Goal: Task Accomplishment & Management: Use online tool/utility

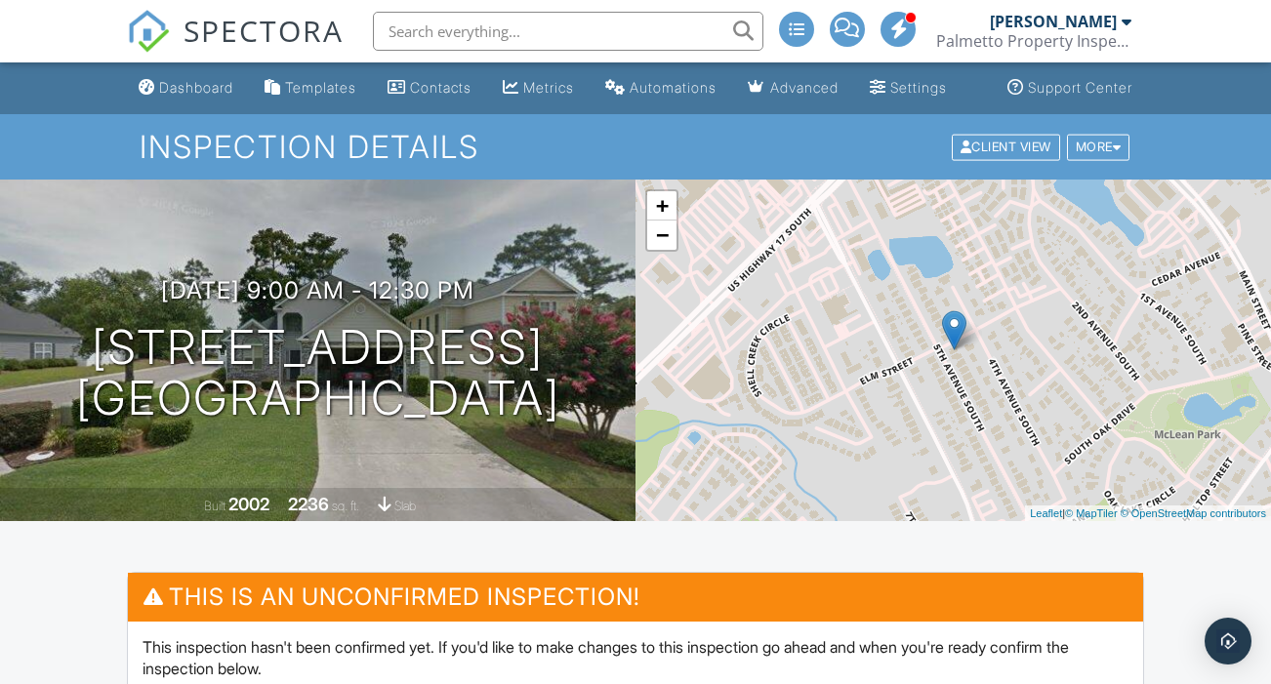
click at [189, 96] on div "Dashboard" at bounding box center [196, 87] width 74 height 17
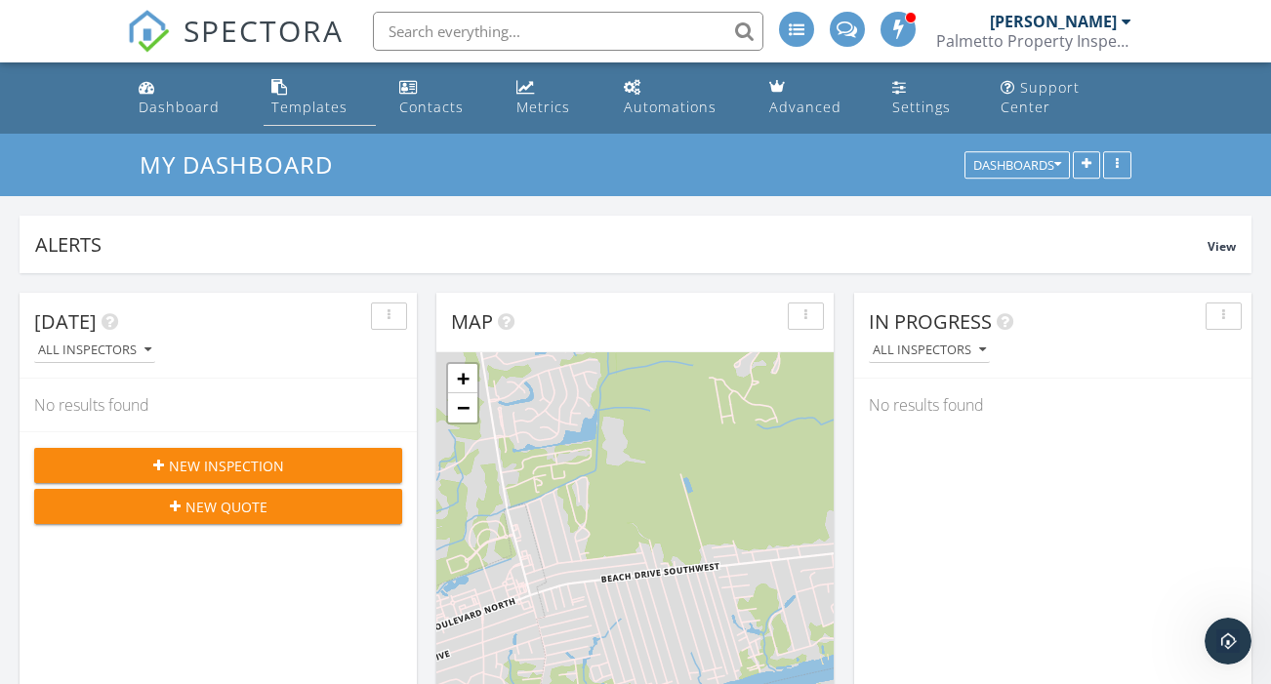
click at [344, 98] on div "Templates" at bounding box center [309, 107] width 76 height 19
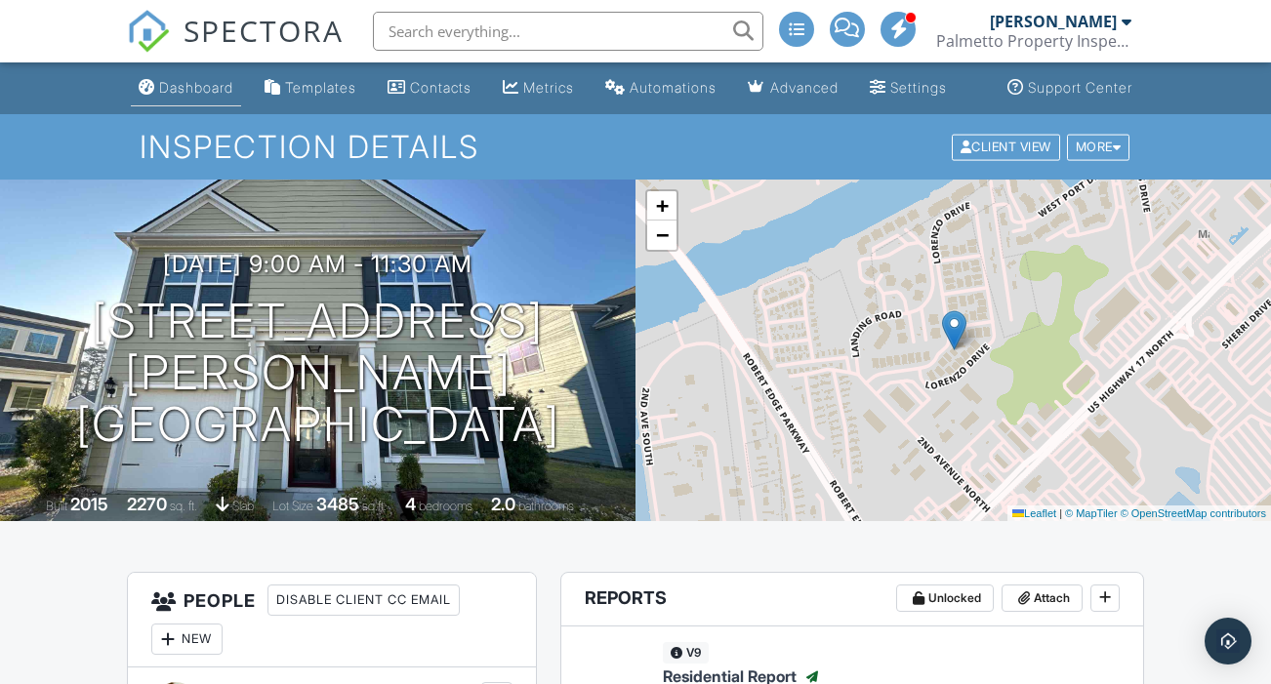
click at [176, 96] on div "Dashboard" at bounding box center [196, 87] width 74 height 17
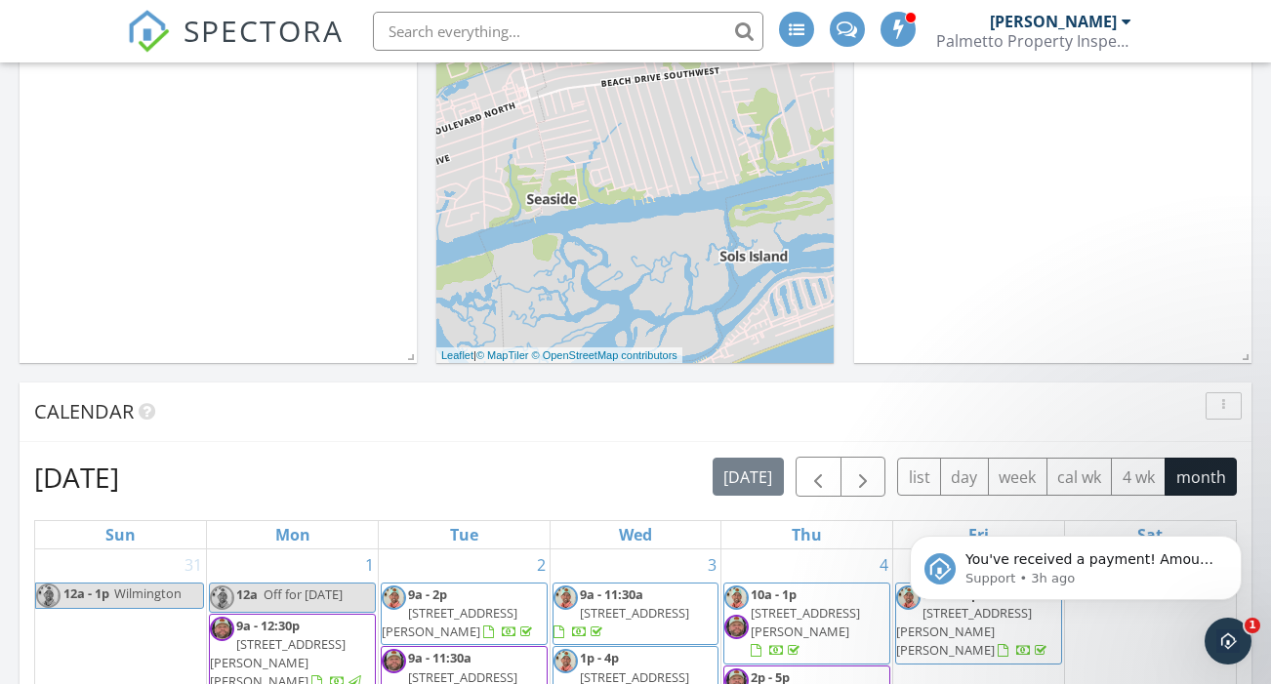
scroll to position [492, 0]
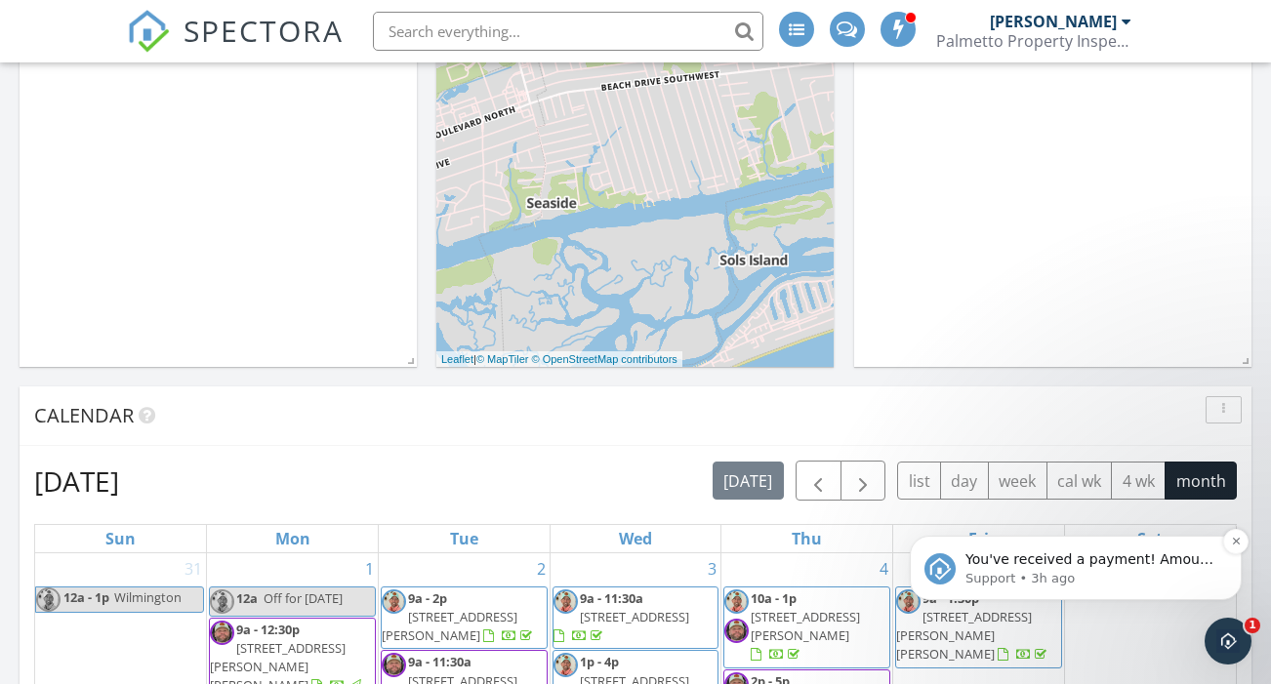
click at [1145, 553] on span "You've received a payment! Amount $425.00 Fee $0.00 Net $425.00 Transaction # p…" at bounding box center [1091, 666] width 251 height 229
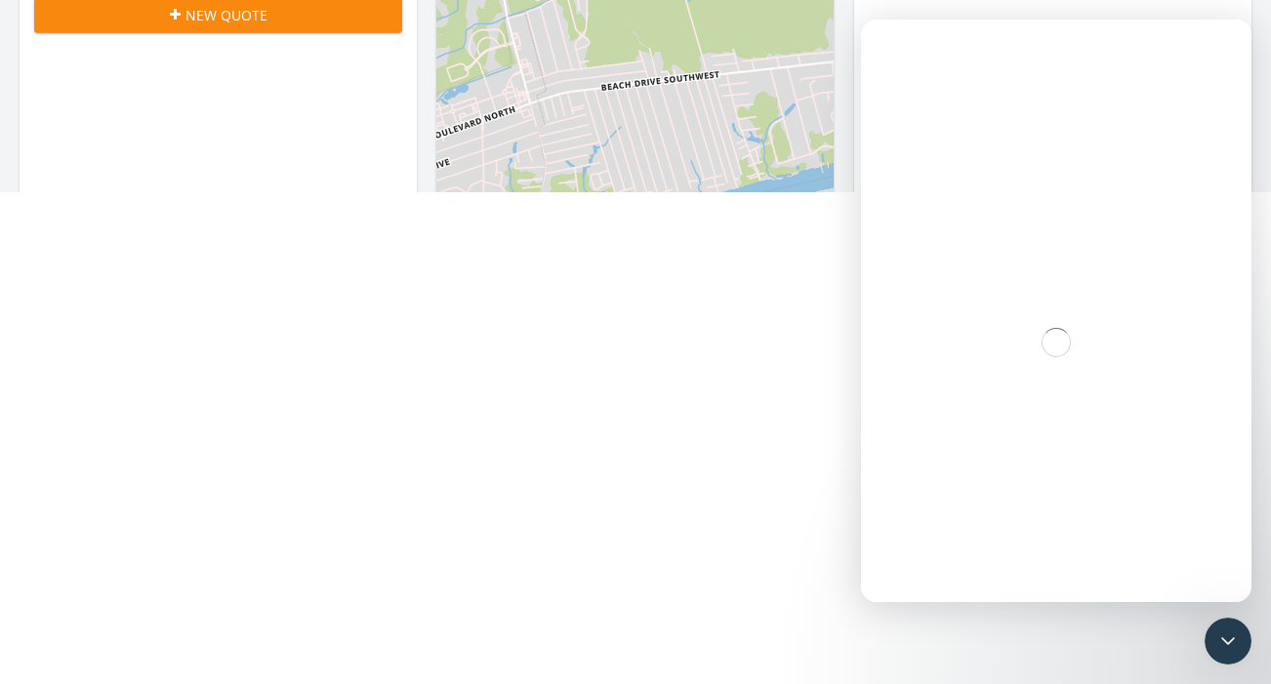
scroll to position [0, 0]
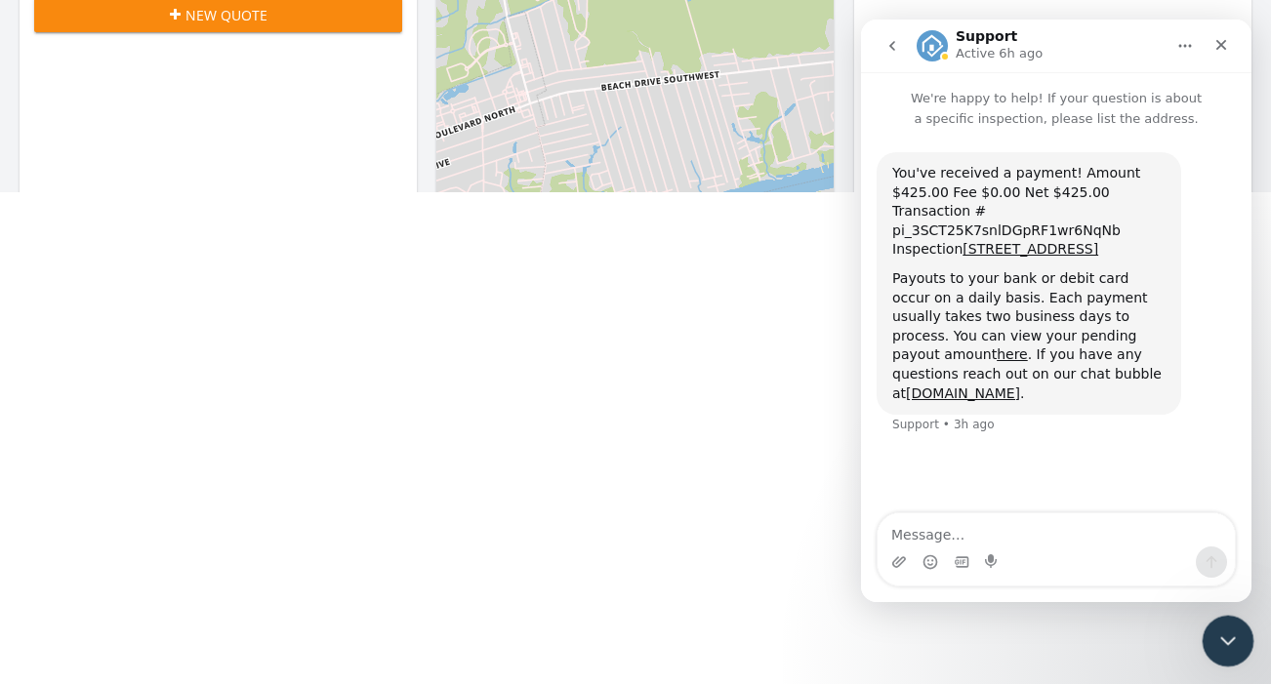
click at [1229, 643] on icon "Close Intercom Messenger" at bounding box center [1225, 638] width 23 height 23
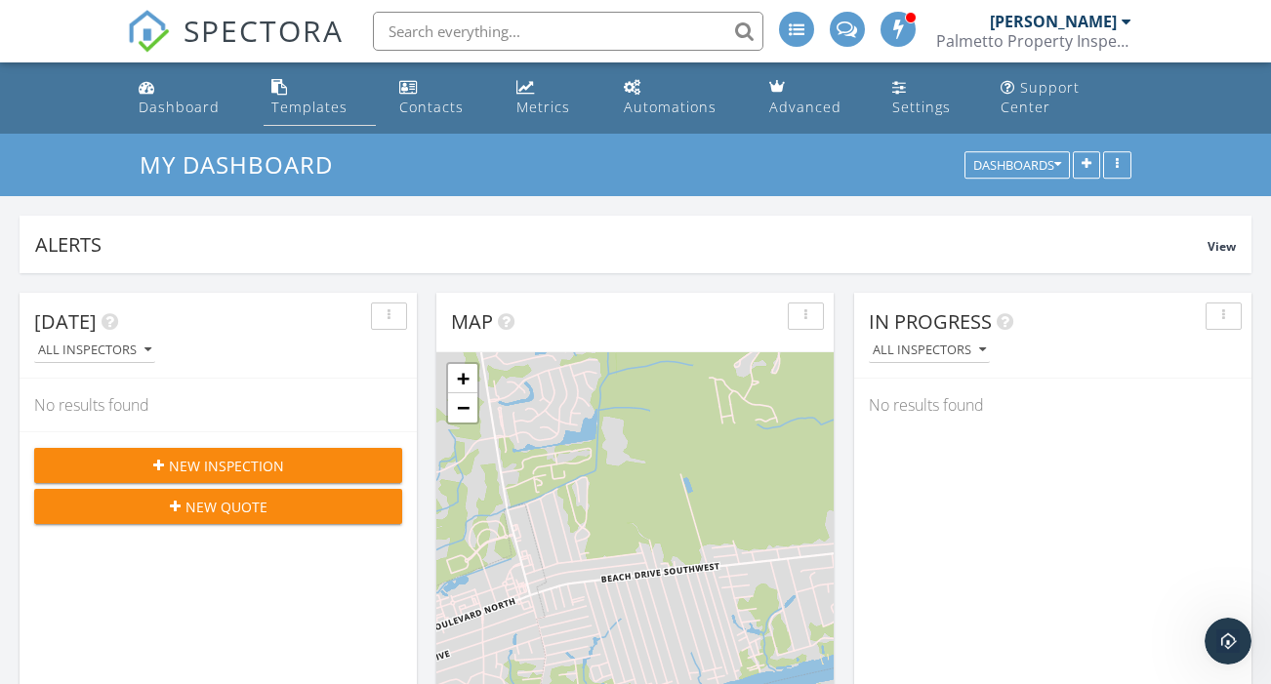
click at [325, 98] on div "Templates" at bounding box center [309, 107] width 76 height 19
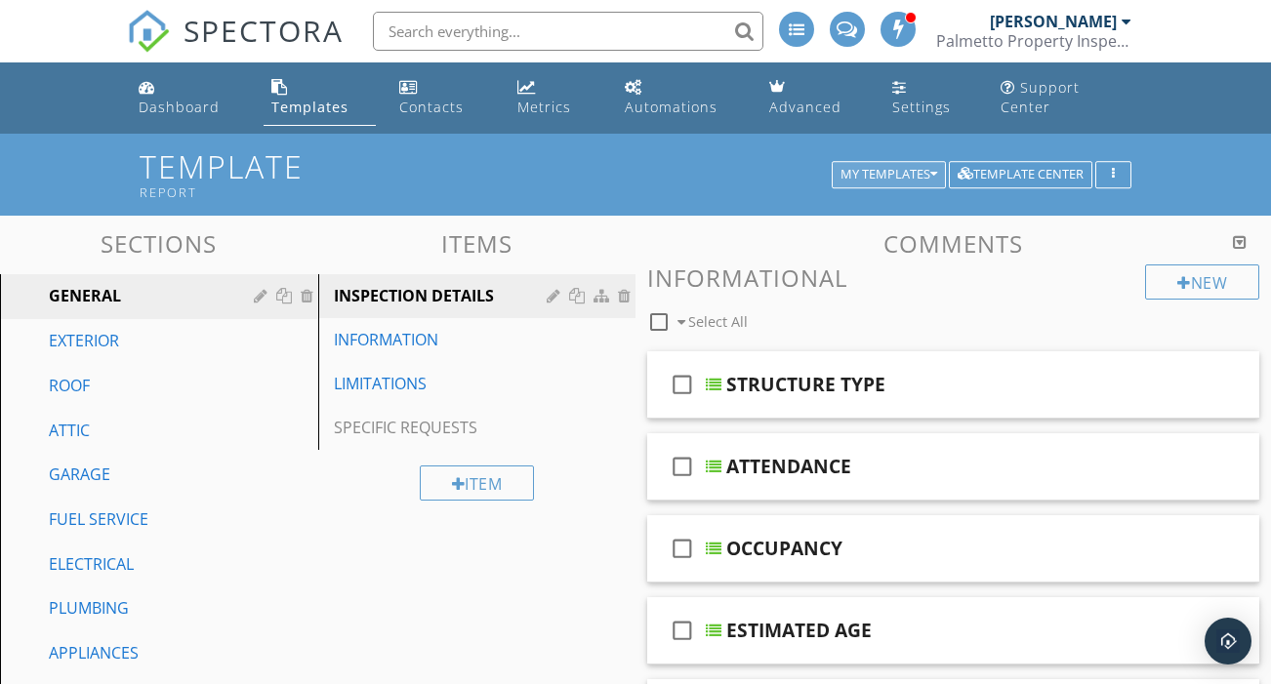
click at [879, 168] on div "My Templates" at bounding box center [889, 175] width 97 height 14
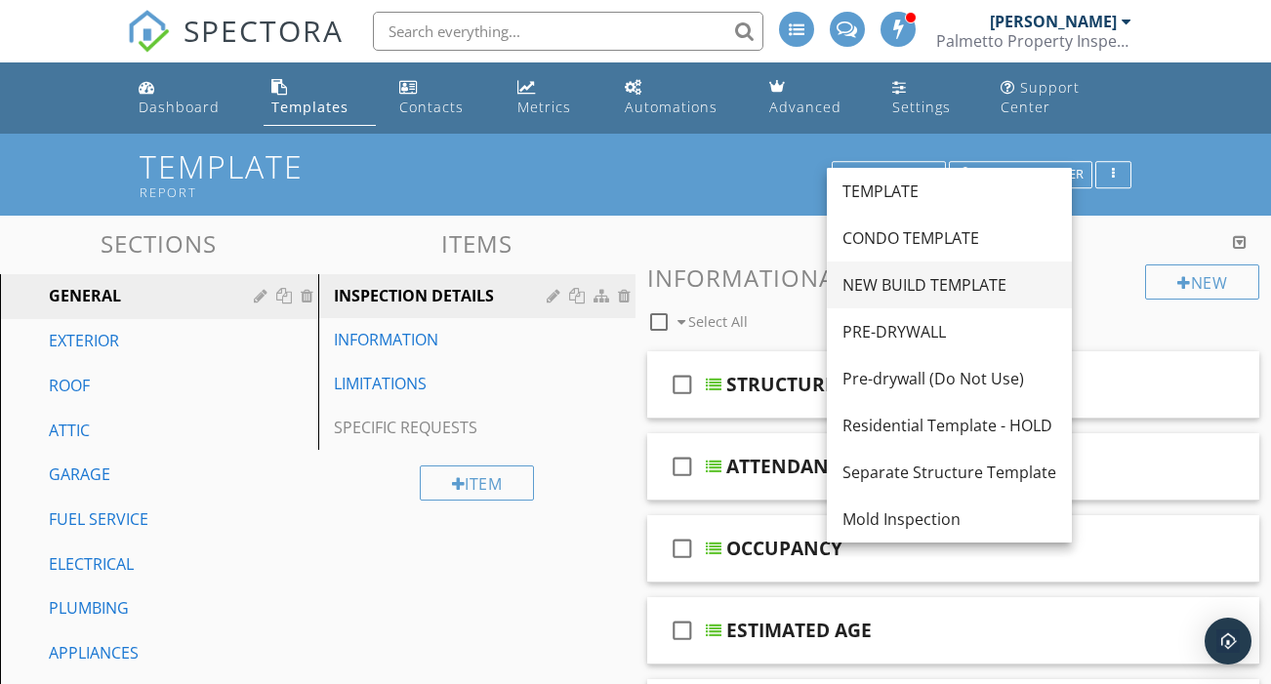
click at [885, 293] on div "NEW BUILD TEMPLATE" at bounding box center [950, 284] width 214 height 23
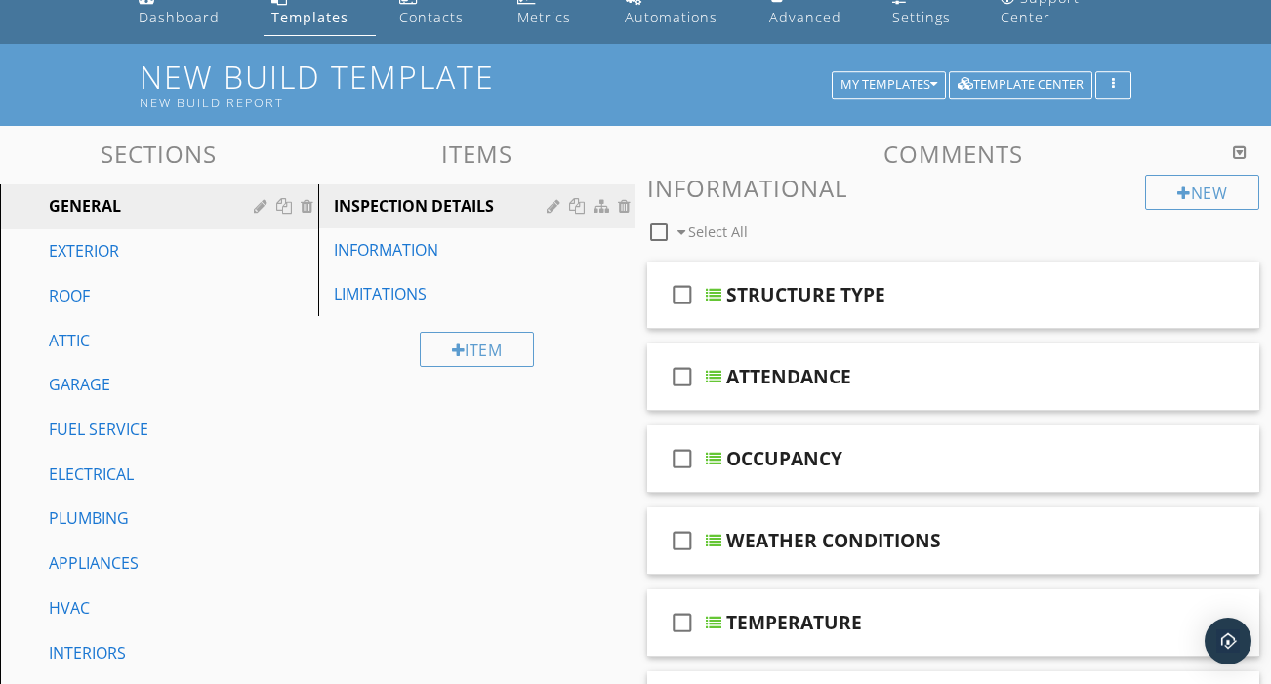
scroll to position [87, 0]
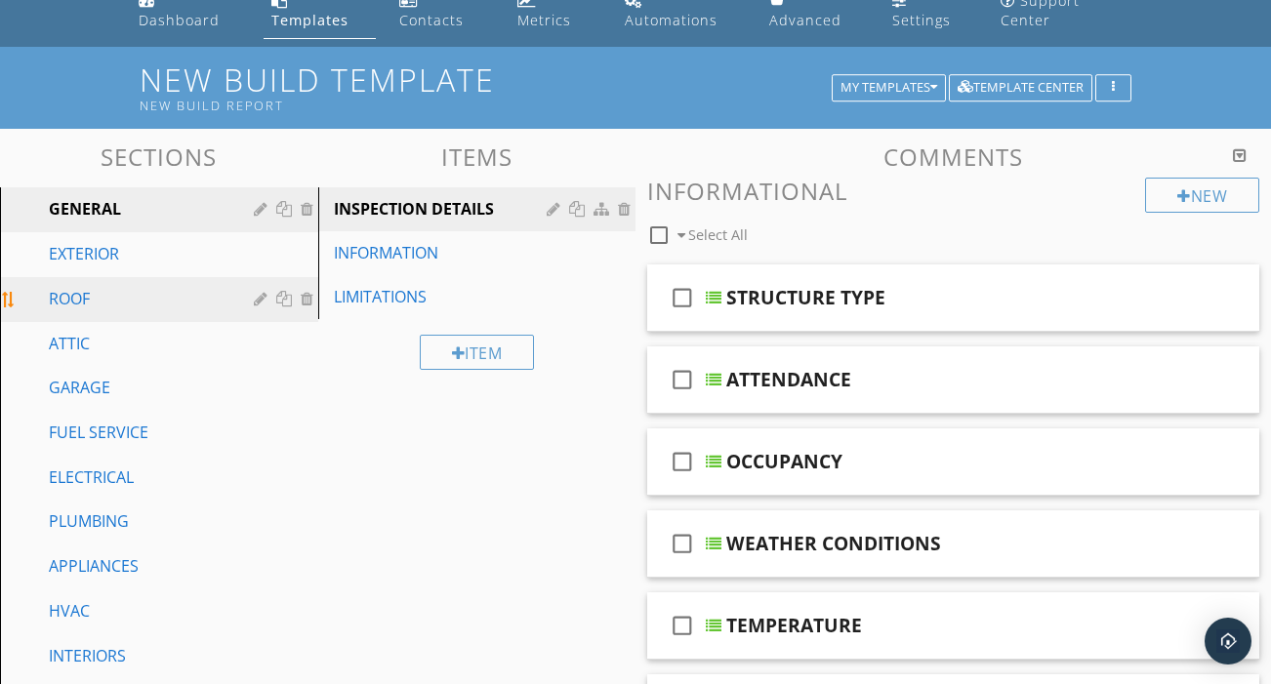
click at [72, 287] on div "ROOF" at bounding box center [137, 298] width 177 height 23
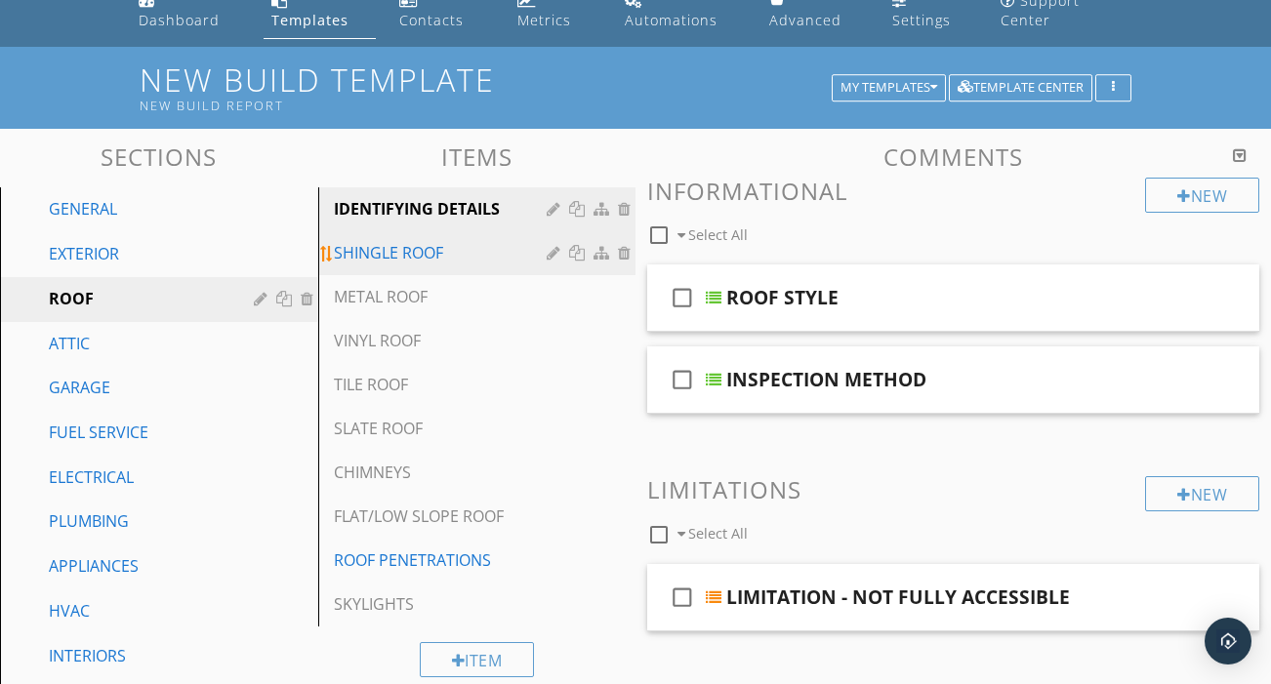
click at [433, 241] on div "SHINGLE ROOF" at bounding box center [444, 252] width 220 height 23
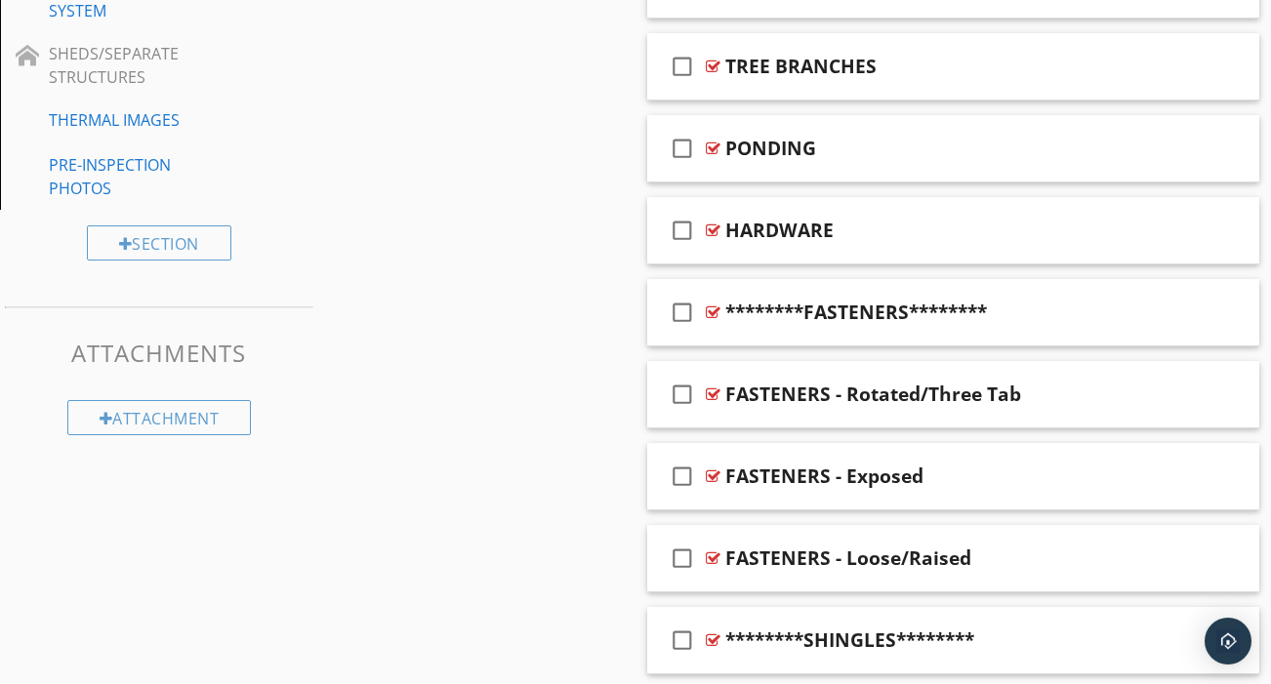
scroll to position [1074, 0]
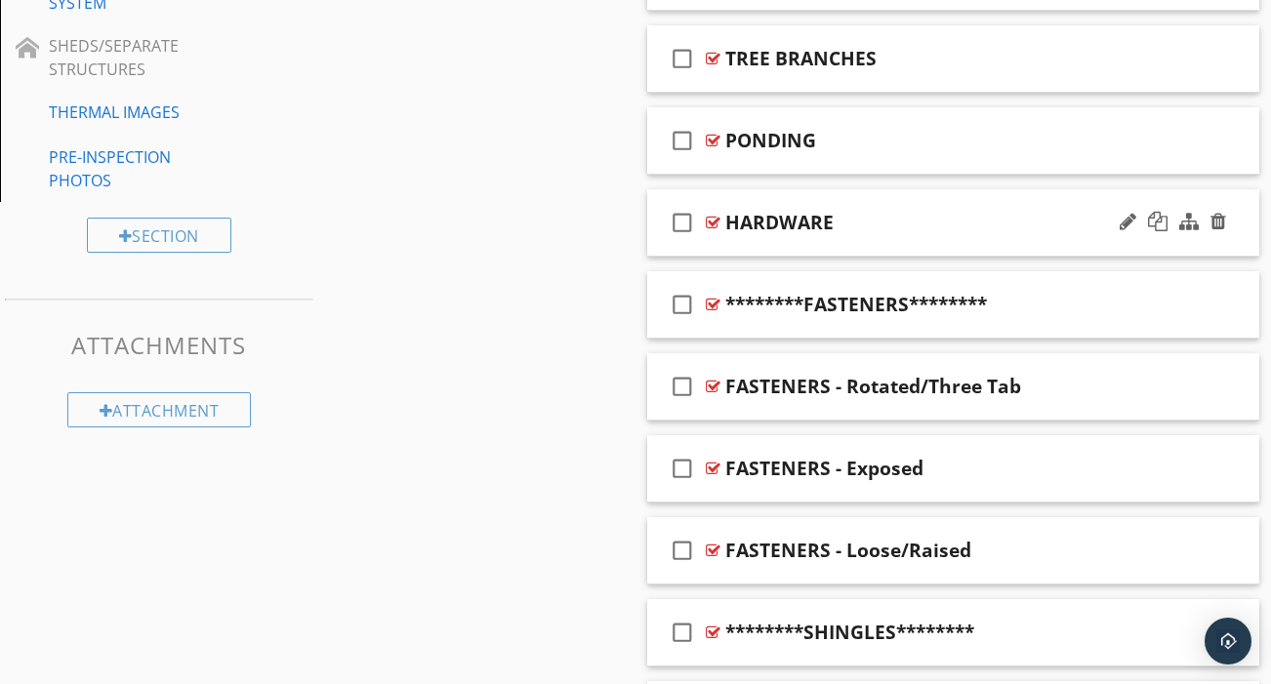
click at [837, 226] on div "check_box_outline_blank HARDWARE" at bounding box center [953, 222] width 612 height 67
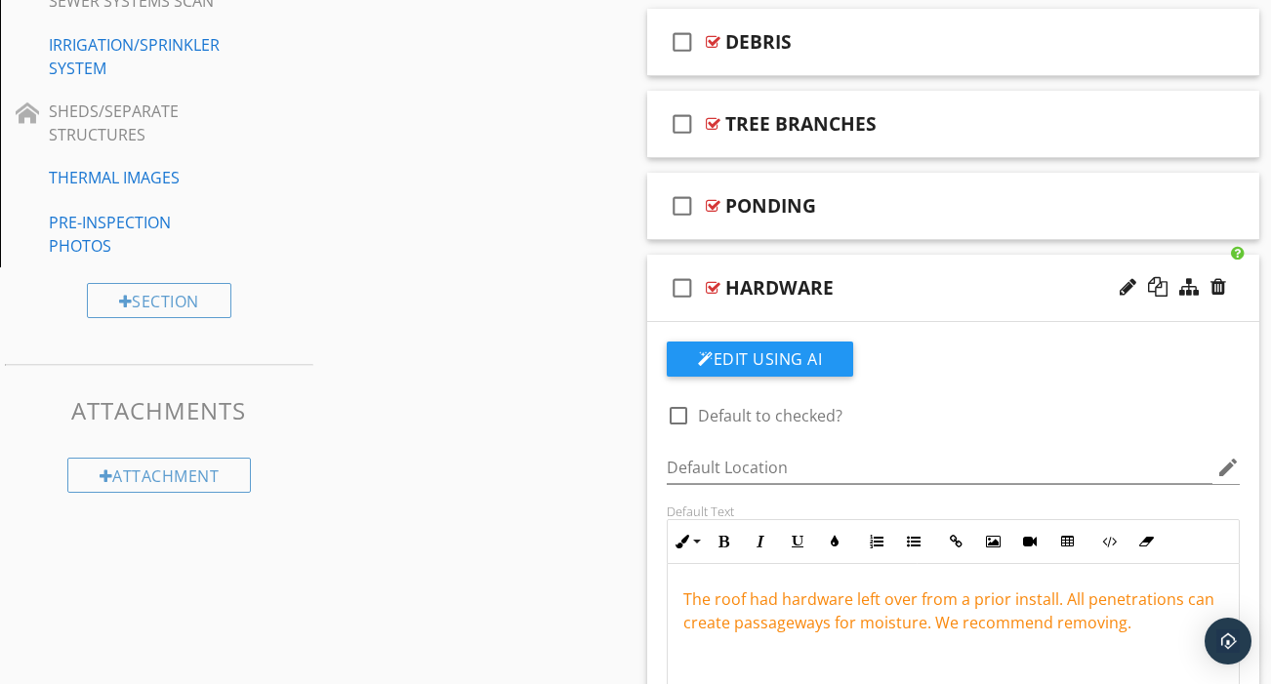
scroll to position [986, 0]
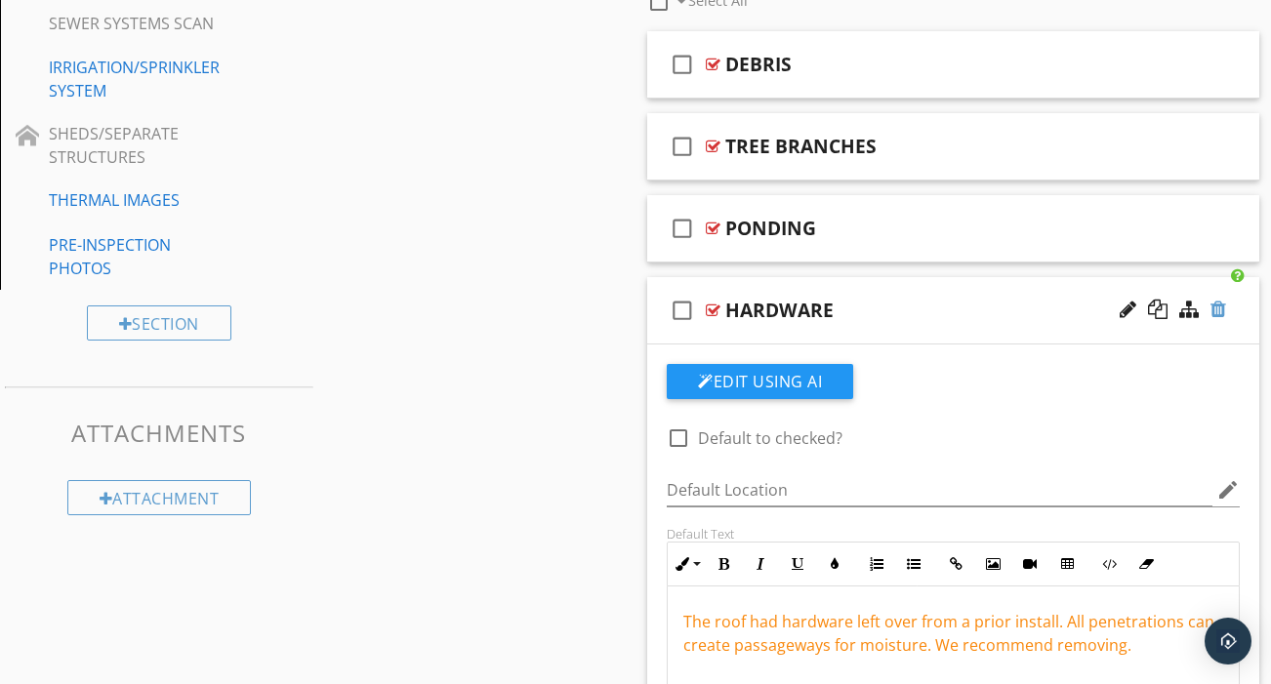
click at [1216, 300] on div at bounding box center [1219, 310] width 16 height 20
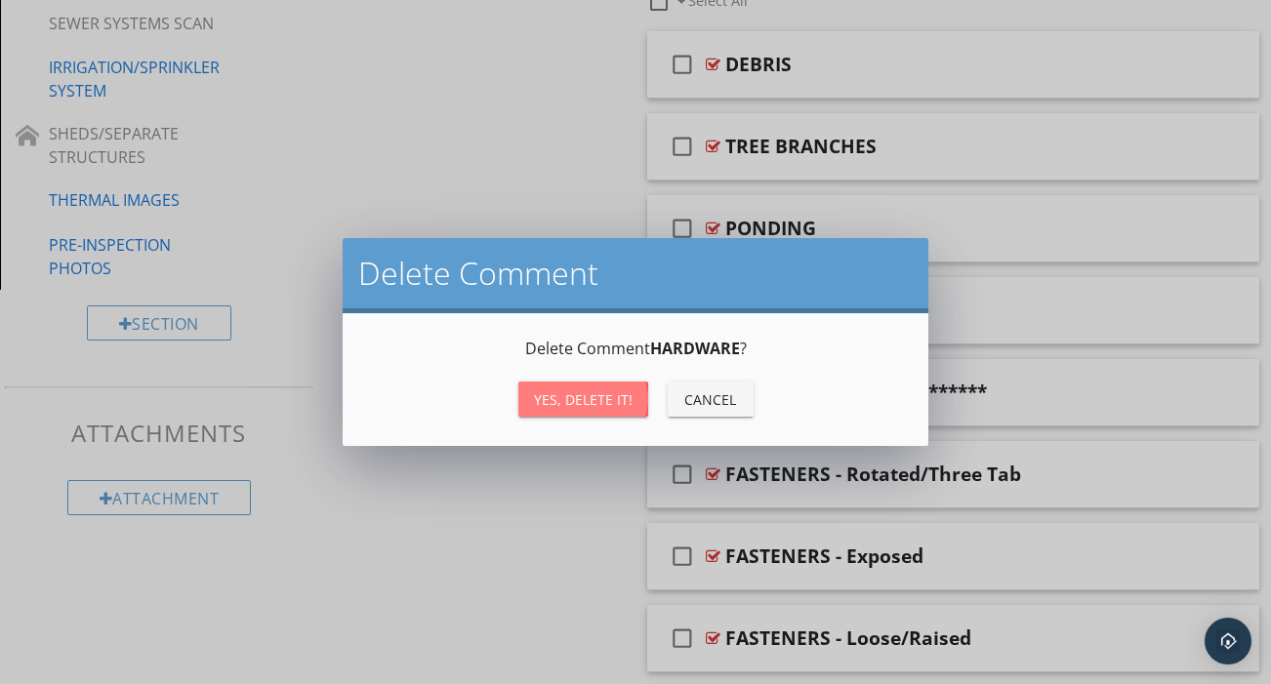
click at [619, 399] on div "Yes, Delete it!" at bounding box center [583, 400] width 99 height 21
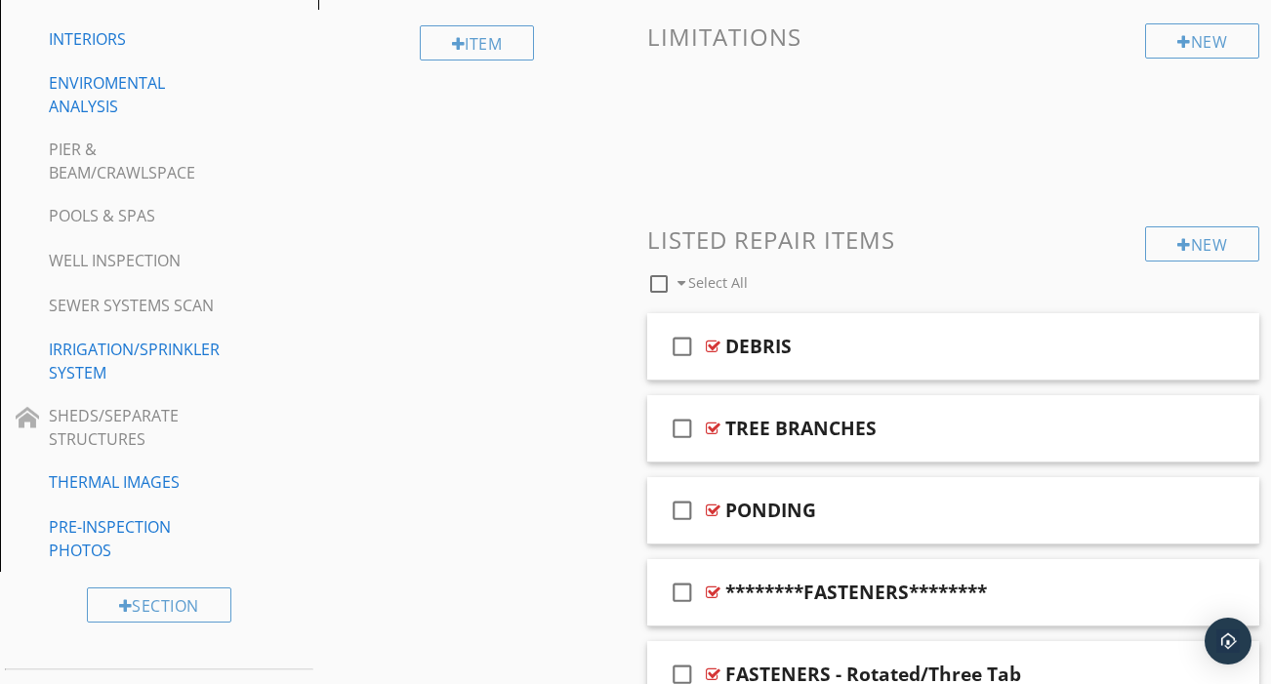
scroll to position [704, 0]
click at [1179, 237] on div at bounding box center [1184, 245] width 14 height 16
click at [1215, 164] on div at bounding box center [635, 342] width 1271 height 684
click at [1173, 226] on div "New" at bounding box center [1202, 243] width 114 height 35
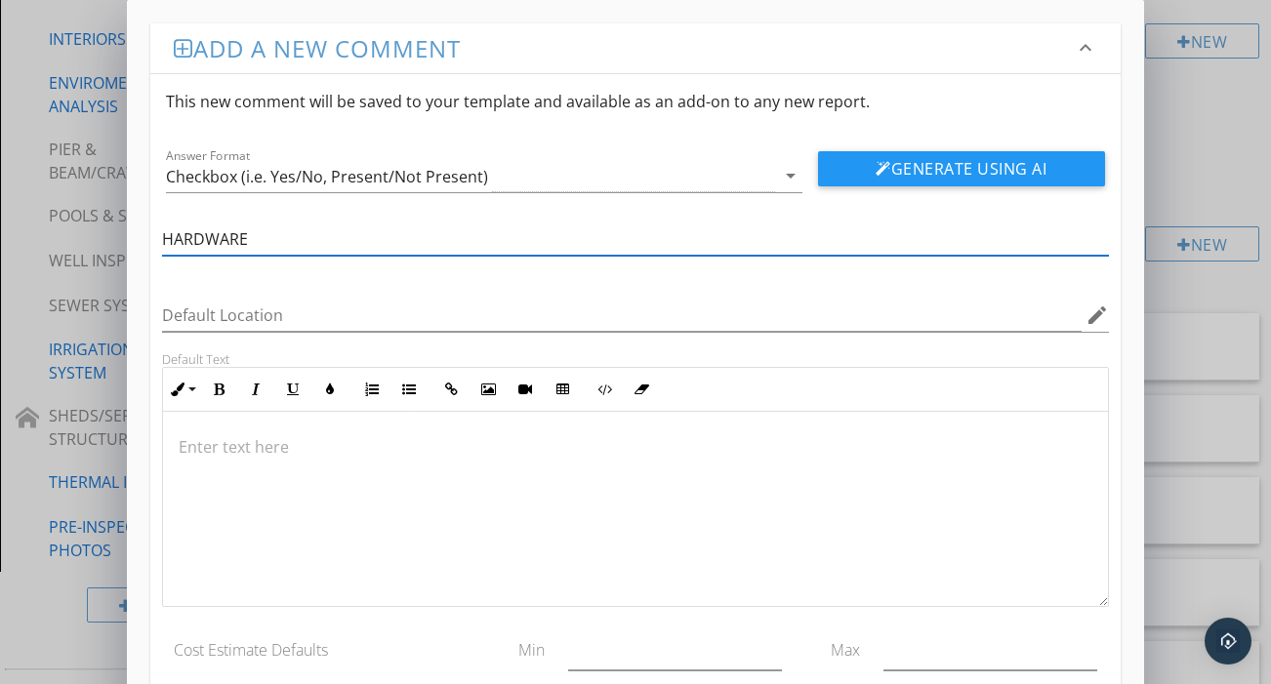
type input "HARDWARE"
click at [506, 297] on div "Default Location edit" at bounding box center [635, 319] width 947 height 63
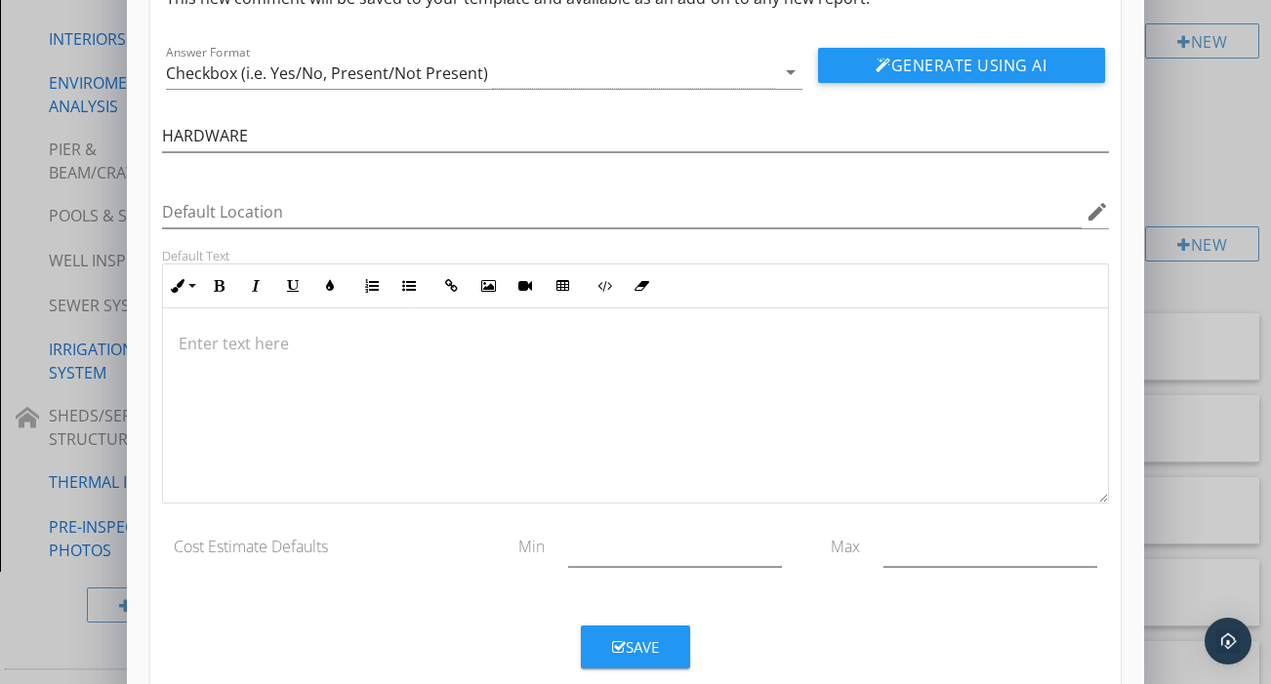
scroll to position [106, 0]
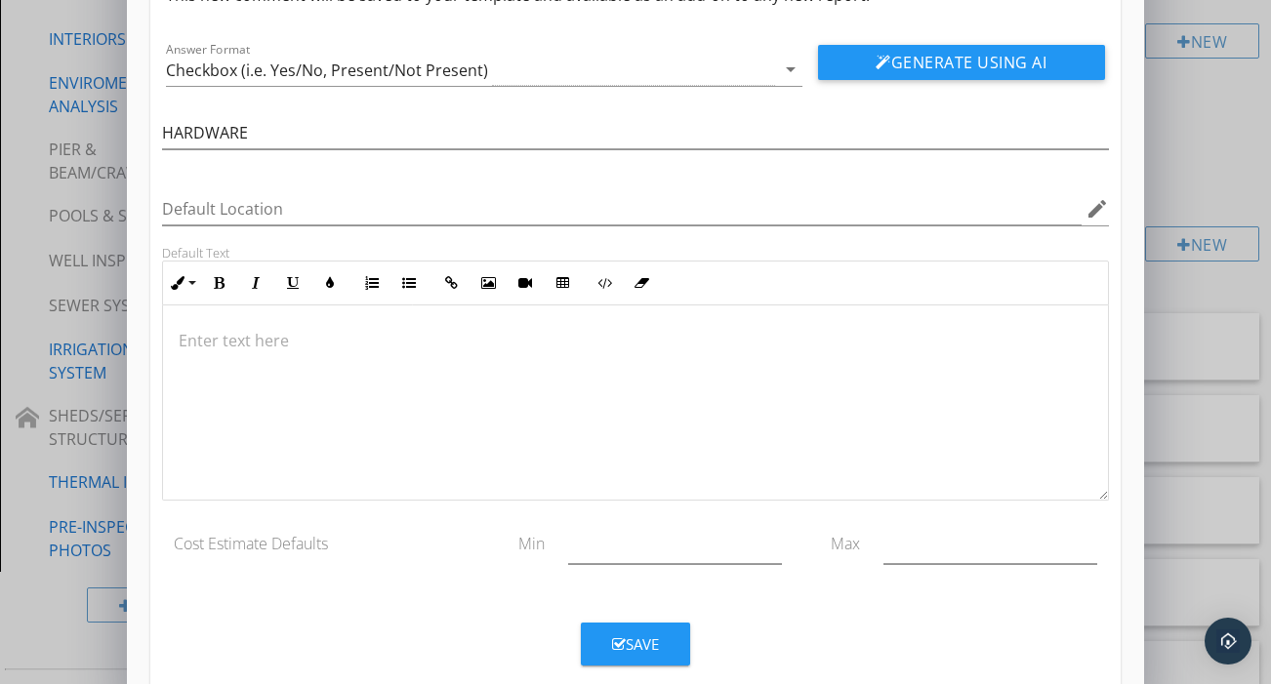
click at [374, 341] on p at bounding box center [636, 340] width 914 height 23
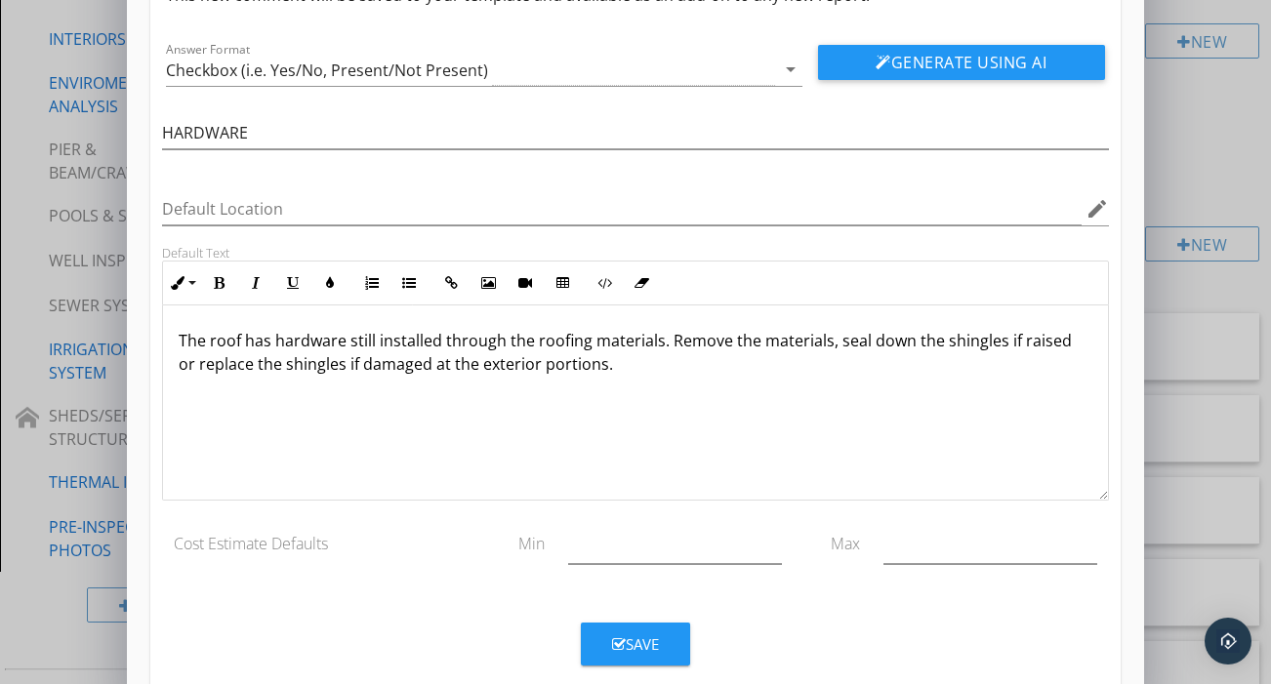
drag, startPoint x: 176, startPoint y: 334, endPoint x: 330, endPoint y: 488, distance: 218.1
click at [330, 488] on div "The roof has hardware still installed through the roofing materials. Remove the…" at bounding box center [635, 403] width 945 height 195
click at [330, 287] on icon "button" at bounding box center [330, 283] width 14 height 14
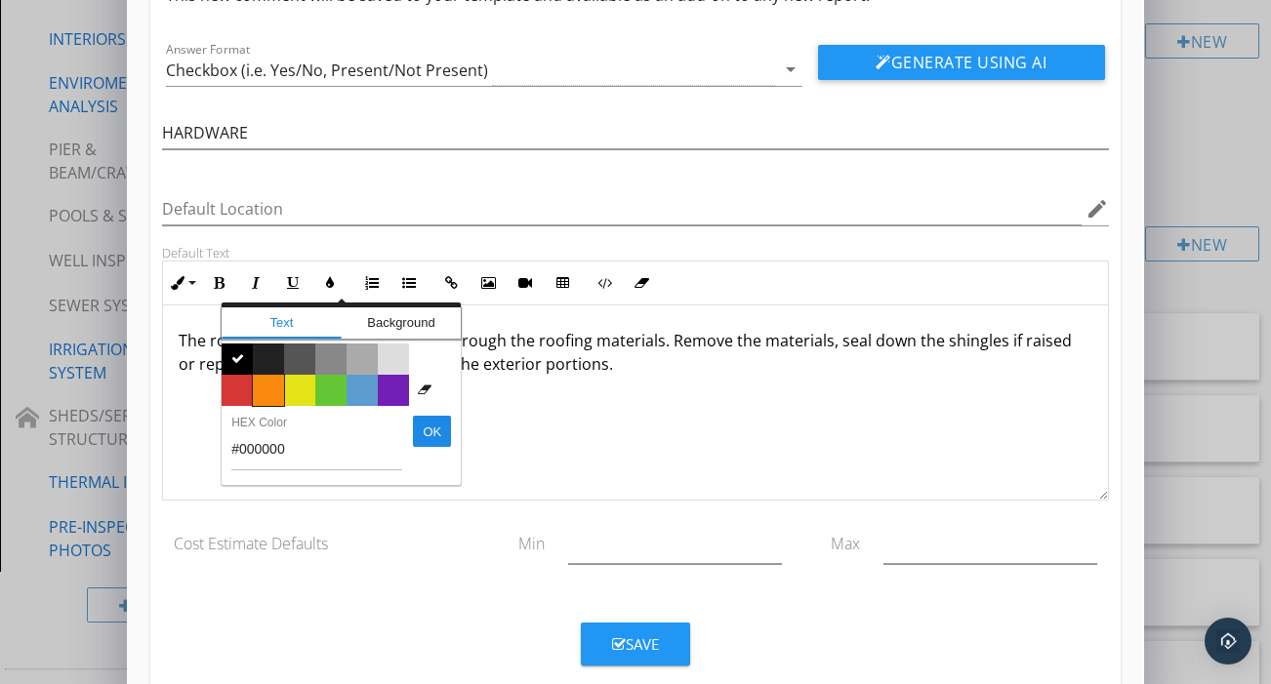
click at [273, 389] on span "Color #f9890e" at bounding box center [268, 390] width 31 height 31
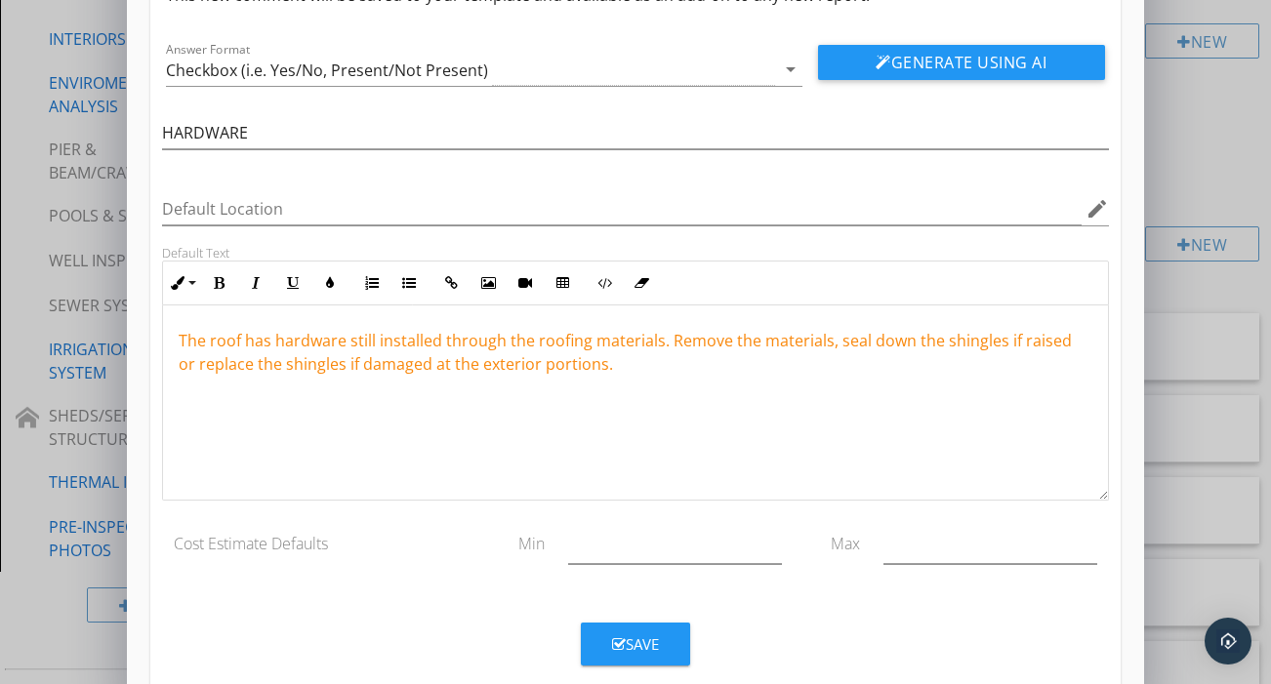
click at [661, 651] on button "Save" at bounding box center [635, 644] width 109 height 43
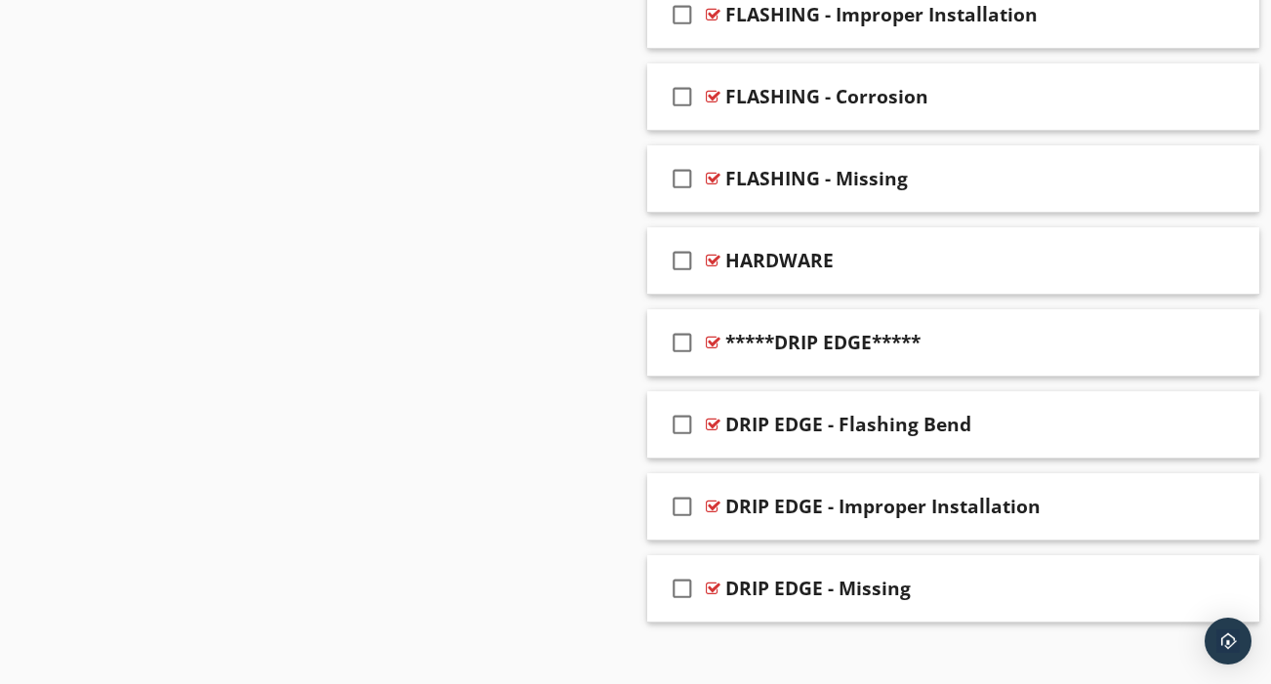
scroll to position [3331, 0]
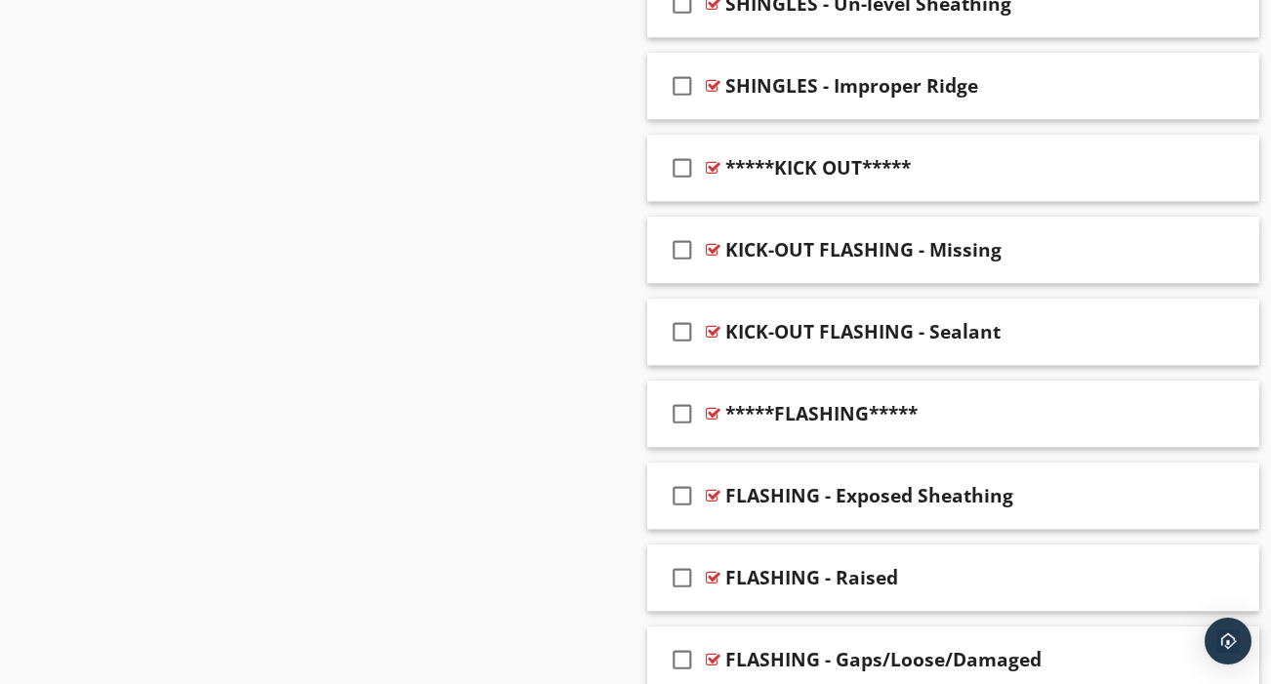
scroll to position [2685, 0]
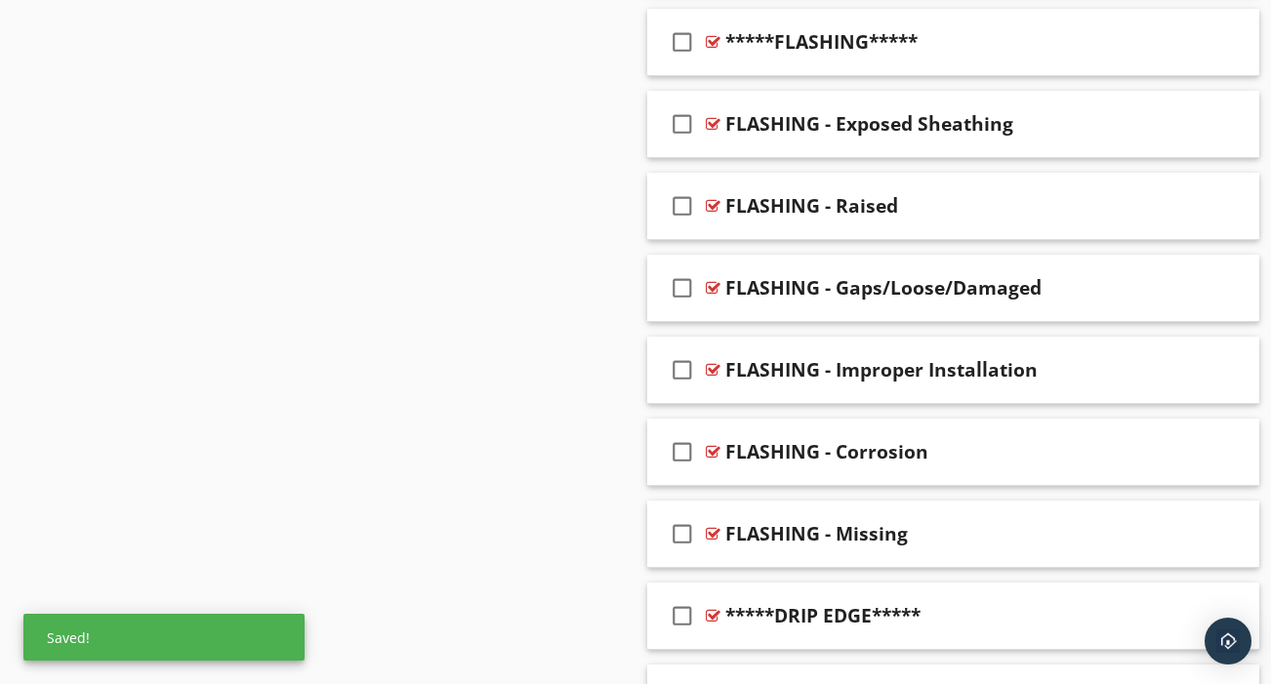
scroll to position [2943, 0]
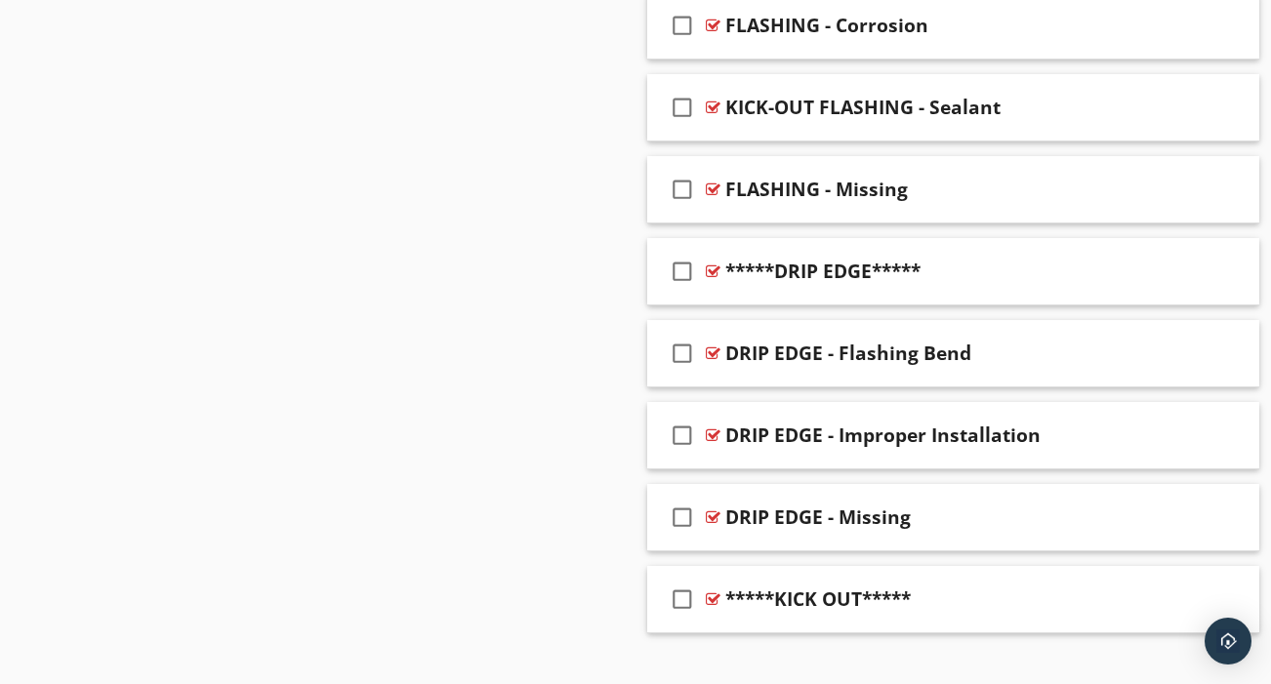
scroll to position [3331, 0]
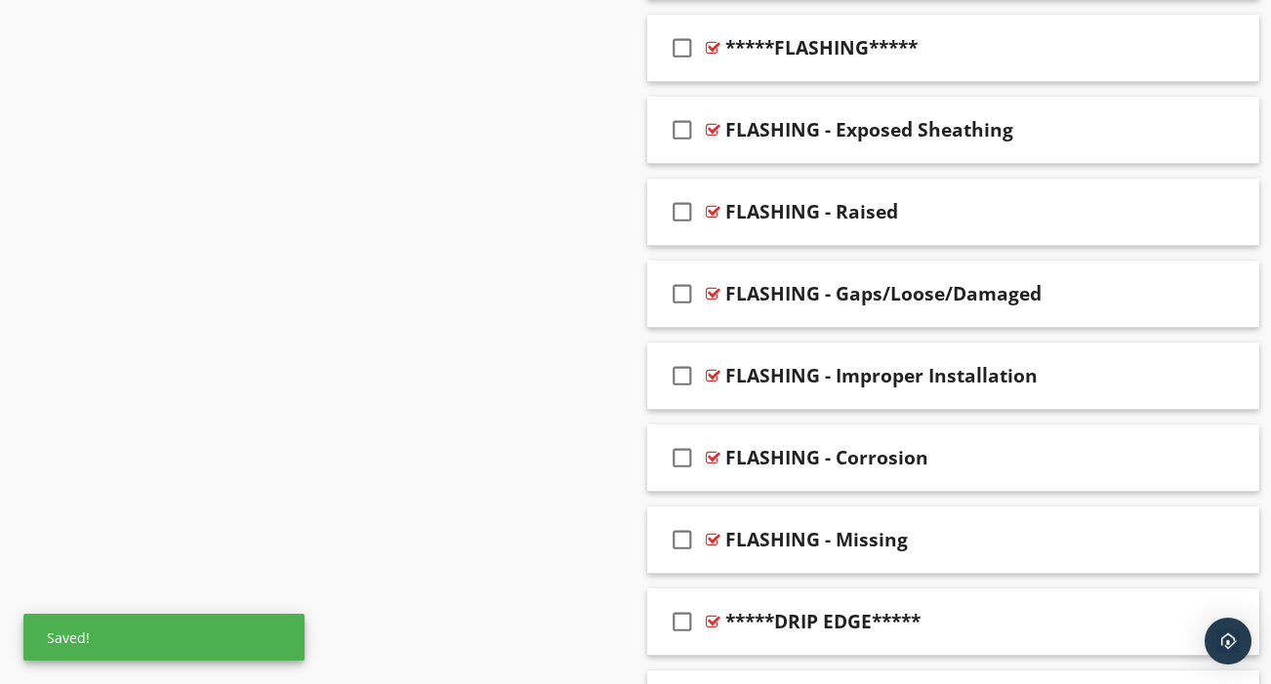
scroll to position [2816, 0]
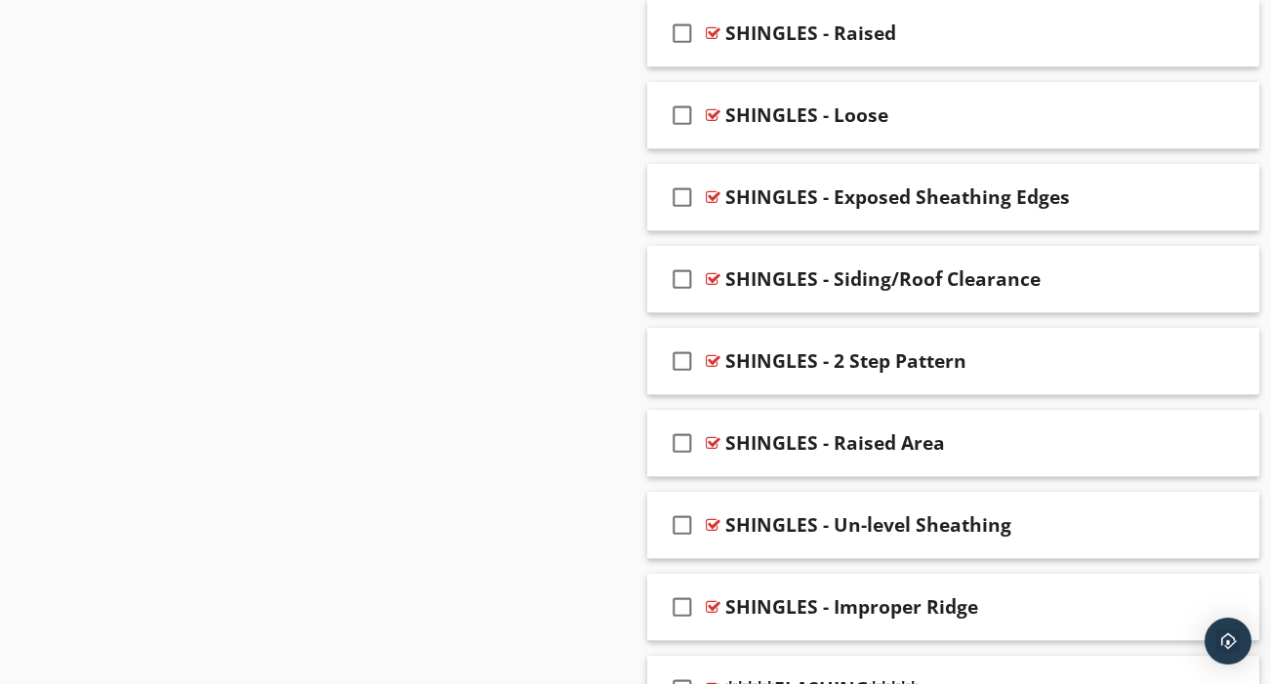
scroll to position [2167, 0]
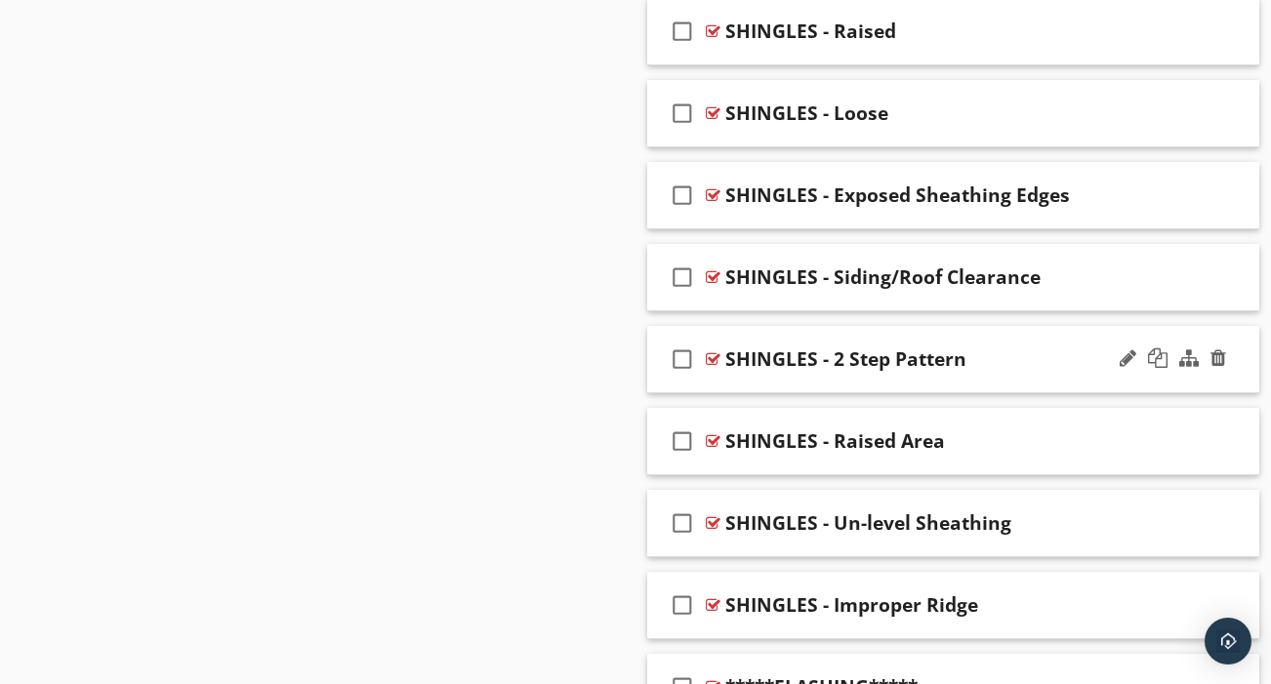
click at [954, 361] on div "check_box_outline_blank SHINGLES - 2 Step Pattern" at bounding box center [953, 359] width 612 height 67
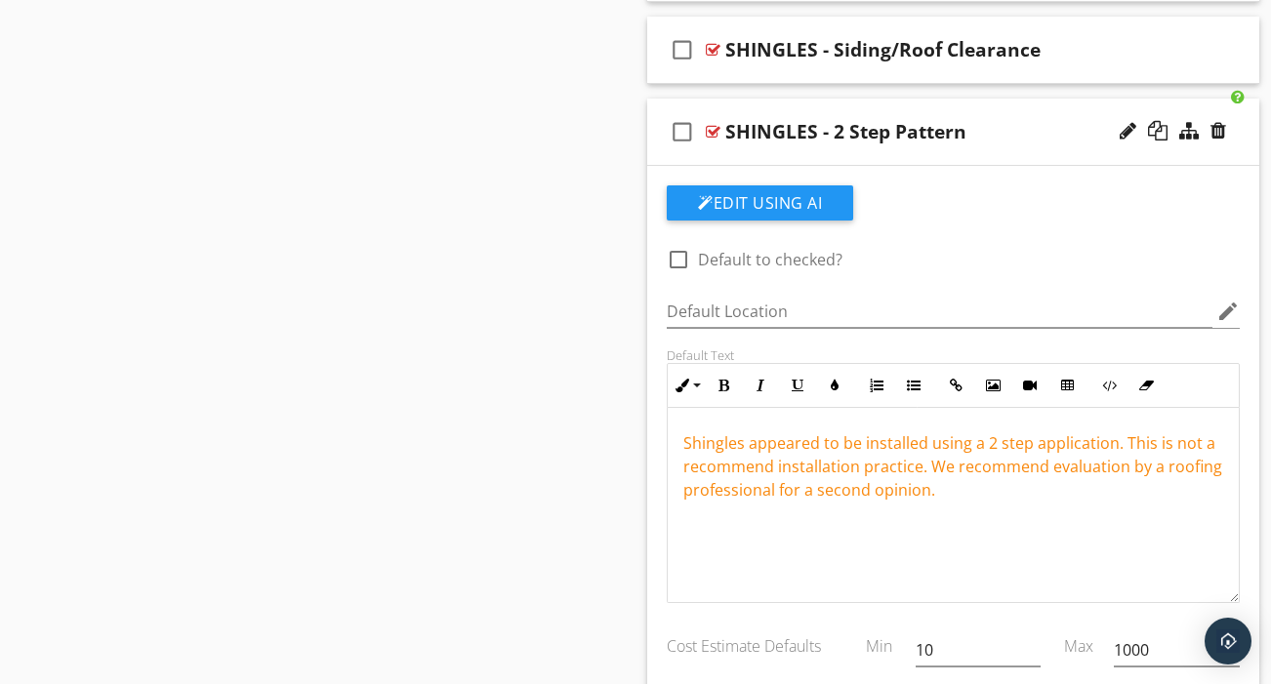
scroll to position [2396, 0]
click at [961, 135] on div "check_box_outline_blank SHINGLES - 2 Step Pattern" at bounding box center [953, 131] width 612 height 67
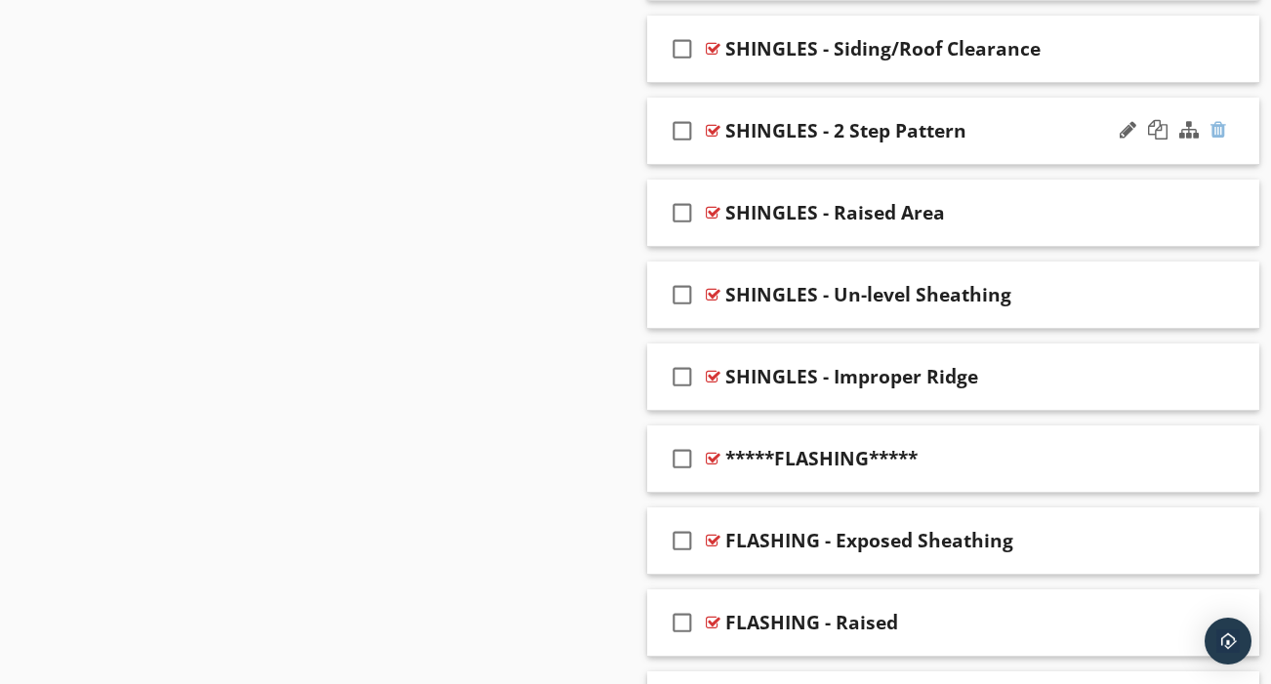
click at [1221, 120] on div at bounding box center [1219, 130] width 16 height 20
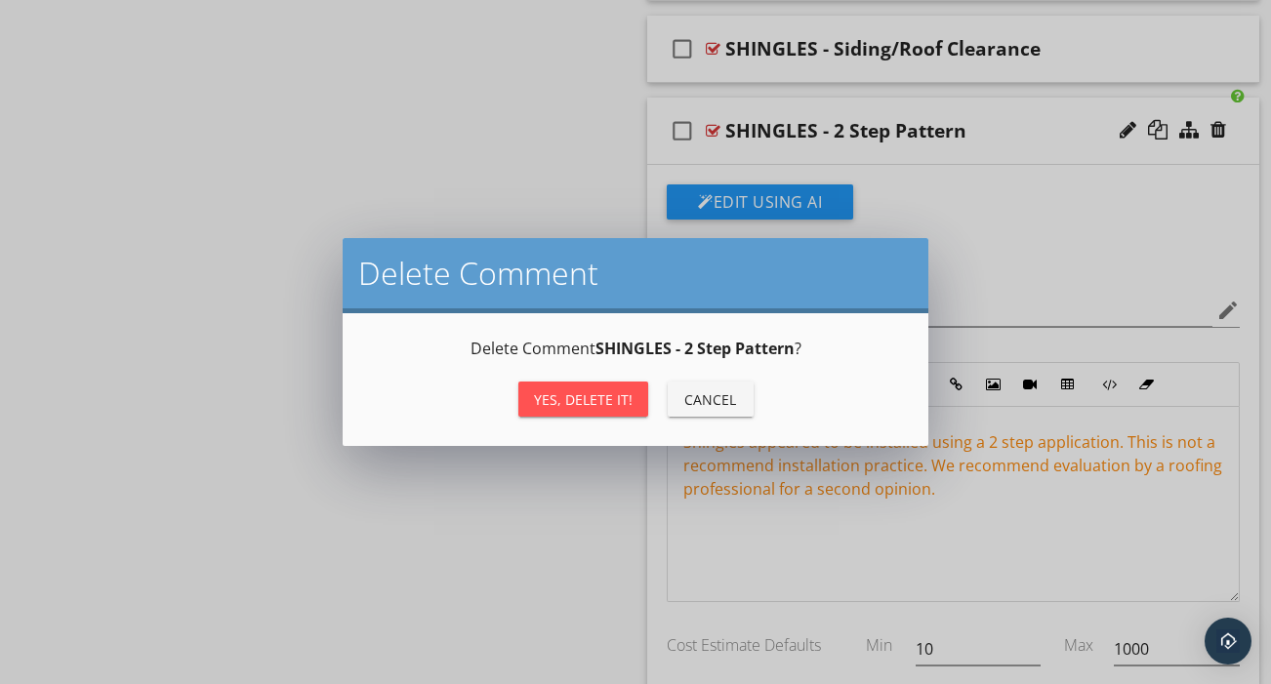
click at [582, 393] on div "Yes, Delete it!" at bounding box center [583, 400] width 99 height 21
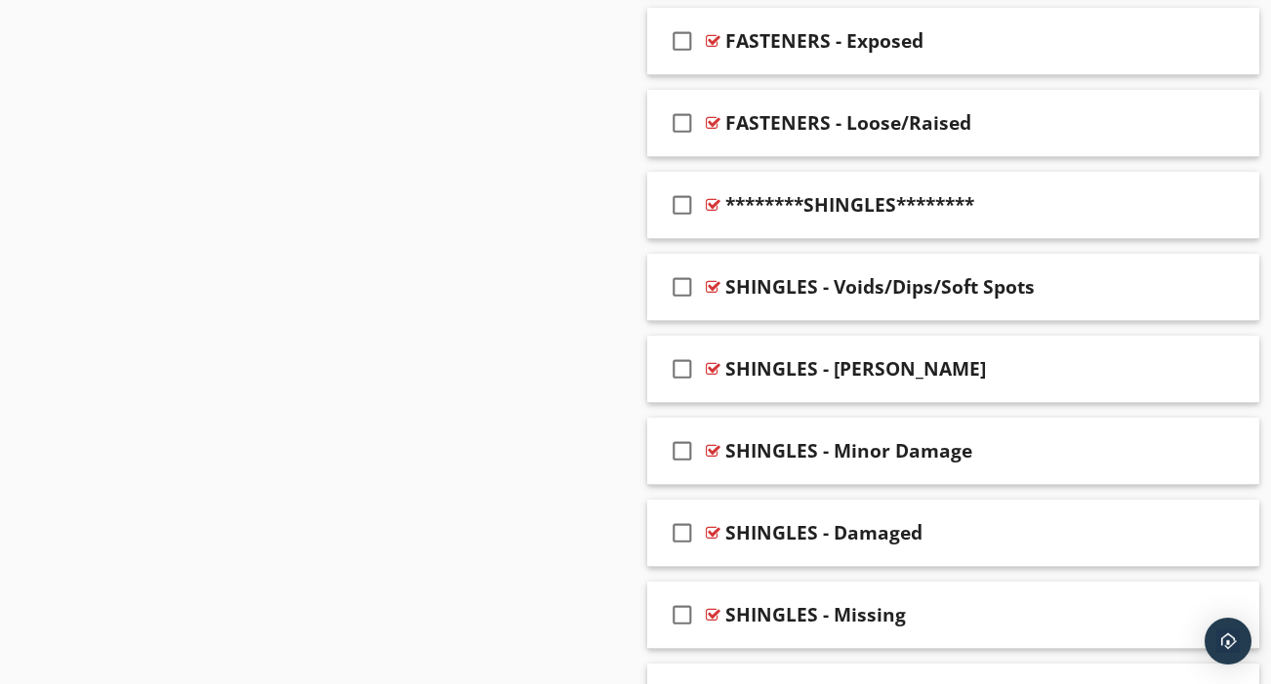
scroll to position [1500, 0]
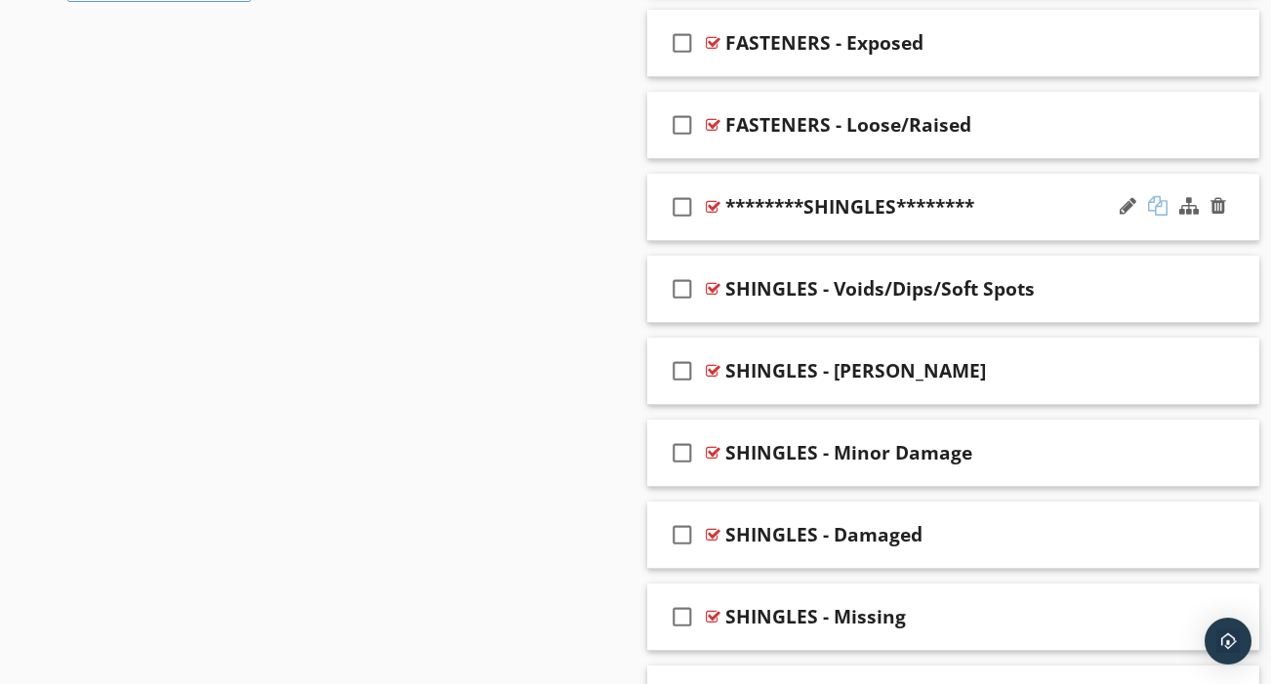
click at [1158, 196] on div at bounding box center [1158, 206] width 20 height 20
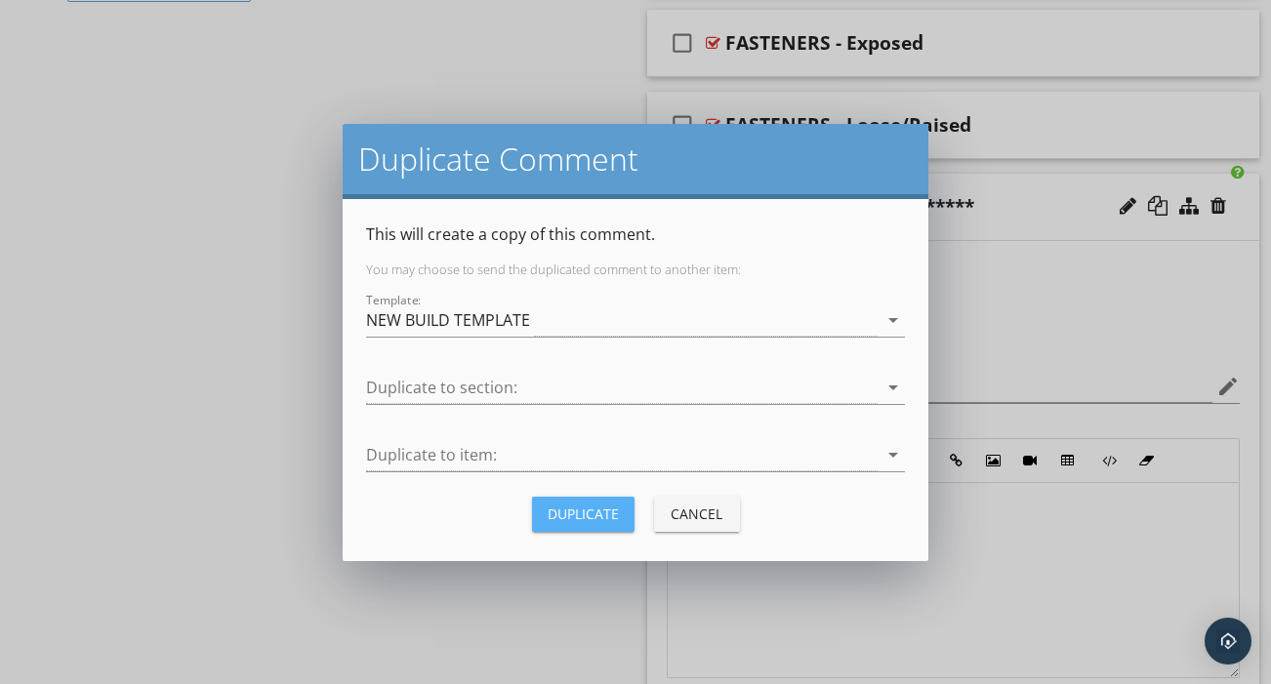
click at [604, 513] on div "Duplicate" at bounding box center [583, 514] width 71 height 21
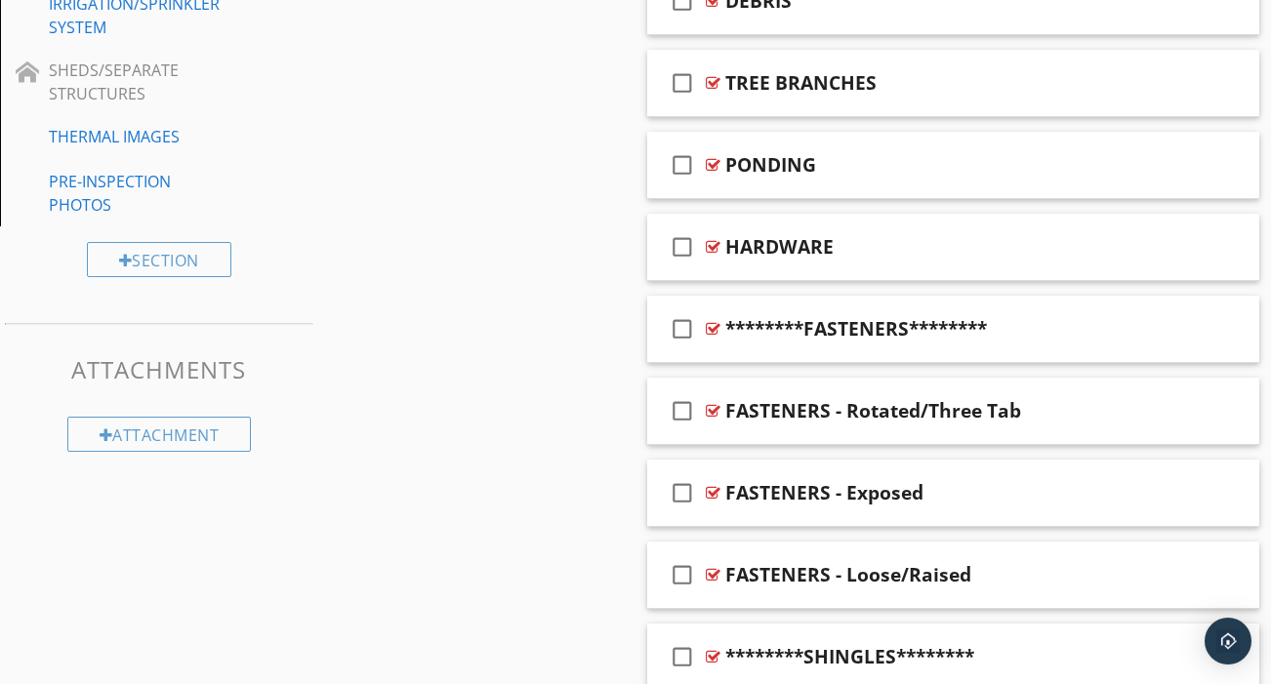
scroll to position [1088, 0]
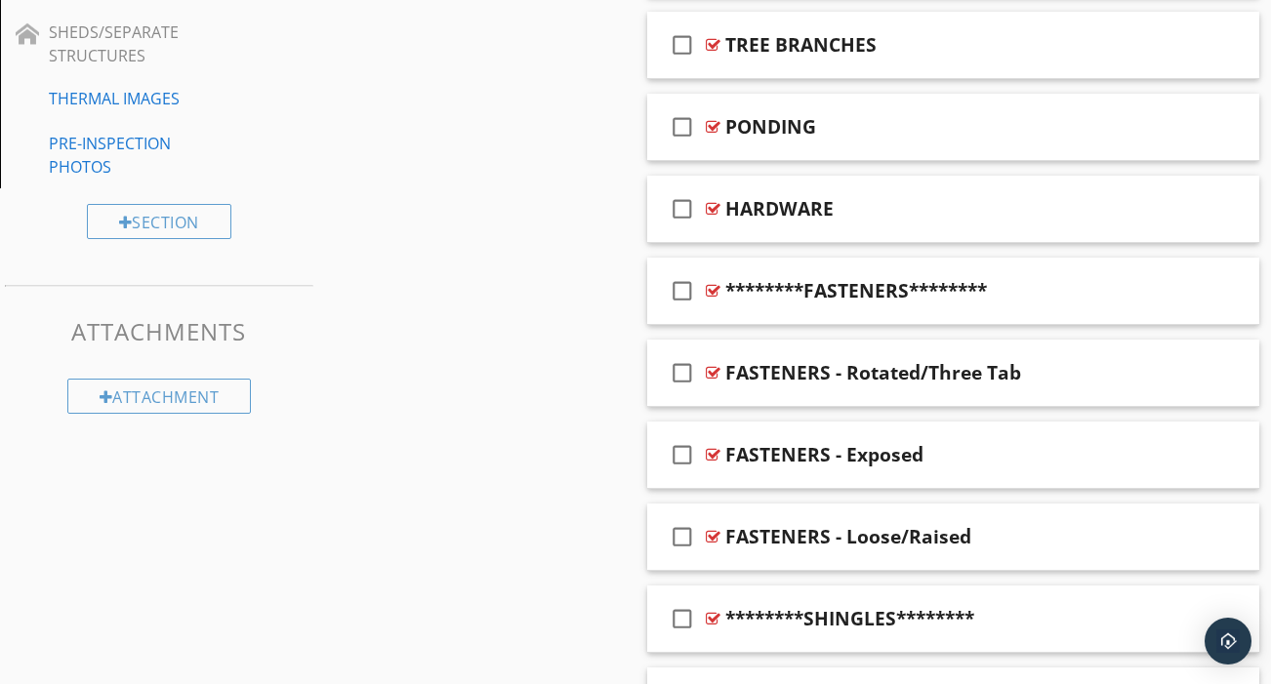
click at [1130, 280] on div at bounding box center [1128, 290] width 17 height 20
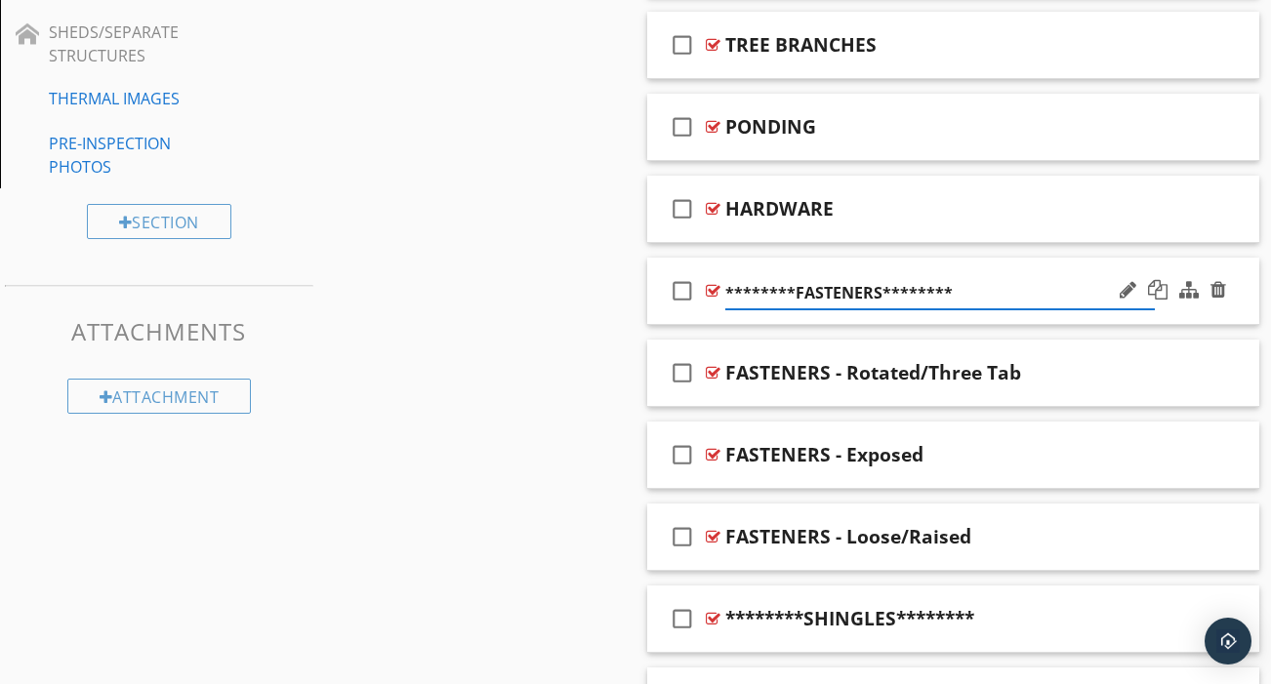
click at [880, 277] on input "********FASTENERS********" at bounding box center [940, 293] width 430 height 32
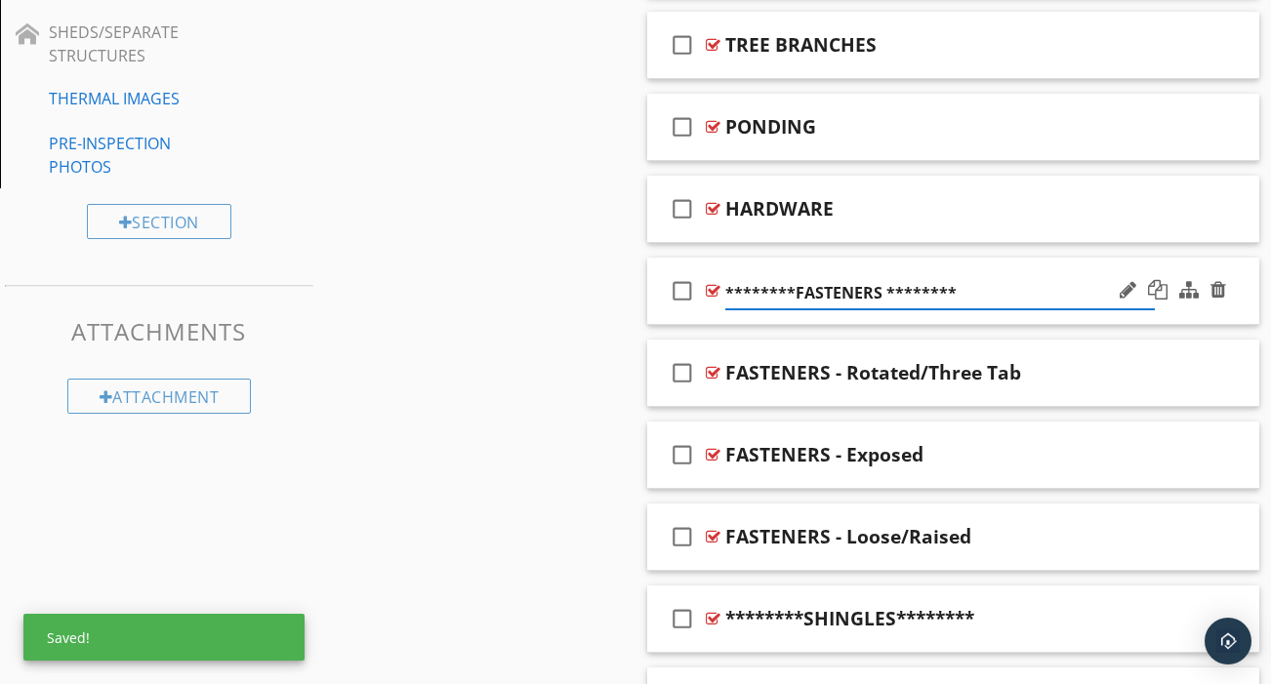
click at [793, 277] on input "********FASTENERS ********" at bounding box center [940, 293] width 430 height 32
type input "******** FASTENERS ********"
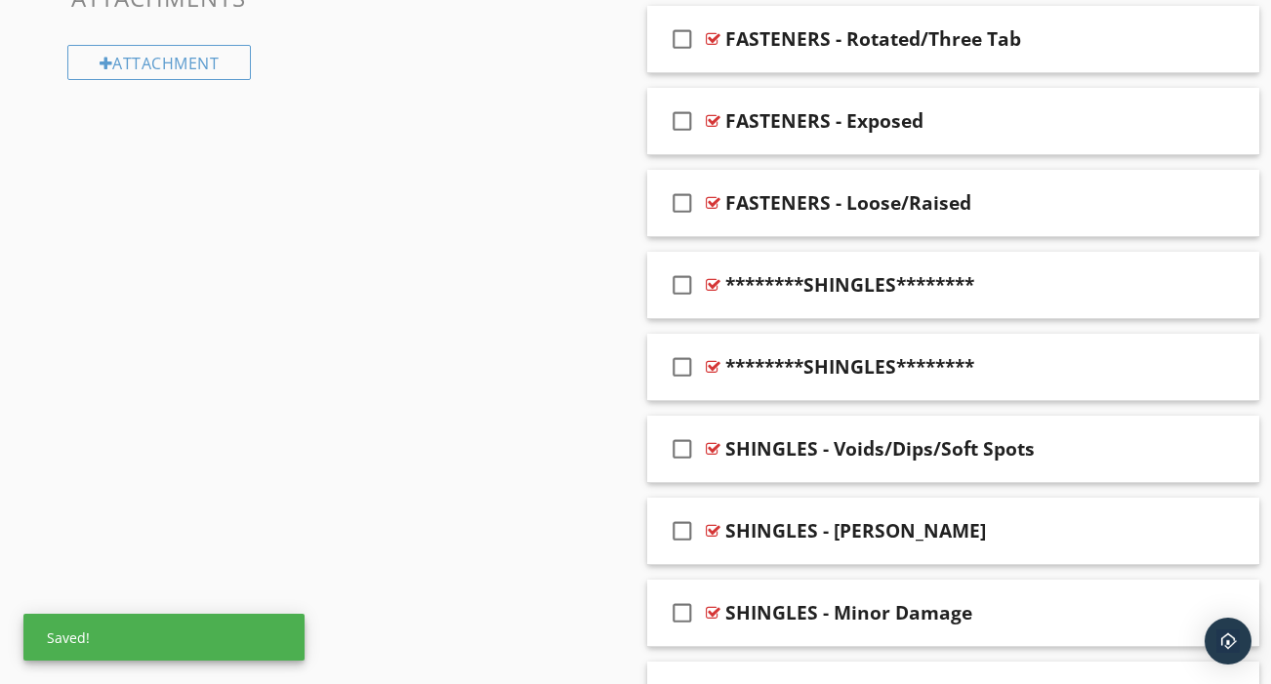
scroll to position [1423, 0]
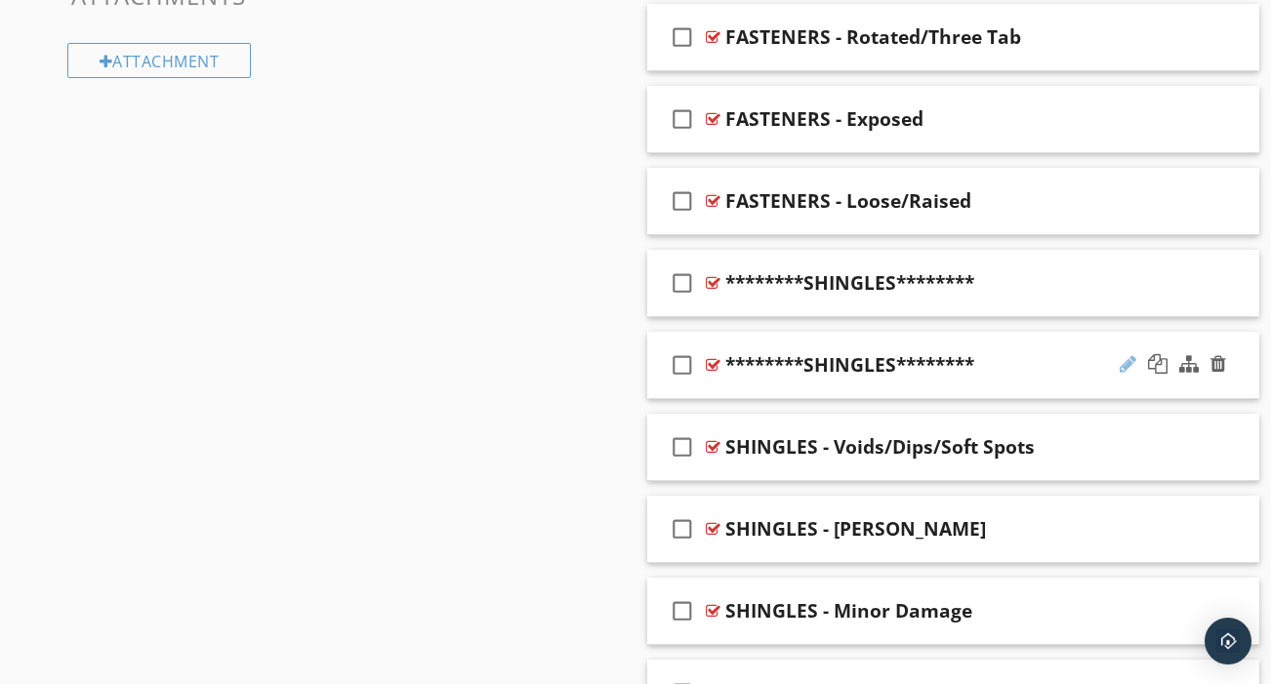
click at [1129, 354] on div at bounding box center [1128, 364] width 17 height 20
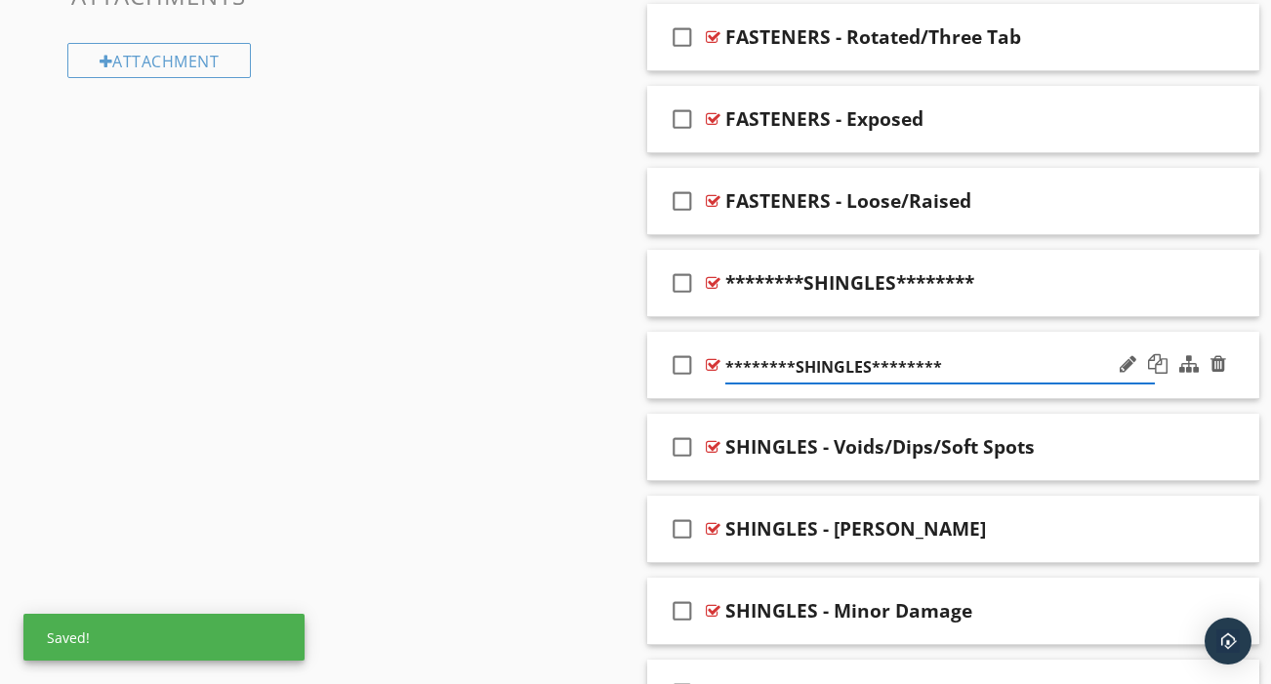
click at [869, 351] on input "********SHINGLES********" at bounding box center [940, 367] width 430 height 32
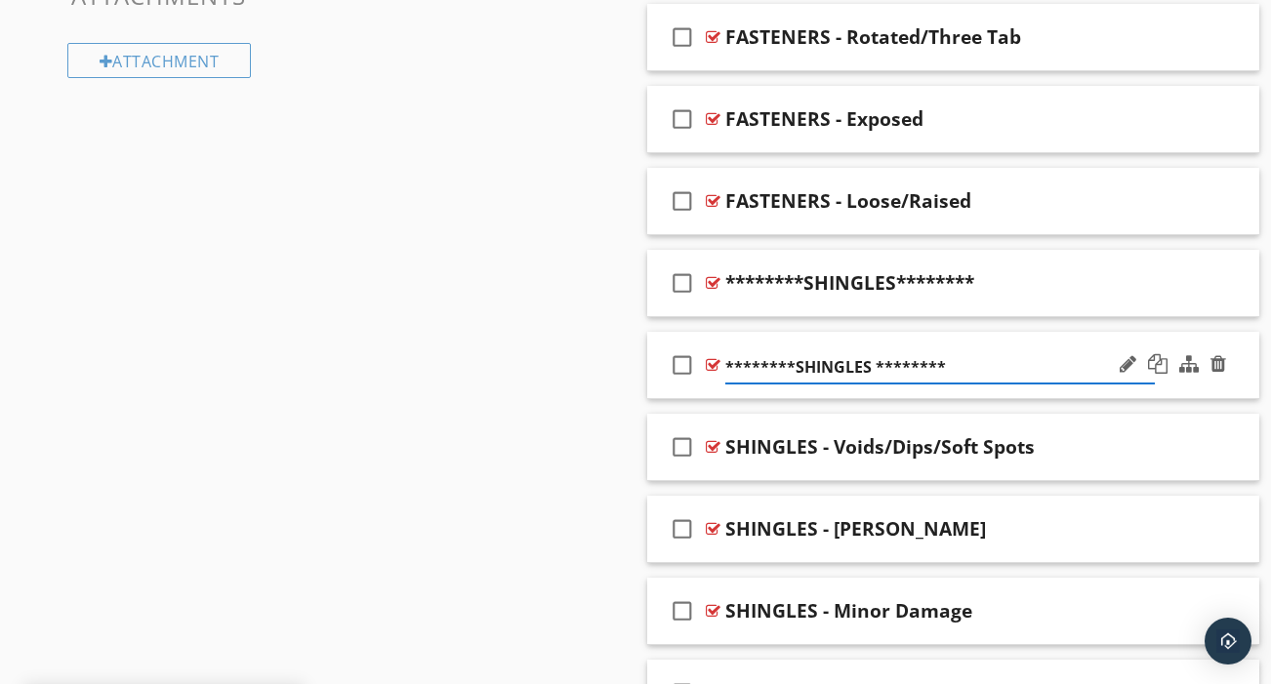
click at [794, 351] on input "********SHINGLES ********" at bounding box center [940, 367] width 430 height 32
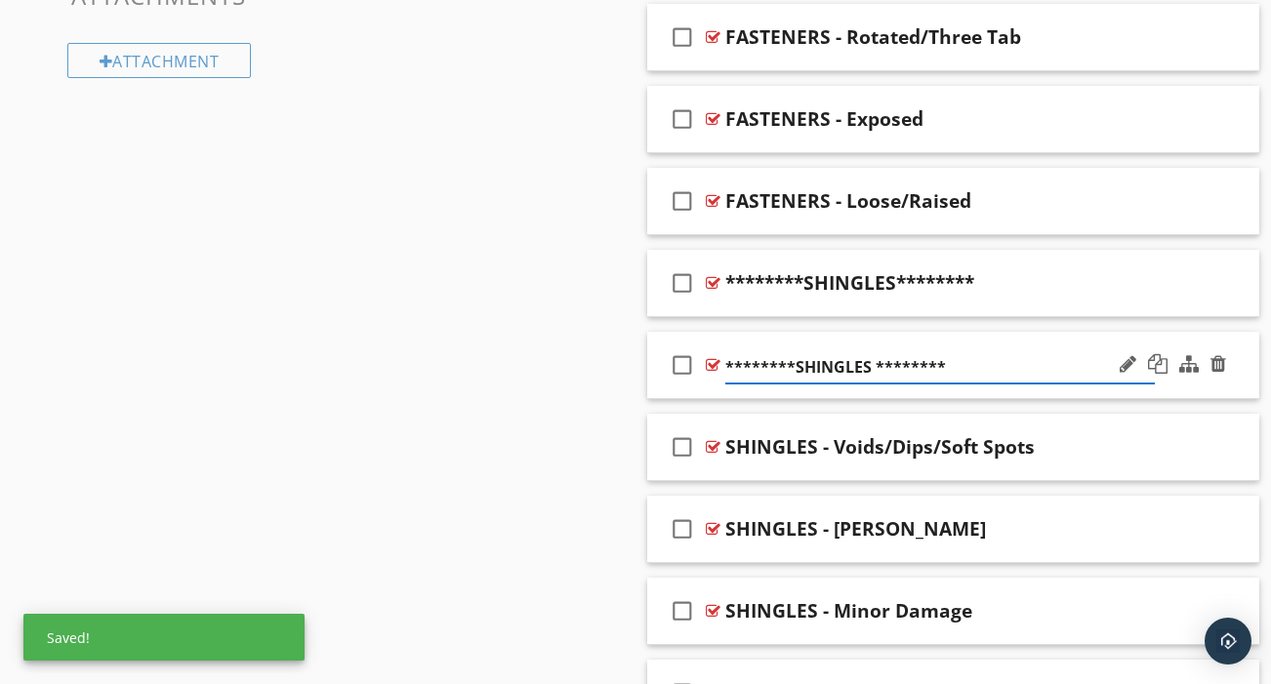
type input "******** SHINGLES ********"
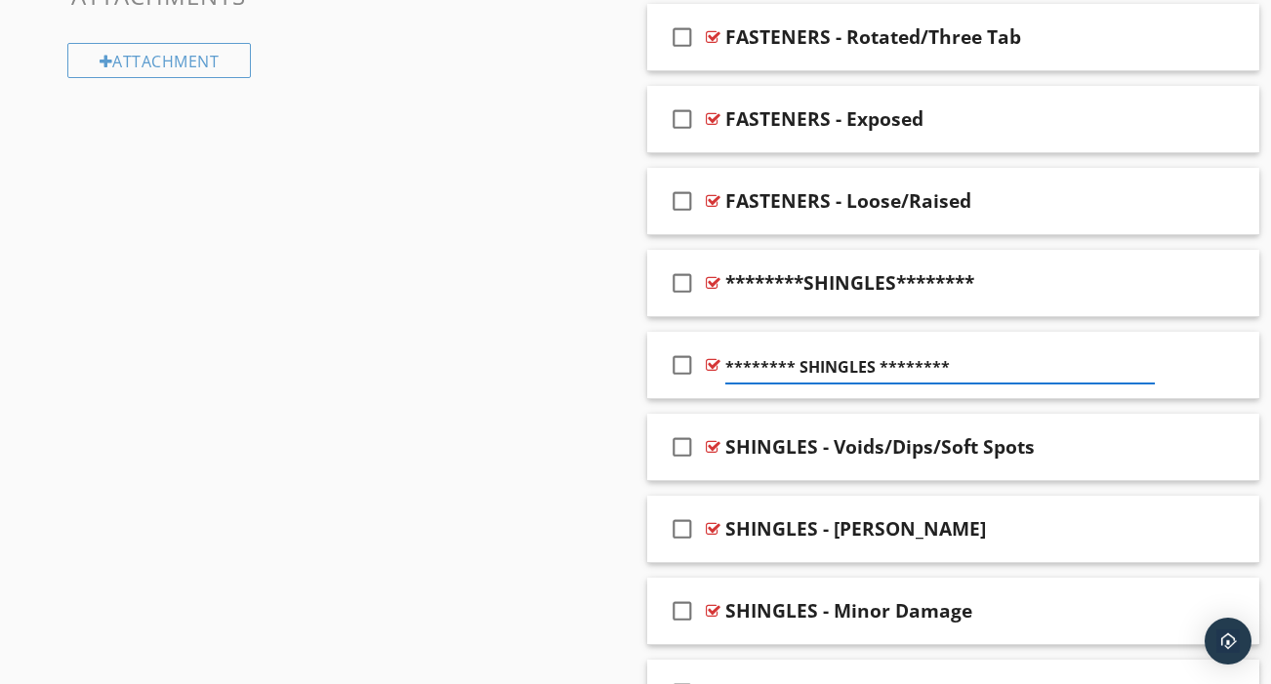
click at [610, 406] on div "Sections GENERAL EXTERIOR ROOF ATTIC GARAGE FUEL SERVICE ELECTRICAL PLUMBING AP…" at bounding box center [635, 693] width 1271 height 3803
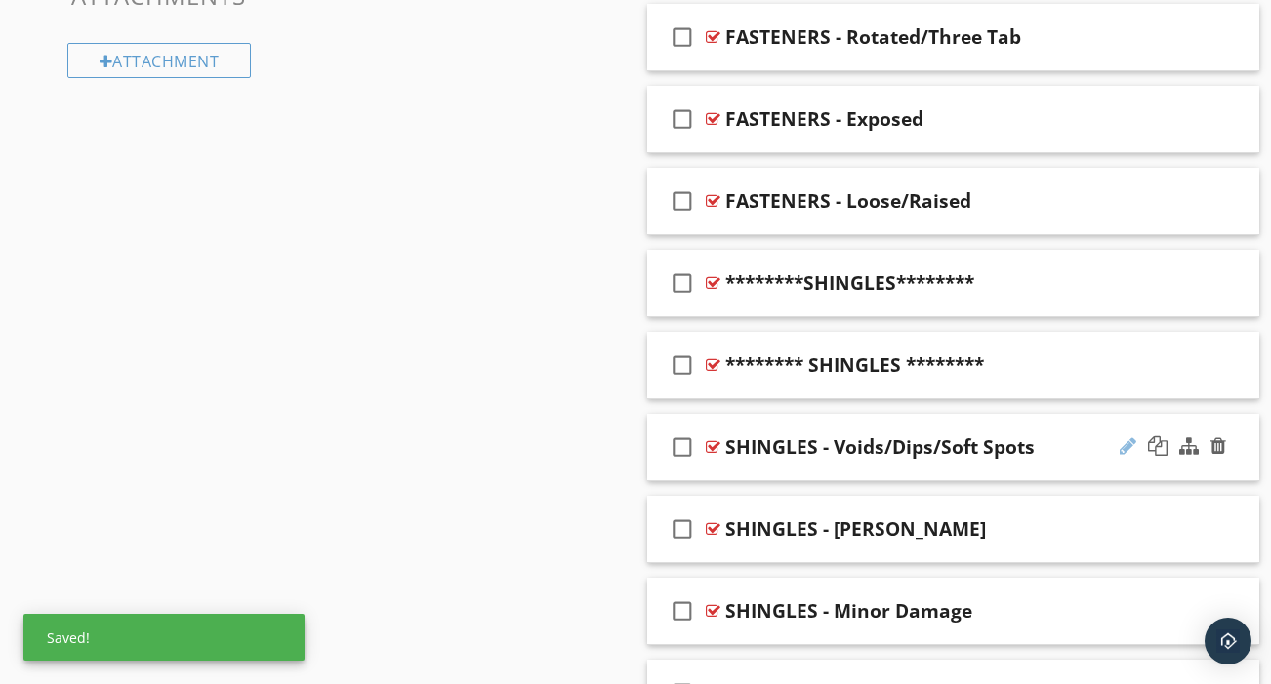
click at [1128, 436] on div at bounding box center [1128, 446] width 17 height 20
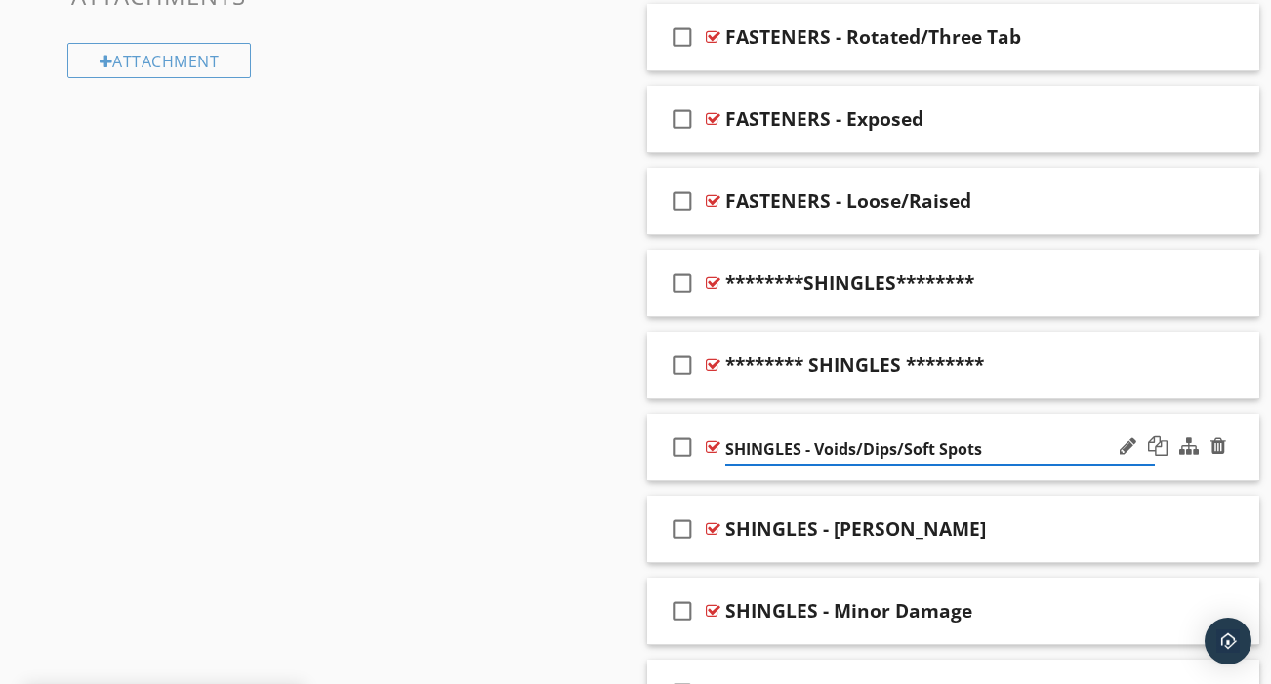
click at [770, 433] on input "SHINGLES - Voids/Dips/Soft Spots" at bounding box center [940, 449] width 430 height 32
type input "SHEATHING - Voids/Dips/Soft Spots"
click at [587, 408] on div "Sections GENERAL EXTERIOR ROOF ATTIC GARAGE FUEL SERVICE ELECTRICAL PLUMBING AP…" at bounding box center [635, 693] width 1271 height 3803
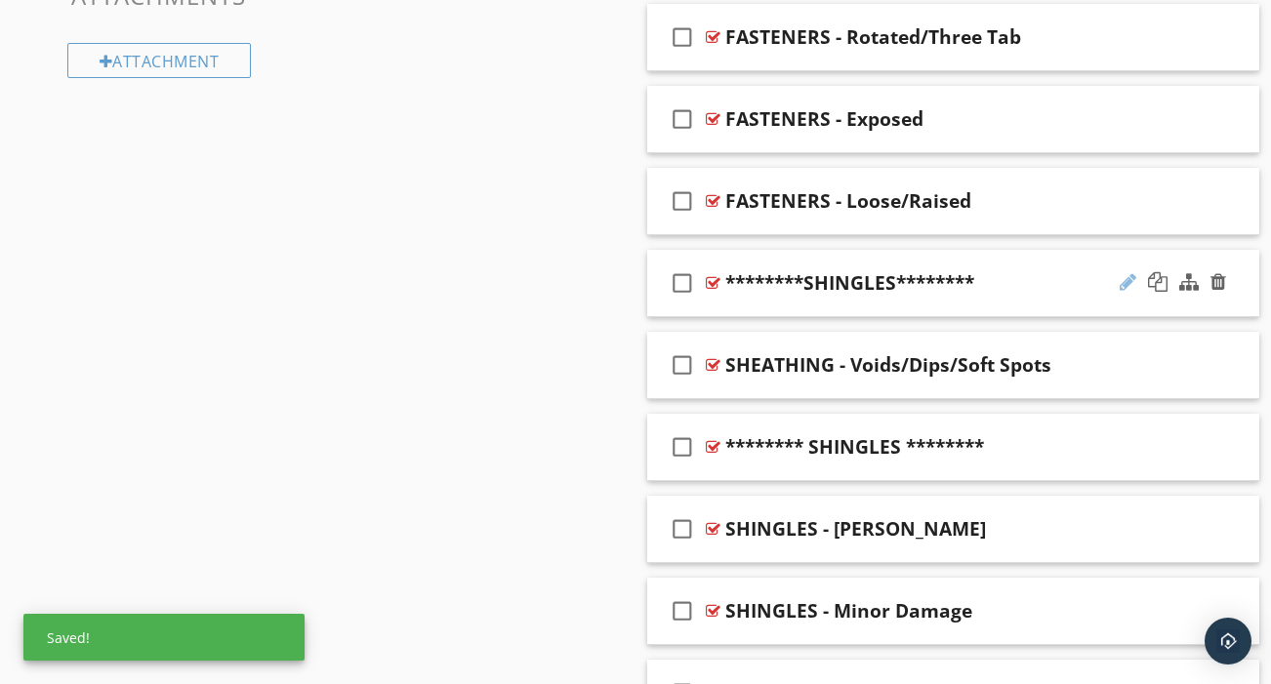
click at [1132, 272] on div at bounding box center [1128, 282] width 17 height 20
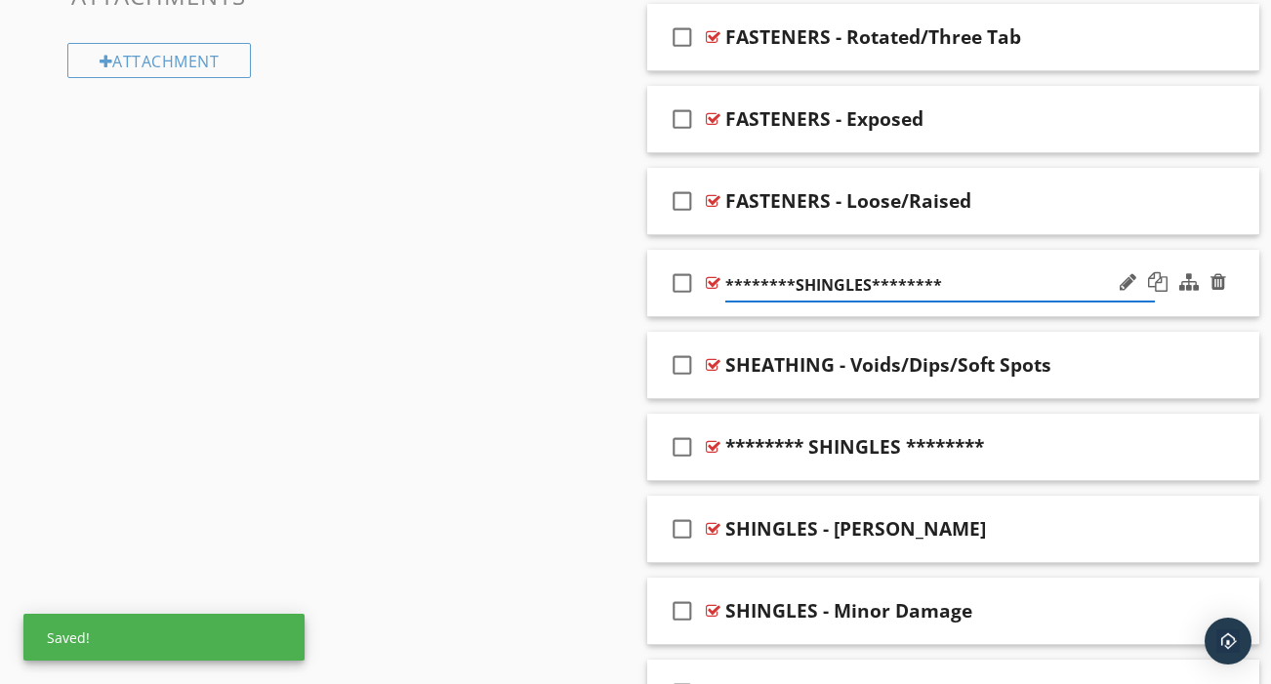
click at [825, 269] on input "********SHINGLES********" at bounding box center [940, 285] width 430 height 32
type input "******** SHEATHING ********"
click at [622, 271] on div "Sections GENERAL EXTERIOR ROOF ATTIC GARAGE FUEL SERVICE ELECTRICAL PLUMBING AP…" at bounding box center [635, 693] width 1271 height 3803
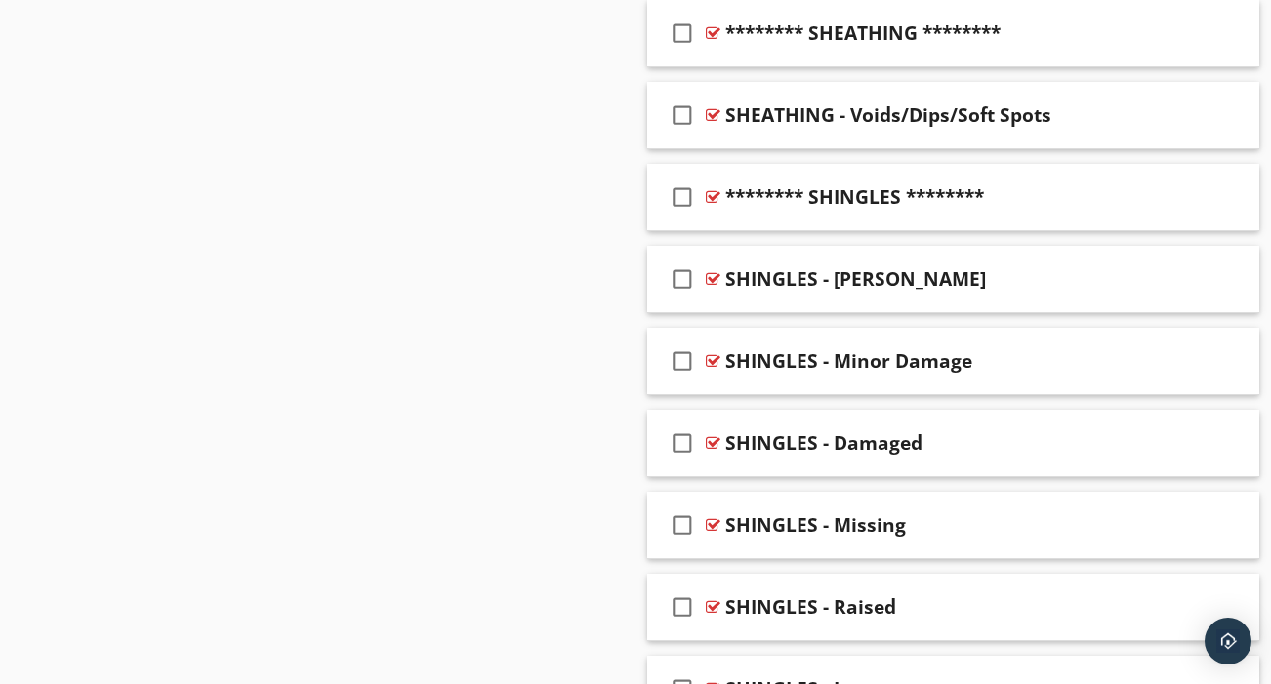
scroll to position [1829, 0]
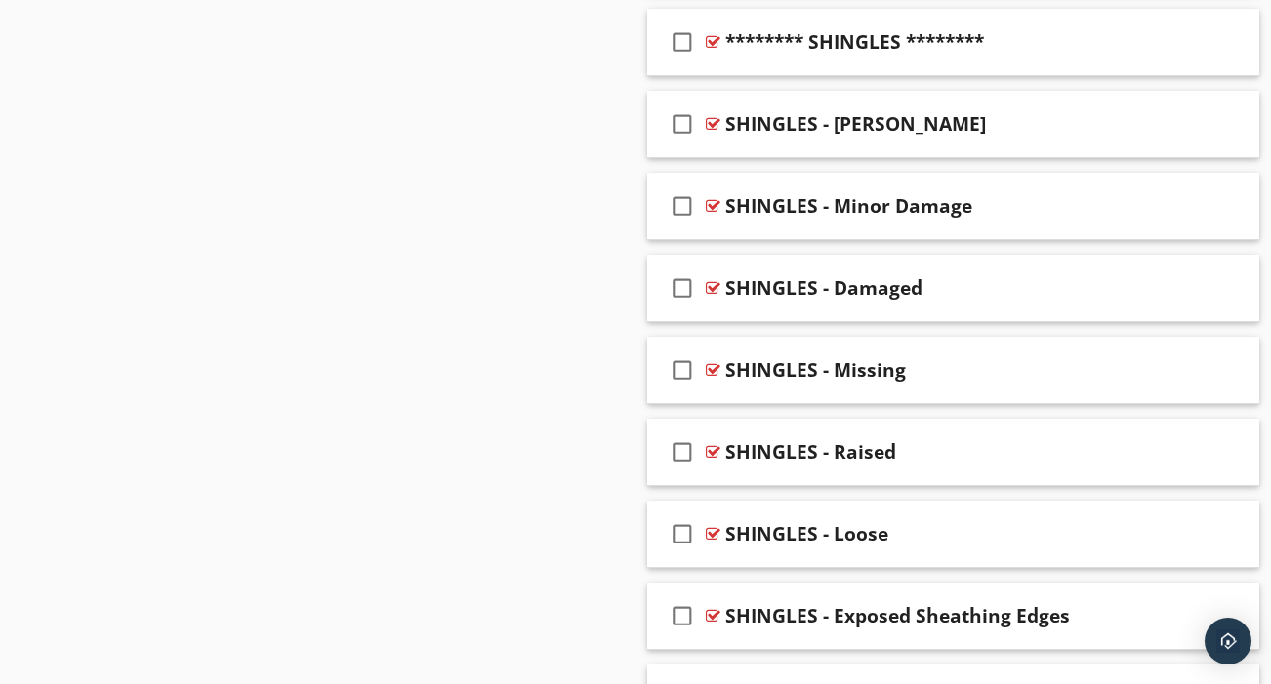
click at [606, 460] on div "Sections GENERAL EXTERIOR ROOF ATTIC GARAGE FUEL SERVICE ELECTRICAL PLUMBING AP…" at bounding box center [635, 288] width 1271 height 3803
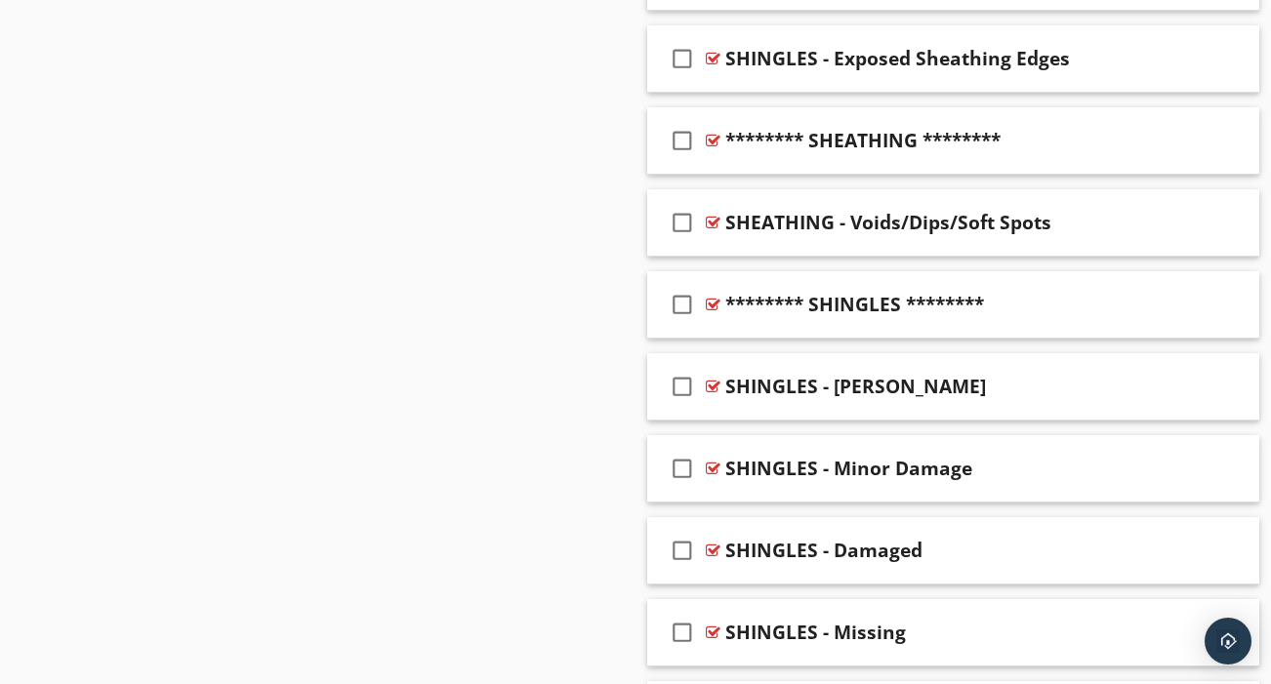
scroll to position [1609, 0]
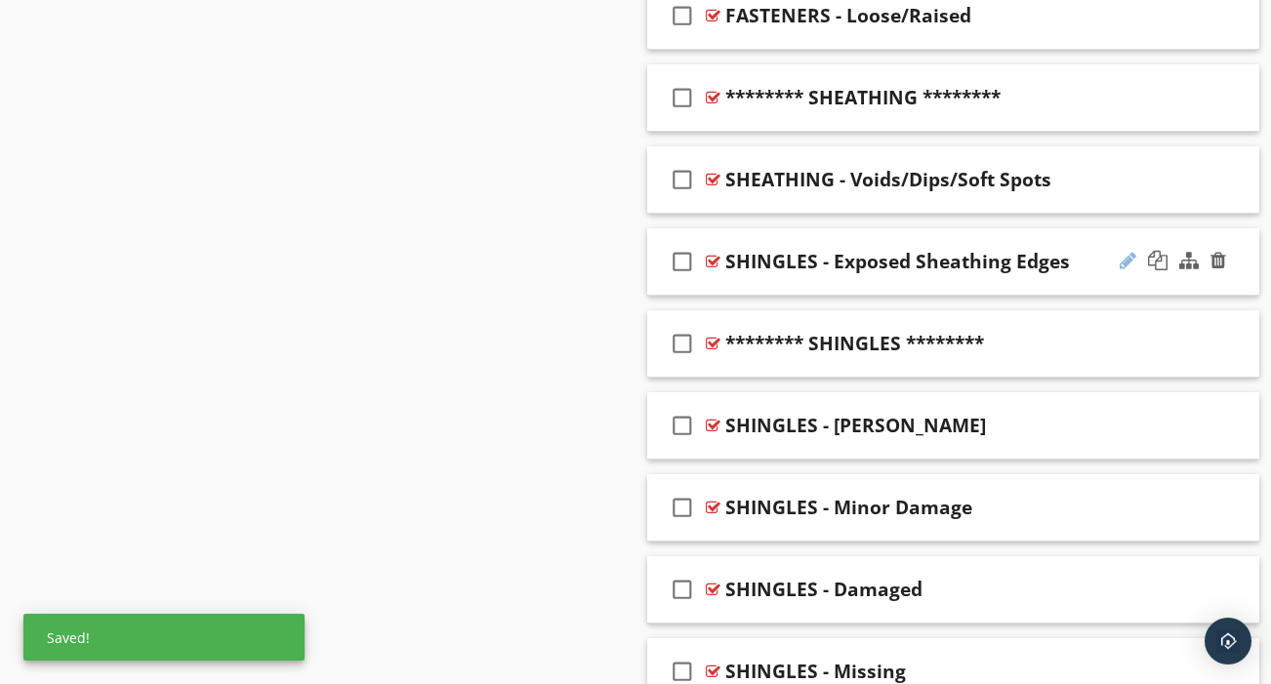
click at [1131, 251] on div at bounding box center [1128, 261] width 17 height 20
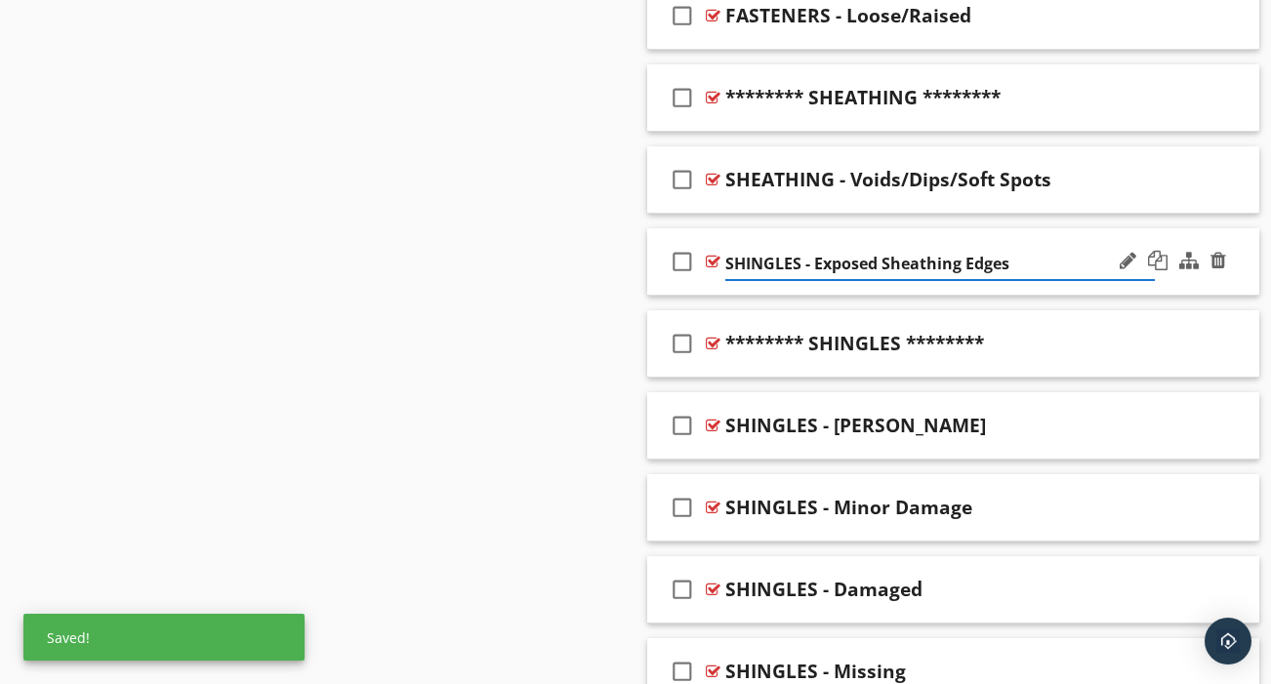
click at [923, 248] on input "SHINGLES - Exposed Sheathing Edges" at bounding box center [940, 264] width 430 height 32
click at [771, 248] on input "SHINGLES - Exposed Edges" at bounding box center [940, 264] width 430 height 32
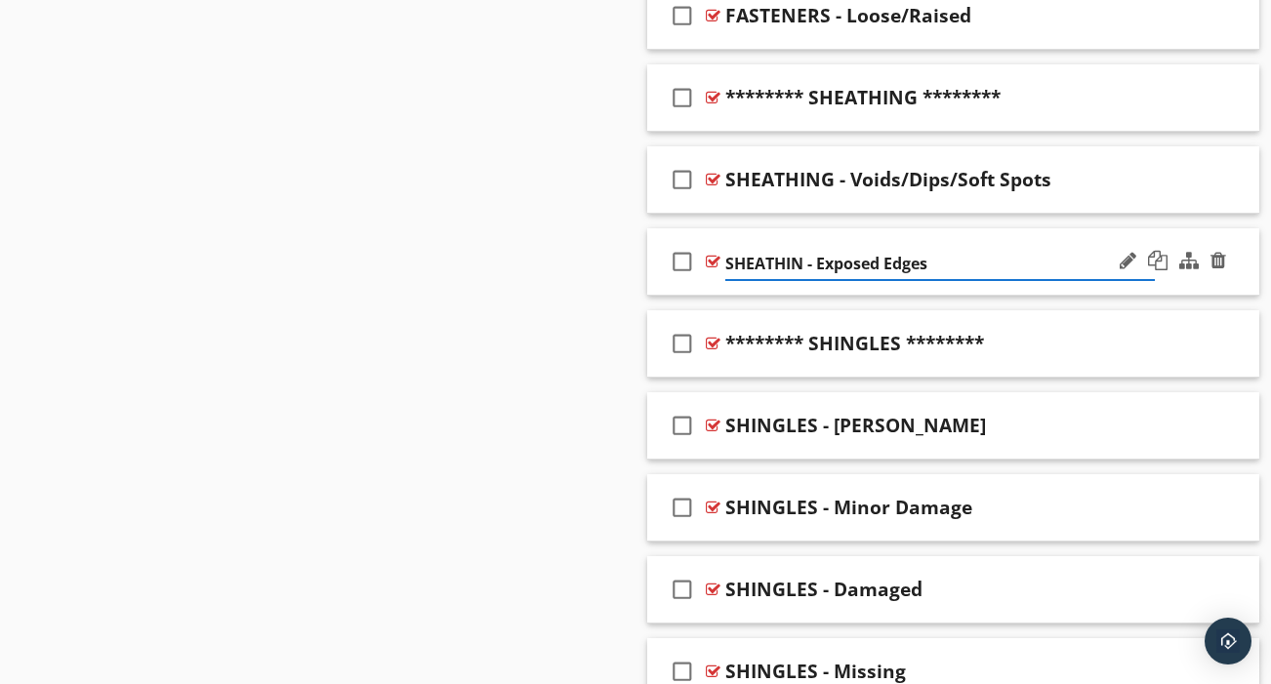
type input "SHEATHING - Exposed Edges"
click at [630, 259] on div "Sections GENERAL EXTERIOR ROOF ATTIC GARAGE FUEL SERVICE ELECTRICAL PLUMBING AP…" at bounding box center [635, 508] width 1271 height 3803
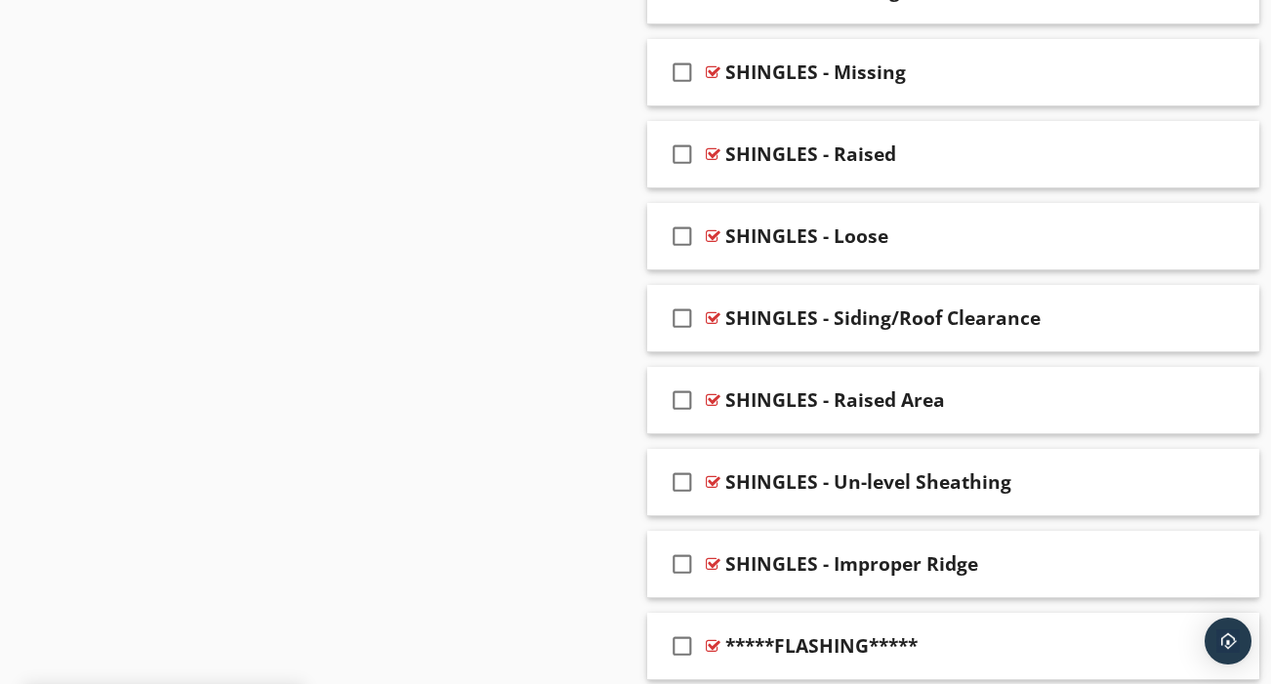
scroll to position [2210, 0]
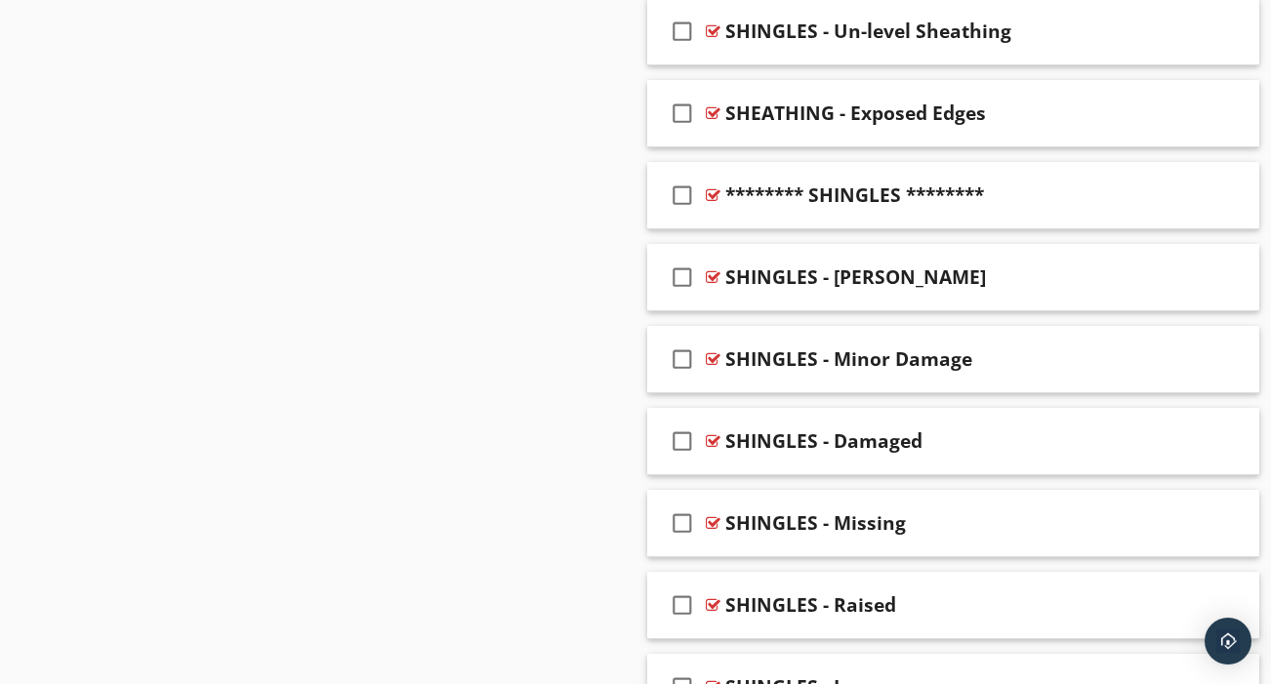
scroll to position [1800, 0]
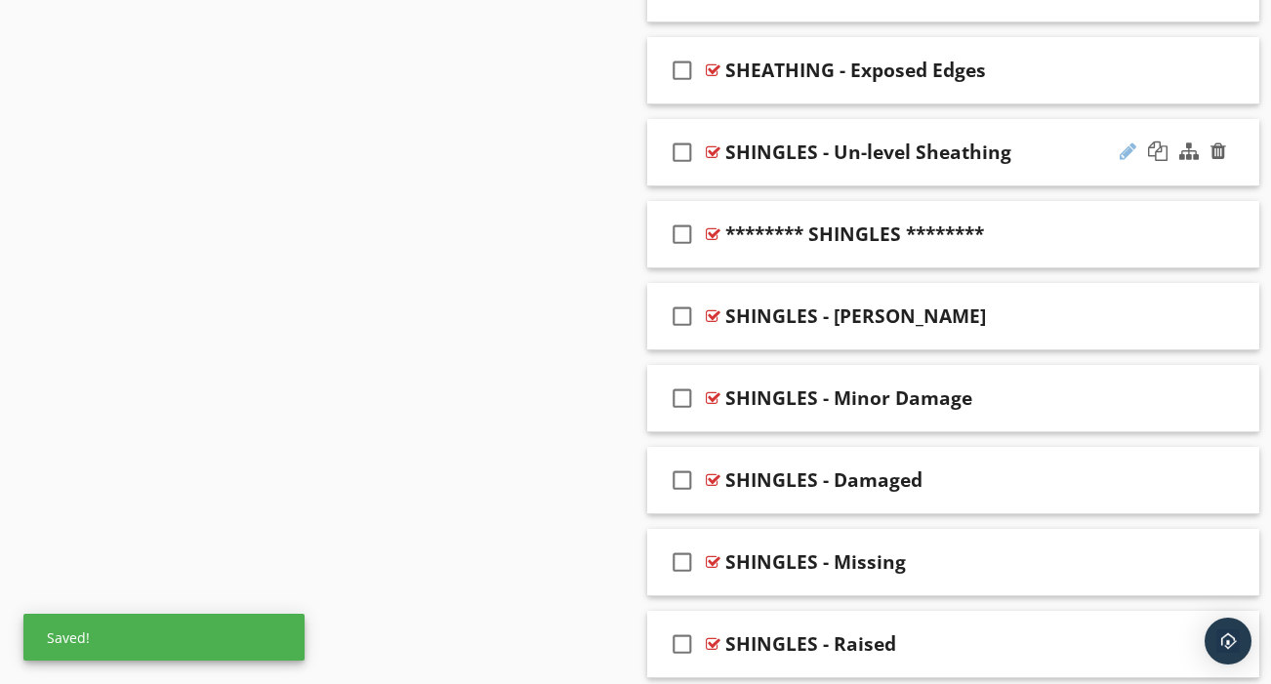
click at [1124, 142] on div at bounding box center [1128, 152] width 17 height 20
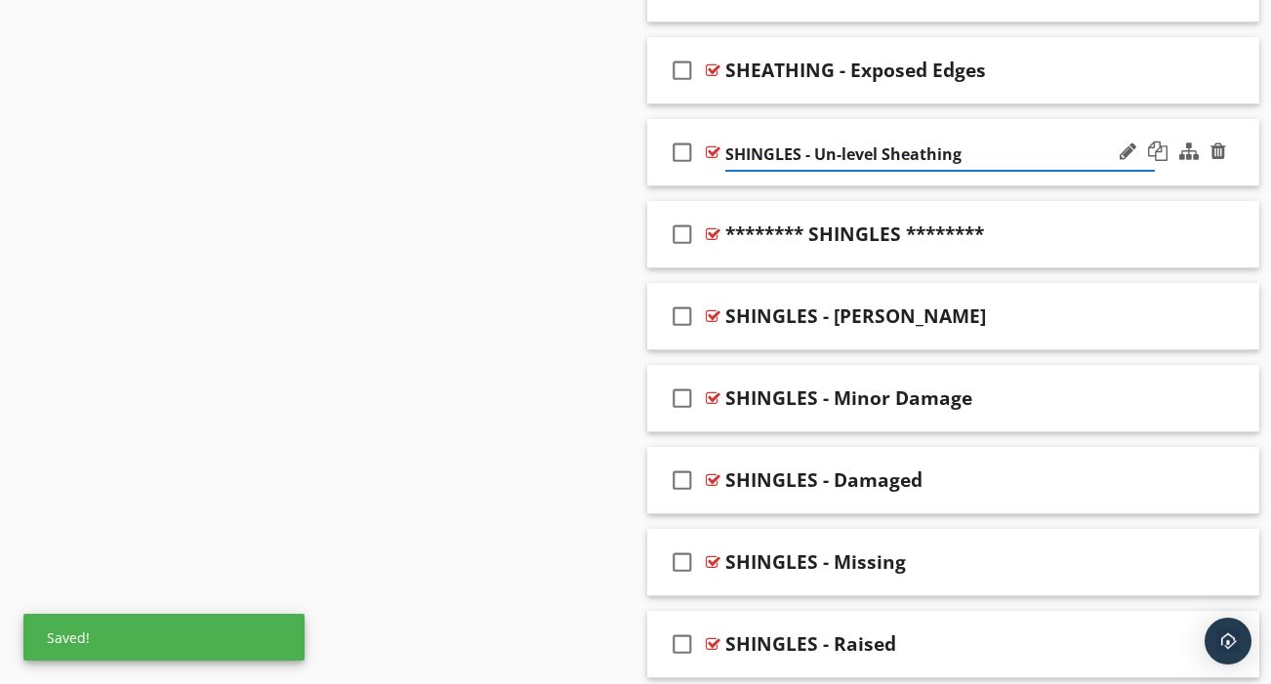
click at [931, 139] on input "SHINGLES - Un-level Sheathing" at bounding box center [940, 155] width 430 height 32
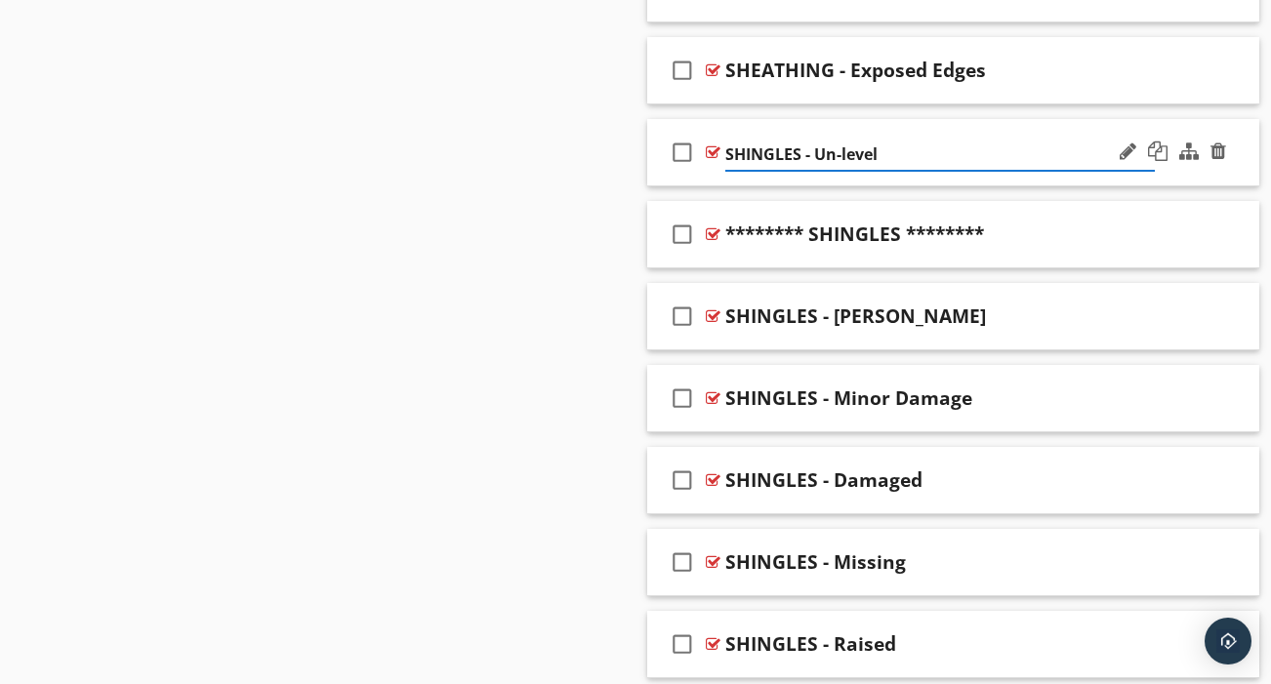
click at [758, 139] on input "SHINGLES - Un-level" at bounding box center [940, 155] width 430 height 32
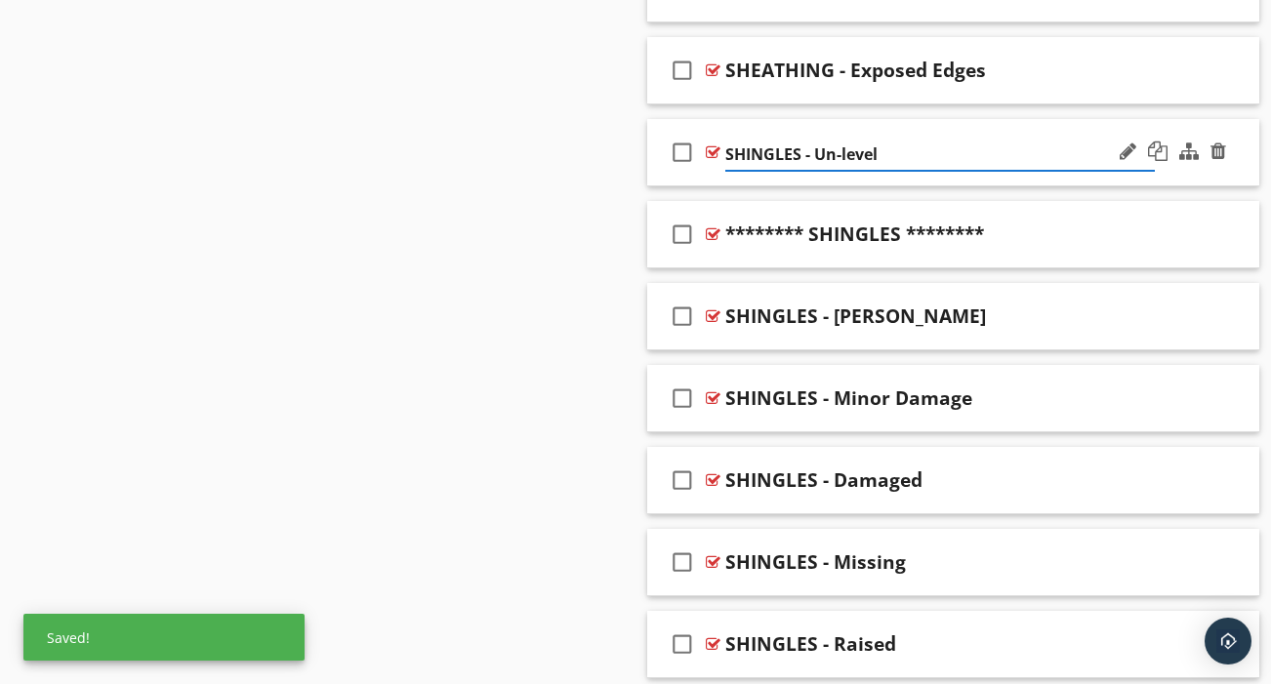
click at [758, 139] on input "SHINGLES - Un-level" at bounding box center [940, 155] width 430 height 32
type input "SHEATHING - Un-level"
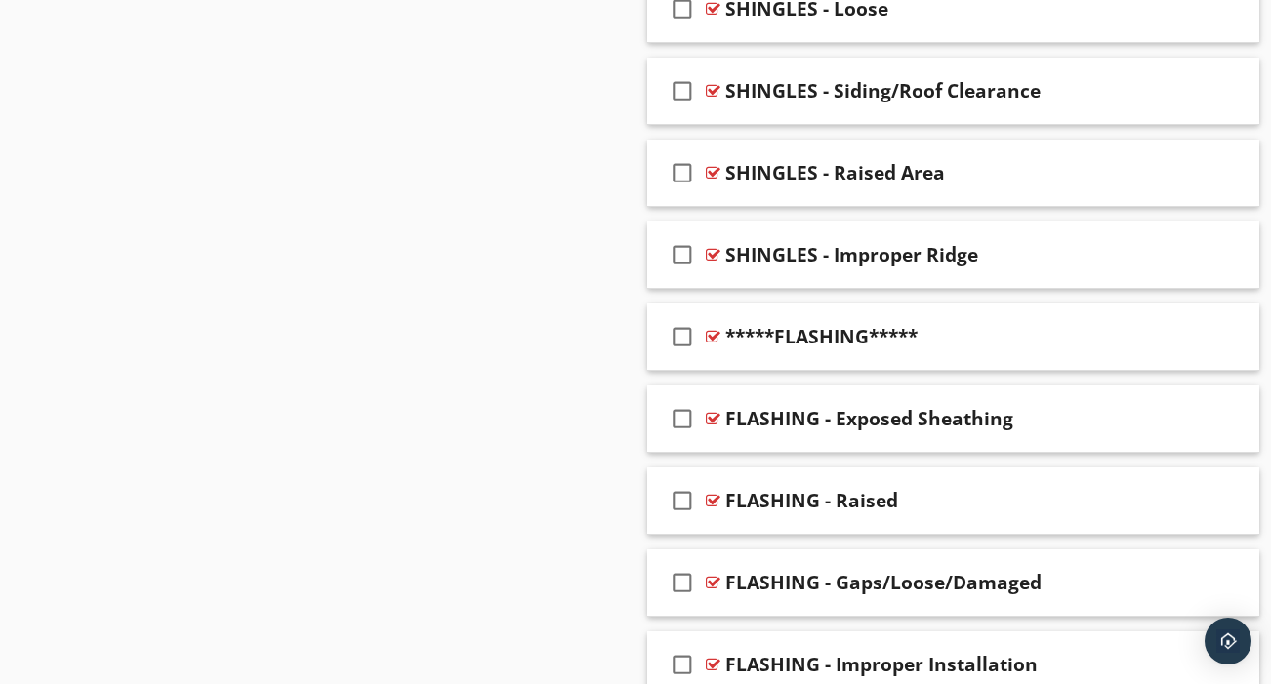
scroll to position [2516, 0]
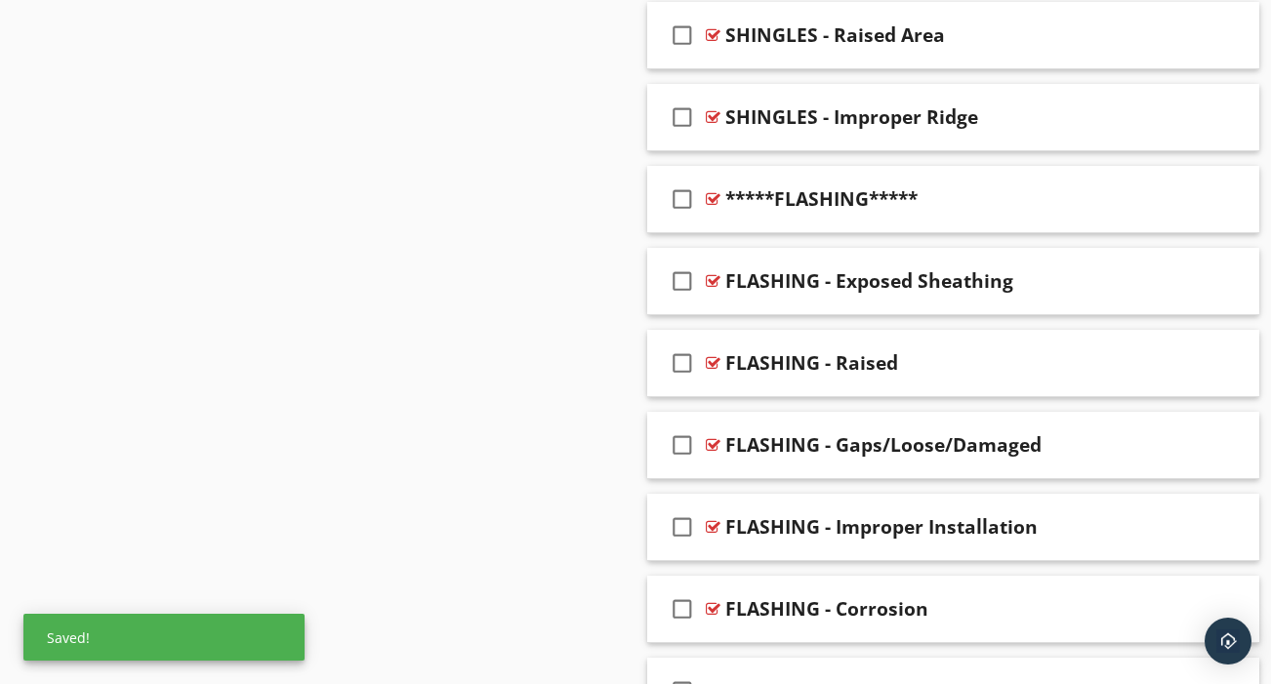
scroll to position [2655, 0]
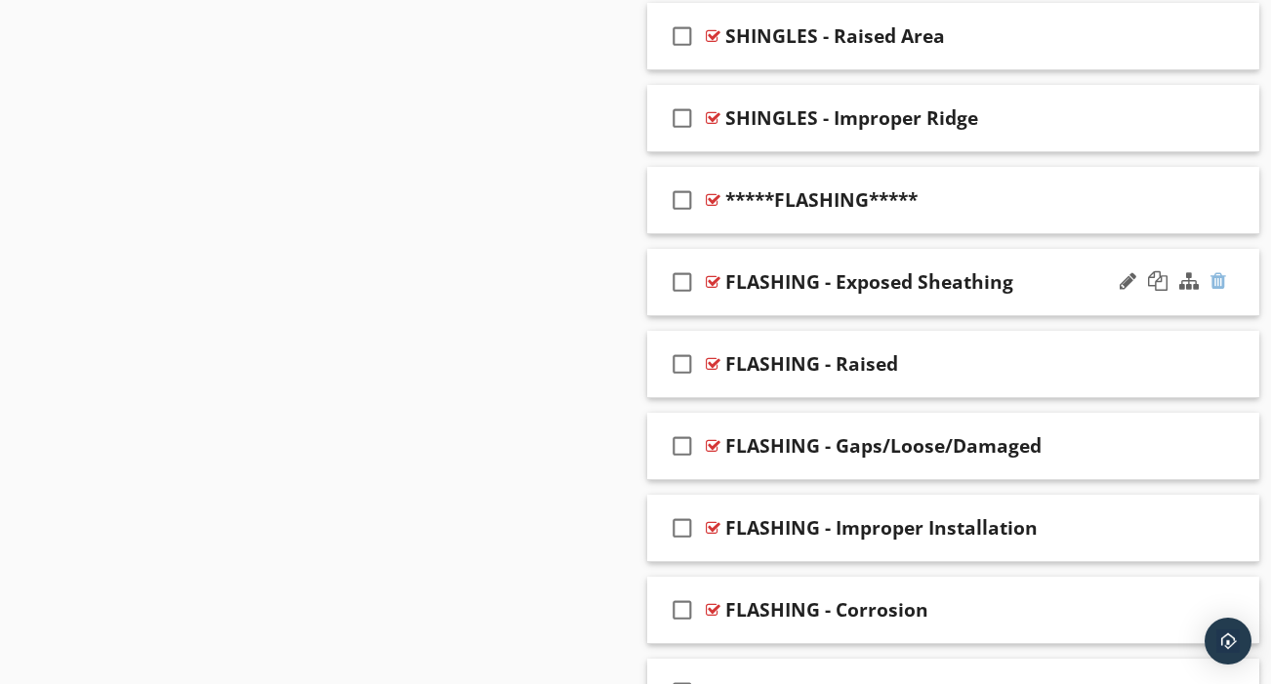
click at [1220, 271] on div at bounding box center [1219, 281] width 16 height 20
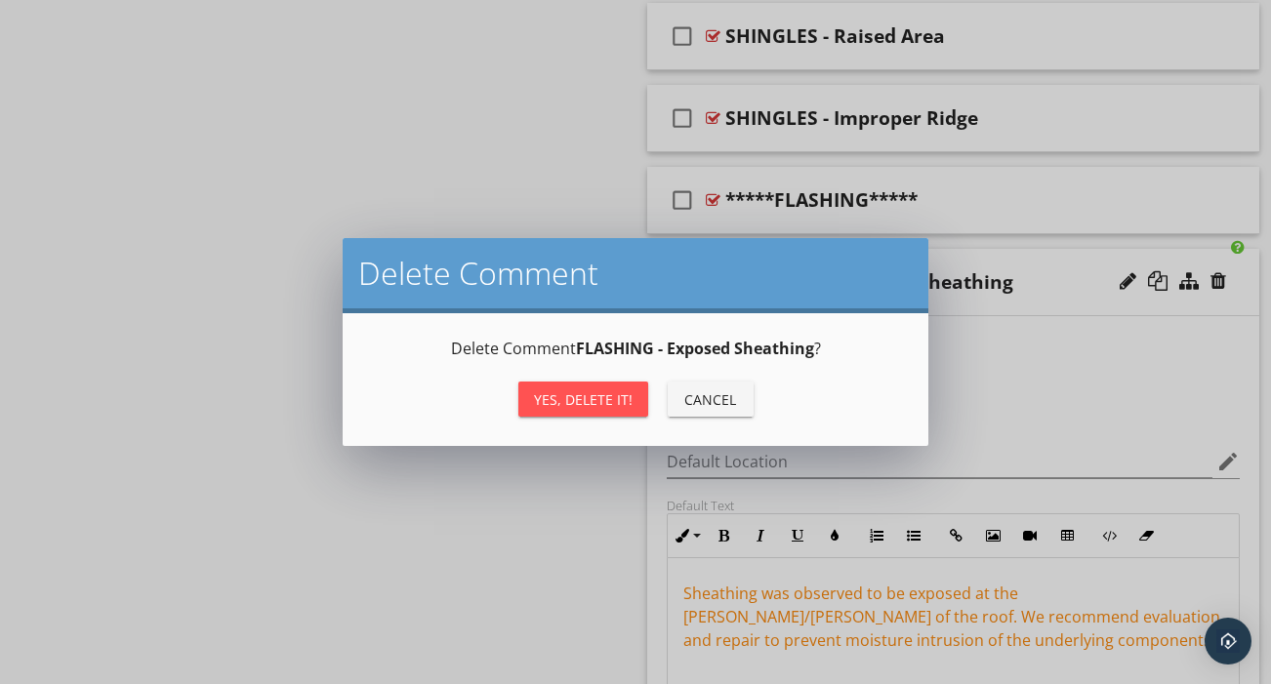
click at [610, 399] on div "Yes, Delete it!" at bounding box center [583, 400] width 99 height 21
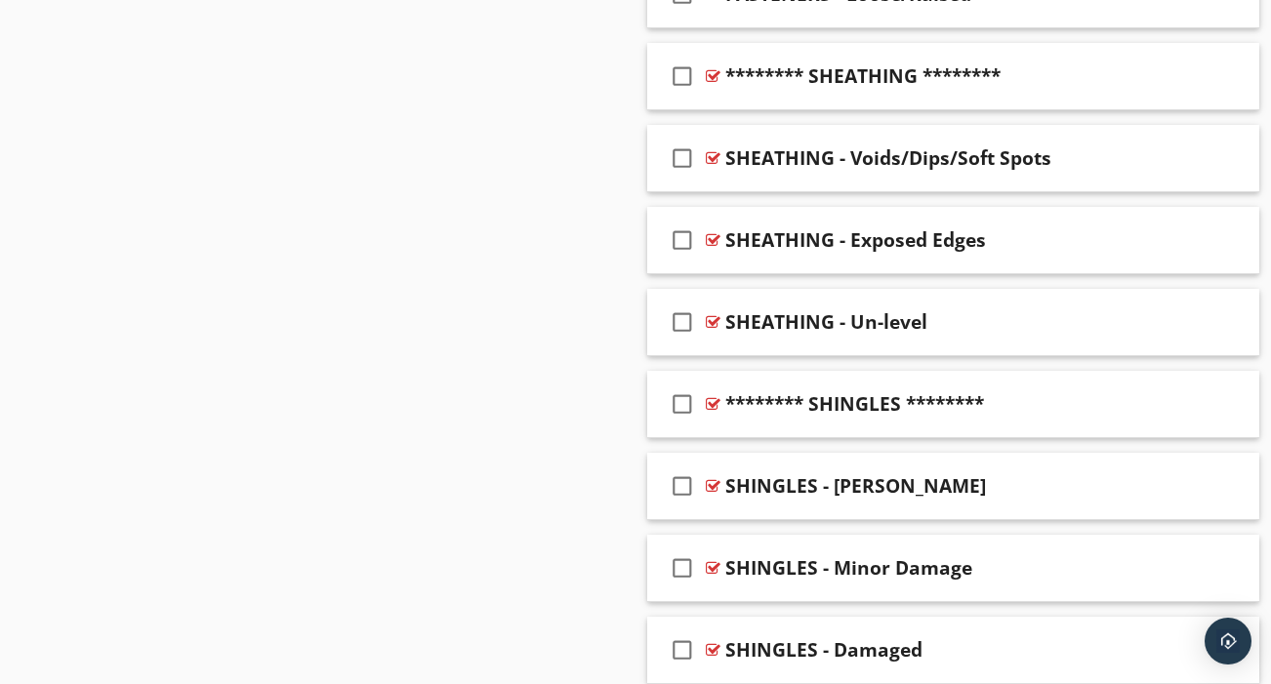
scroll to position [1627, 0]
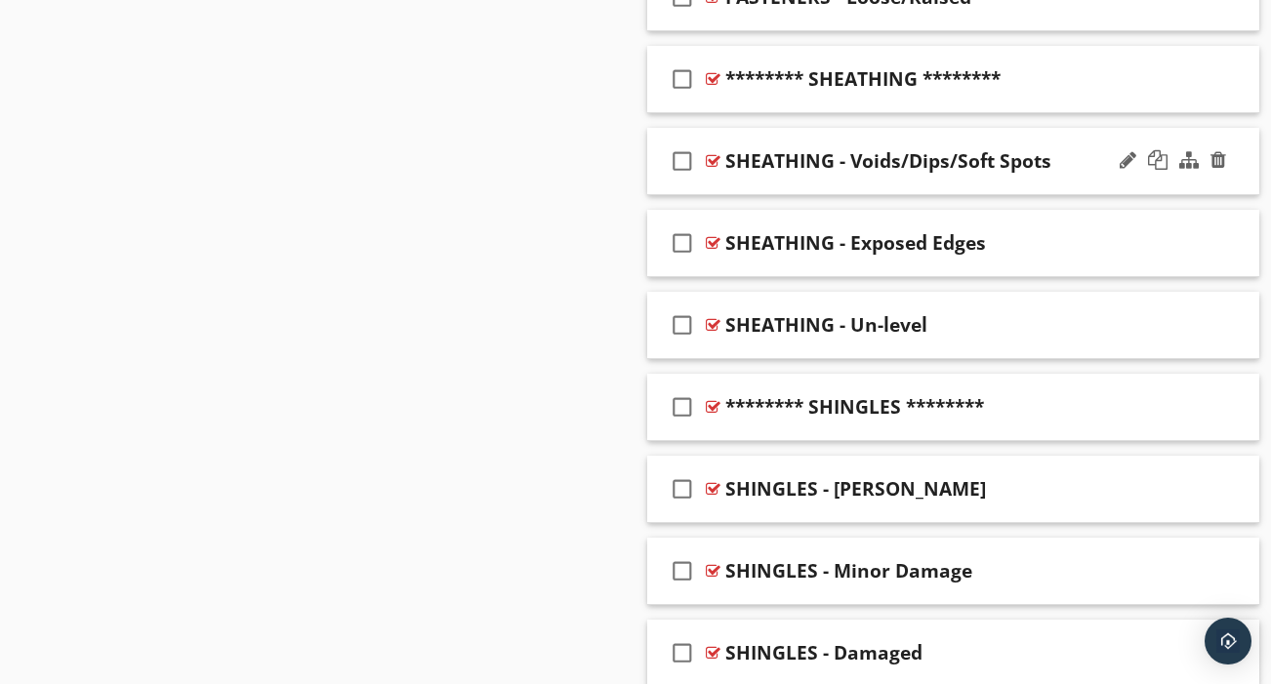
click at [1062, 163] on div "check_box_outline_blank SHEATHING - Voids/Dips/Soft Spots" at bounding box center [953, 161] width 612 height 67
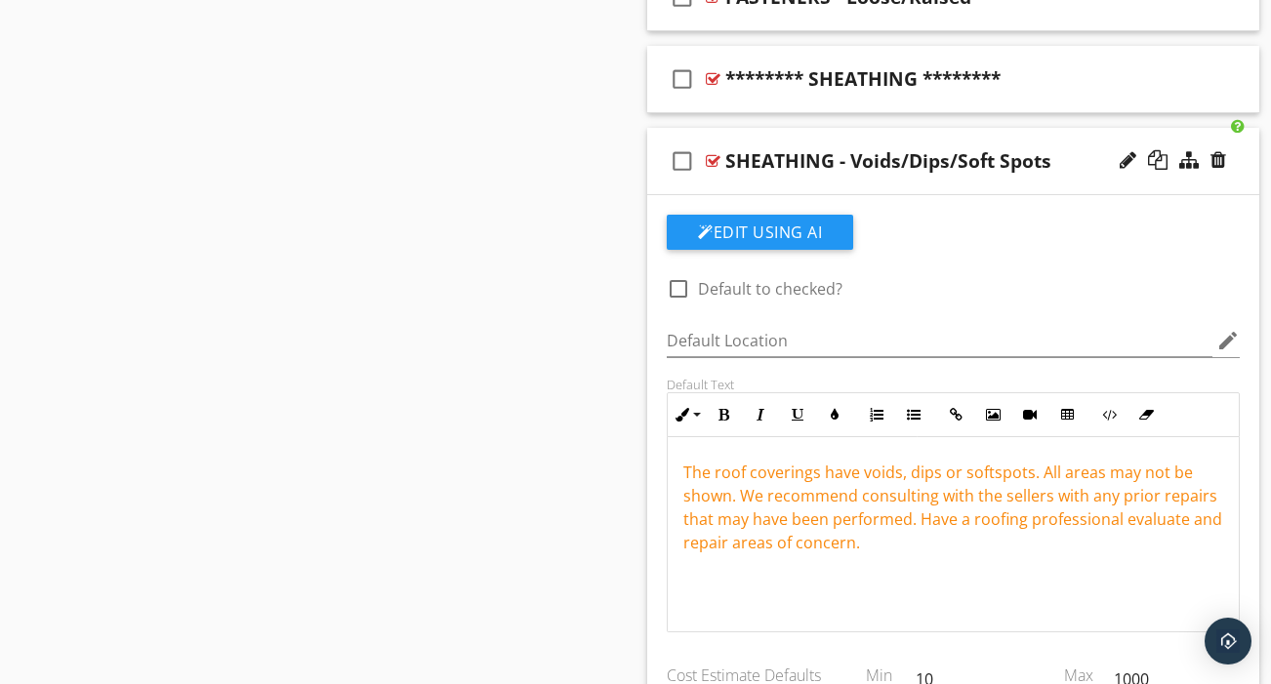
click at [1065, 163] on div "check_box_outline_blank SHEATHING - Voids/Dips/Soft Spots" at bounding box center [953, 161] width 612 height 67
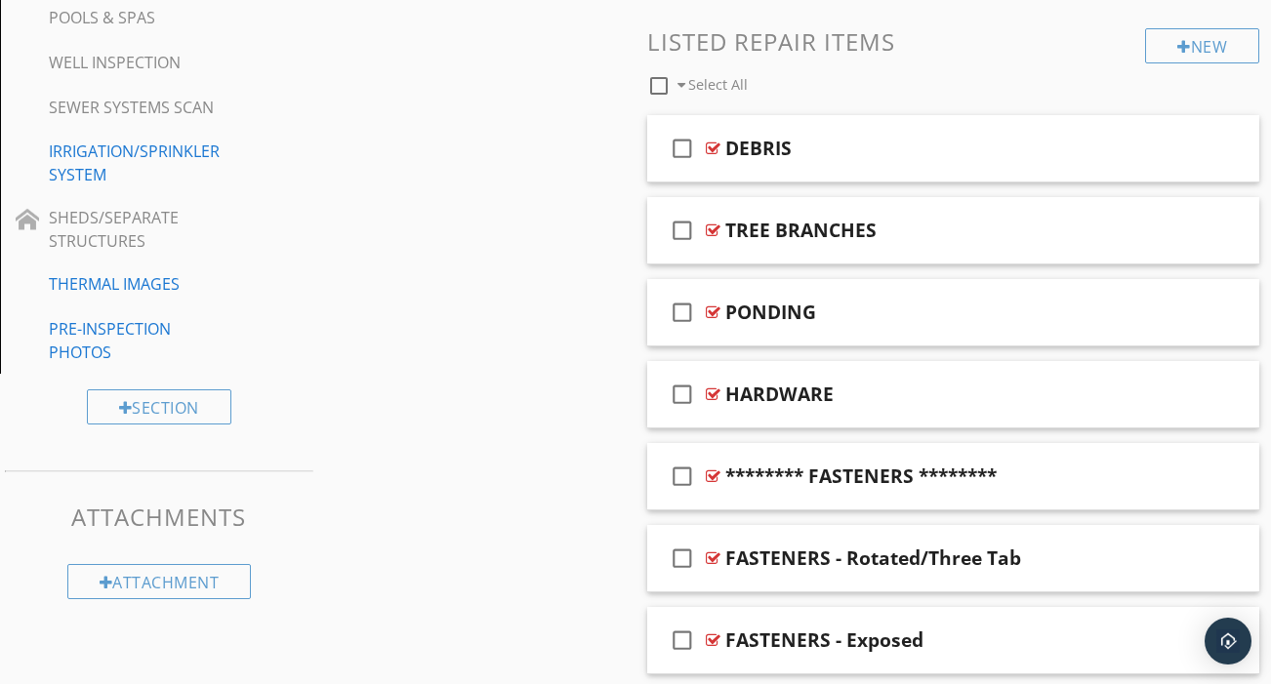
scroll to position [890, 0]
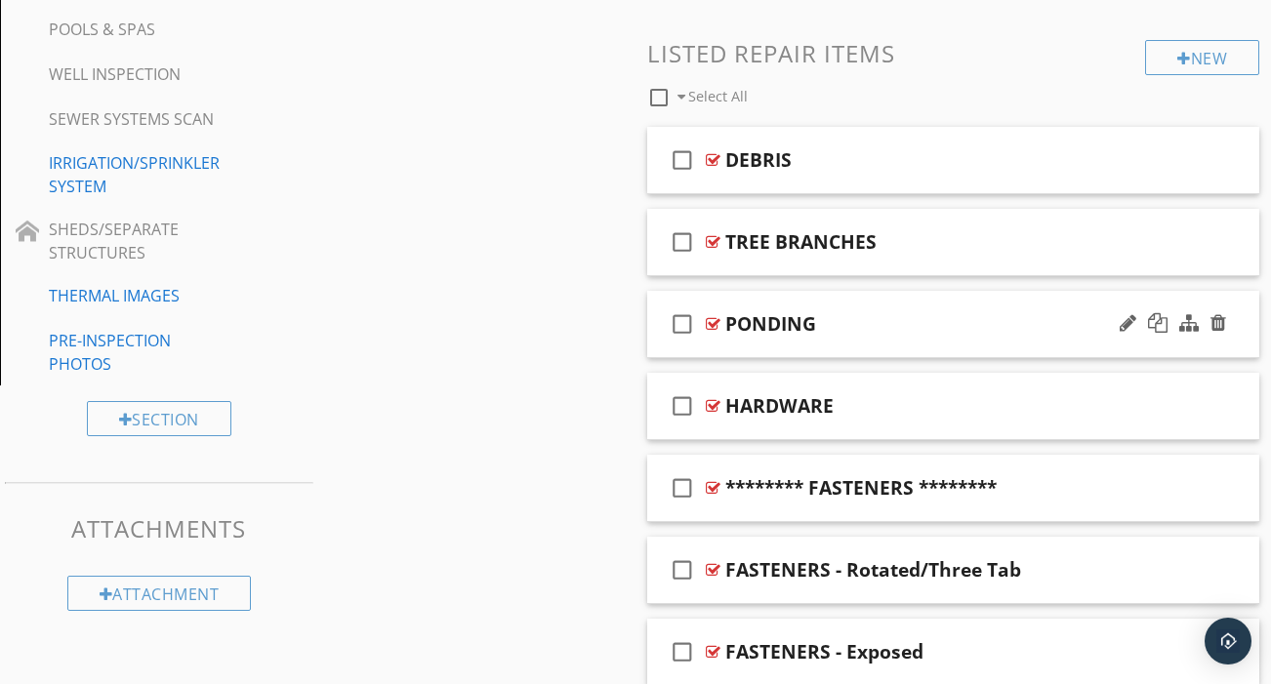
click at [941, 318] on div "check_box_outline_blank PONDING" at bounding box center [953, 324] width 612 height 67
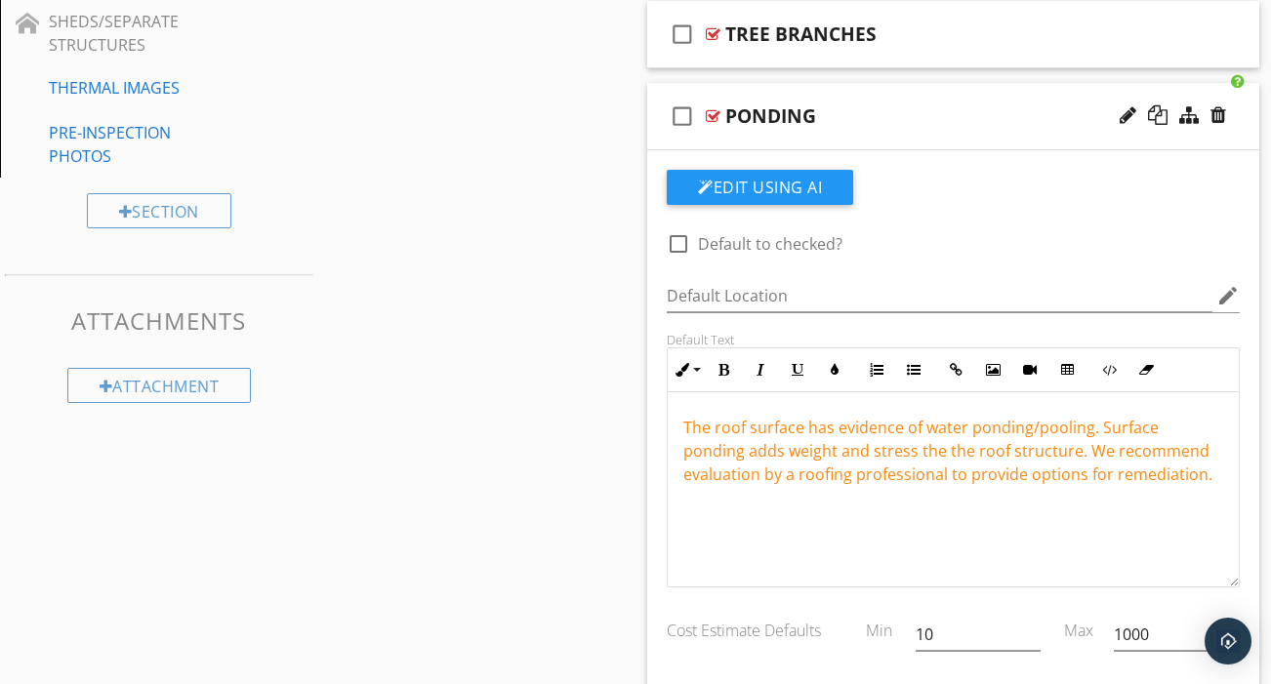
scroll to position [1098, 0]
click at [1009, 435] on span "The roof surface has evidence of water ponding/pooling. Surface ponding adds we…" at bounding box center [947, 451] width 529 height 68
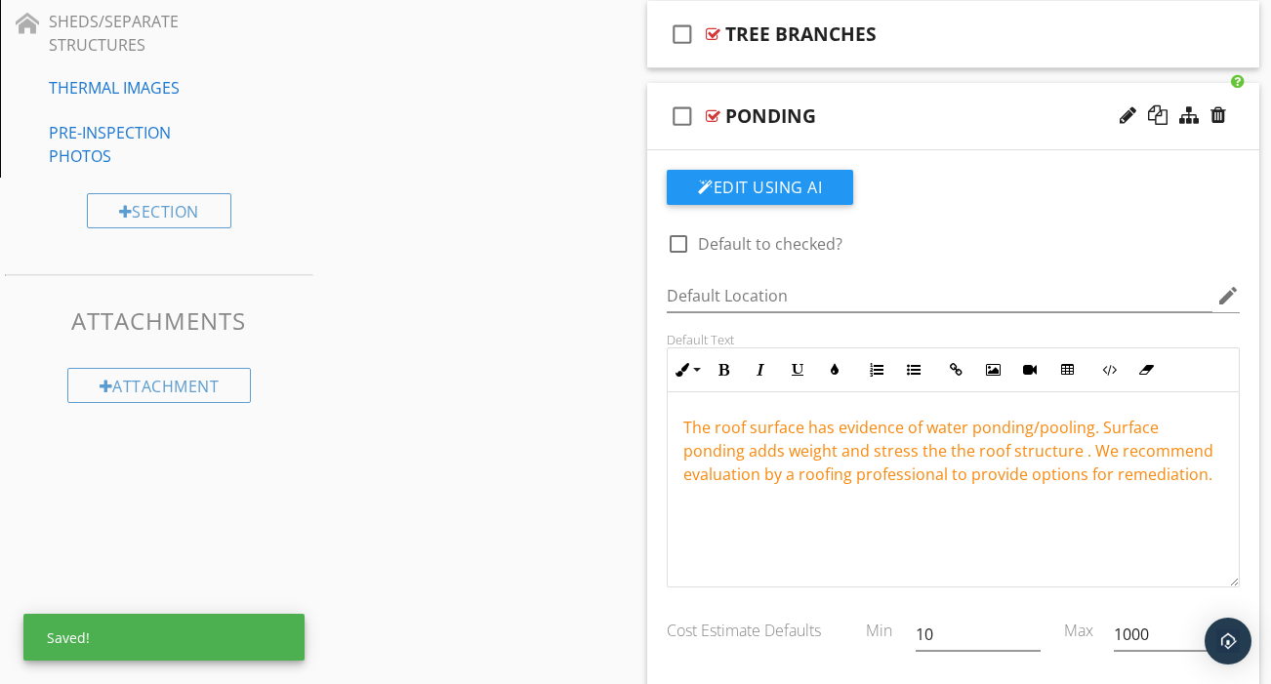
click at [891, 429] on span "The roof surface has evidence of water ponding/pooling. Surface ponding adds we…" at bounding box center [948, 451] width 530 height 68
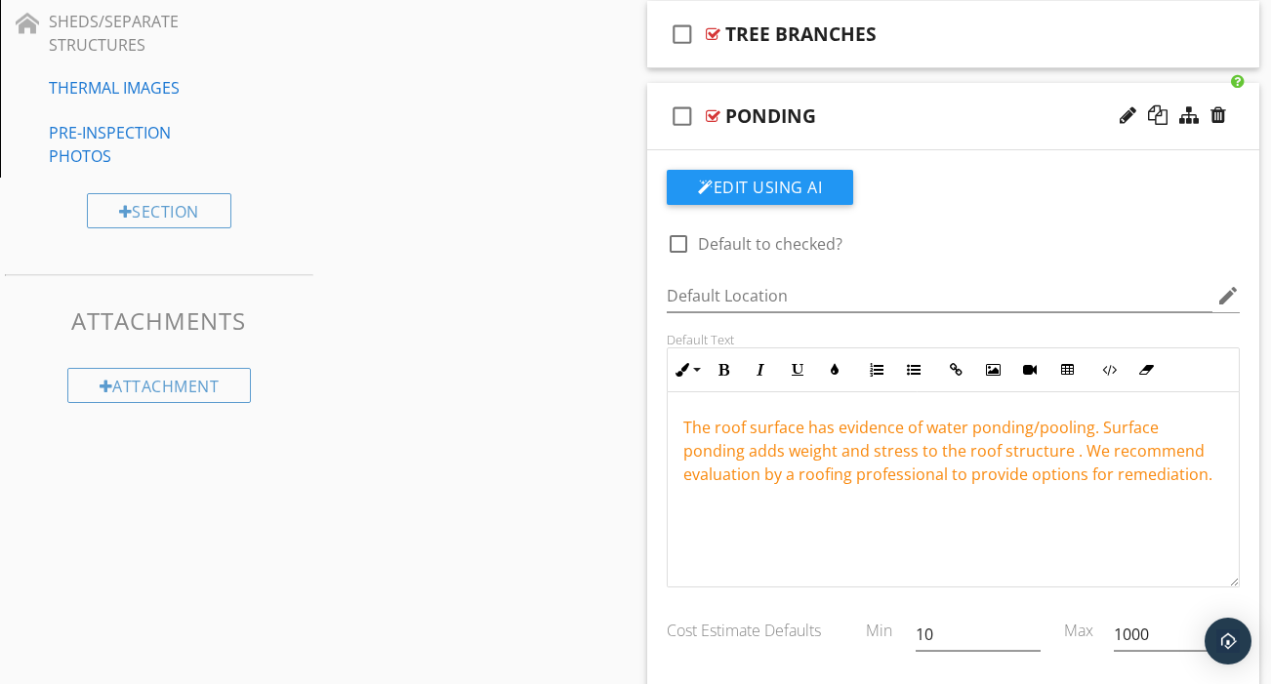
click at [1005, 437] on span "The roof surface has evidence of water ponding/pooling. Surface ponding adds we…" at bounding box center [947, 451] width 529 height 68
click at [926, 114] on div "check_box_outline_blank PONDING" at bounding box center [953, 116] width 612 height 67
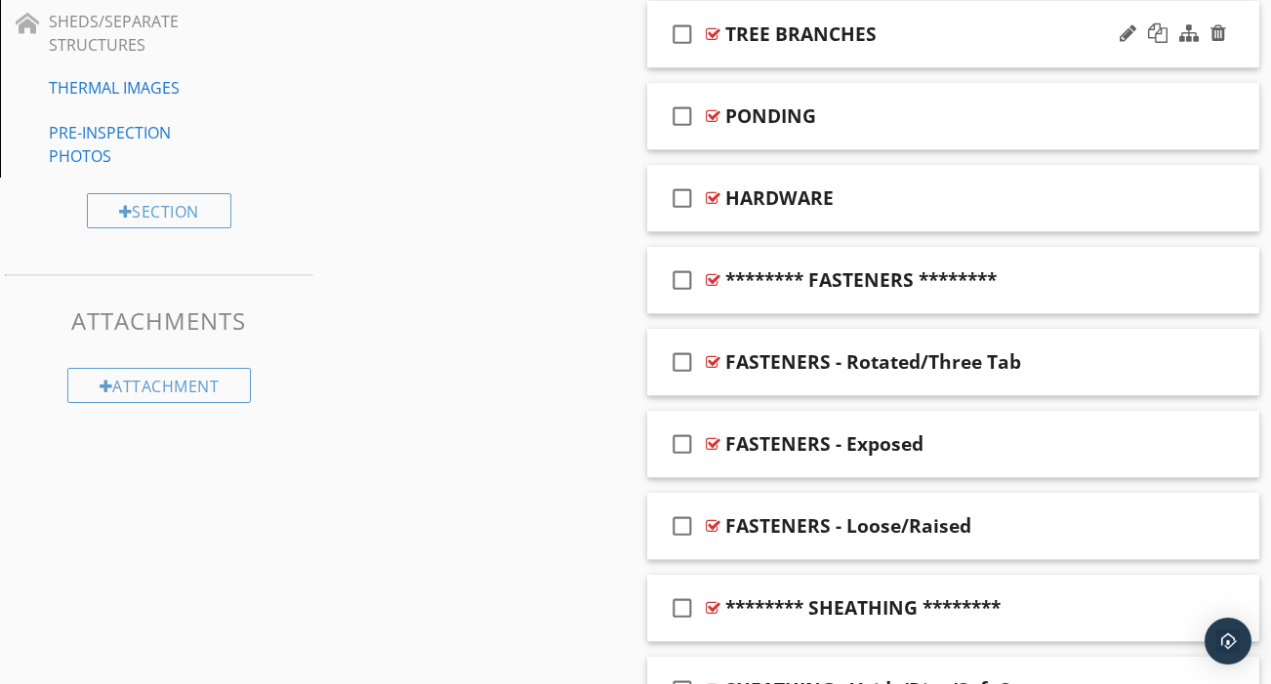
click at [930, 36] on div "check_box_outline_blank TREE BRANCHES" at bounding box center [953, 34] width 612 height 67
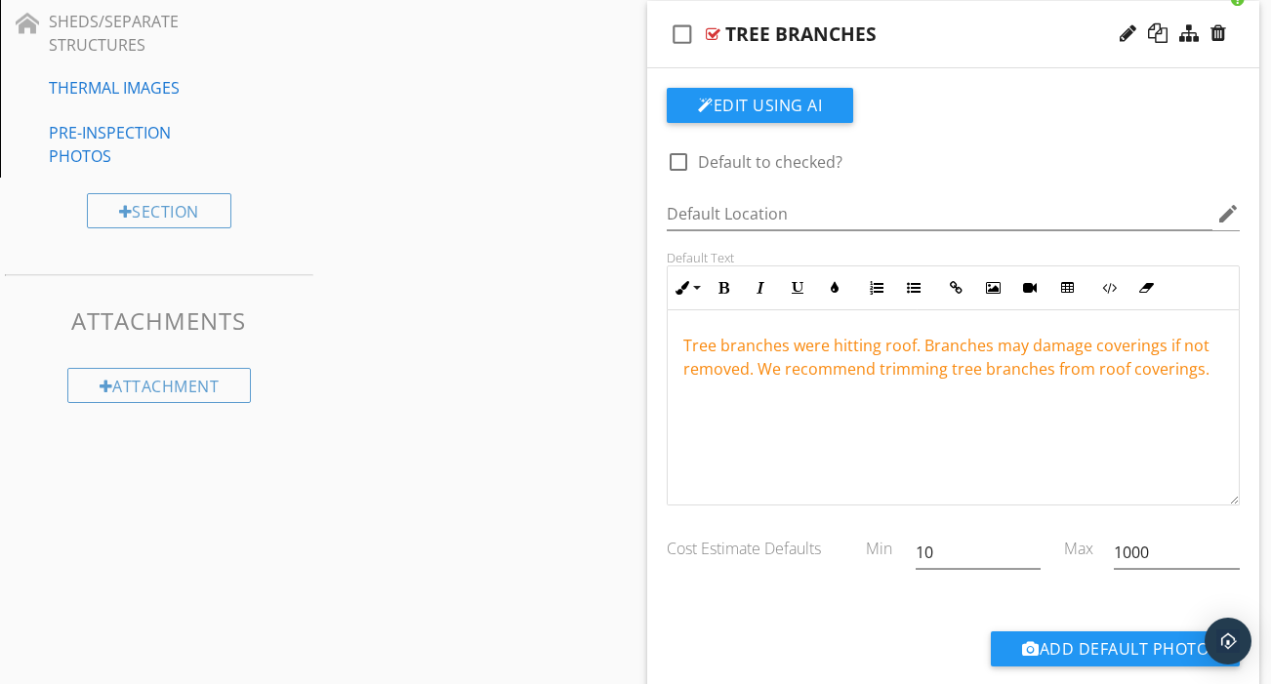
click at [930, 36] on div "check_box_outline_blank TREE BRANCHES" at bounding box center [953, 34] width 612 height 67
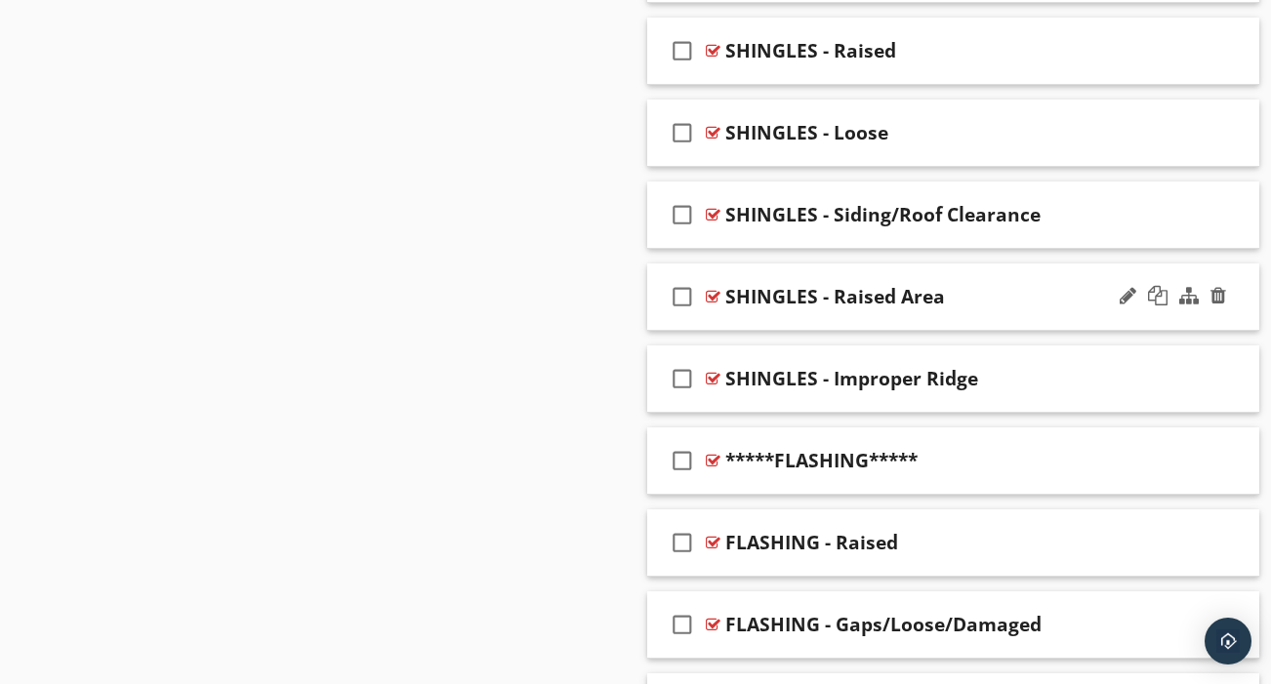
scroll to position [2528, 0]
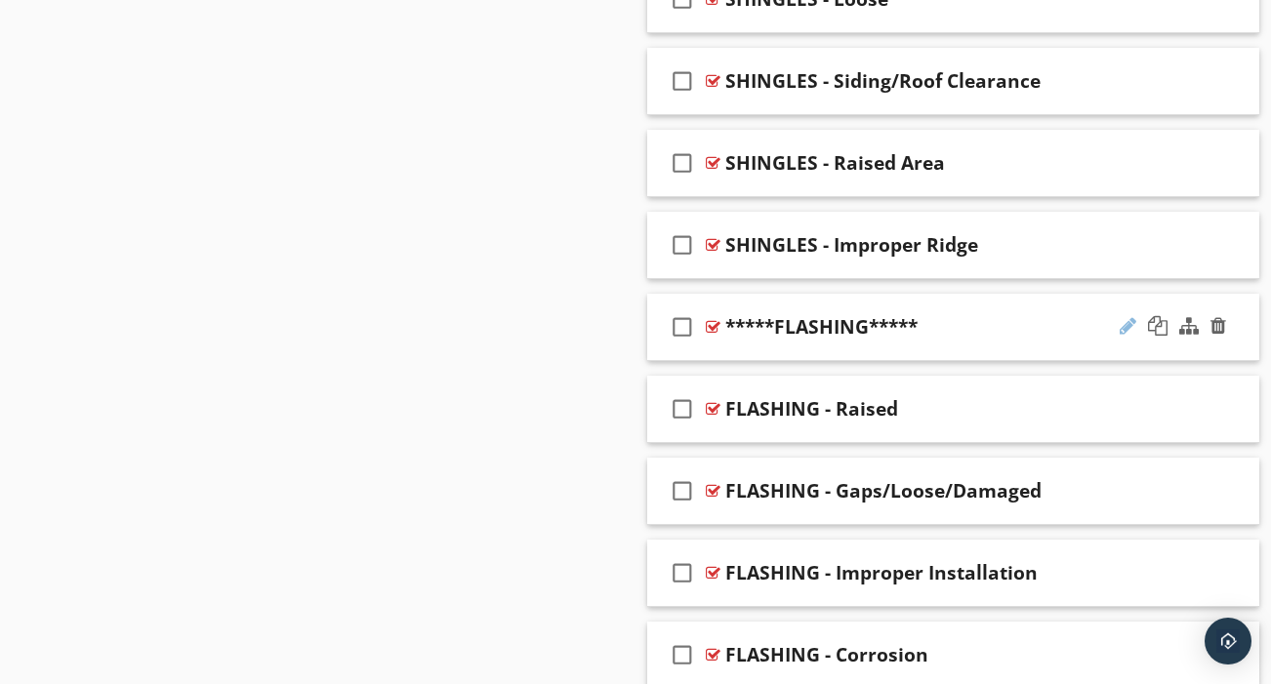
click at [1131, 316] on div at bounding box center [1128, 326] width 17 height 20
click at [768, 313] on input "*****FLASHING*****" at bounding box center [940, 329] width 430 height 32
type input "******** FLASHING ********"
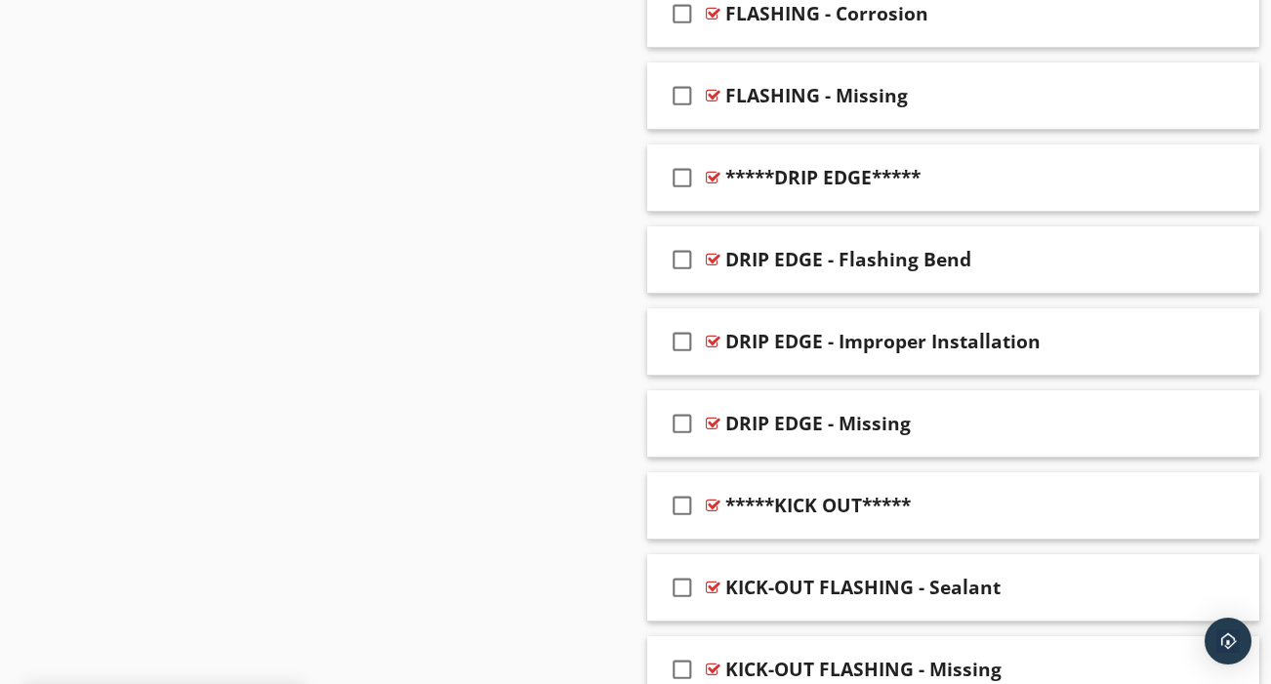
scroll to position [3215, 0]
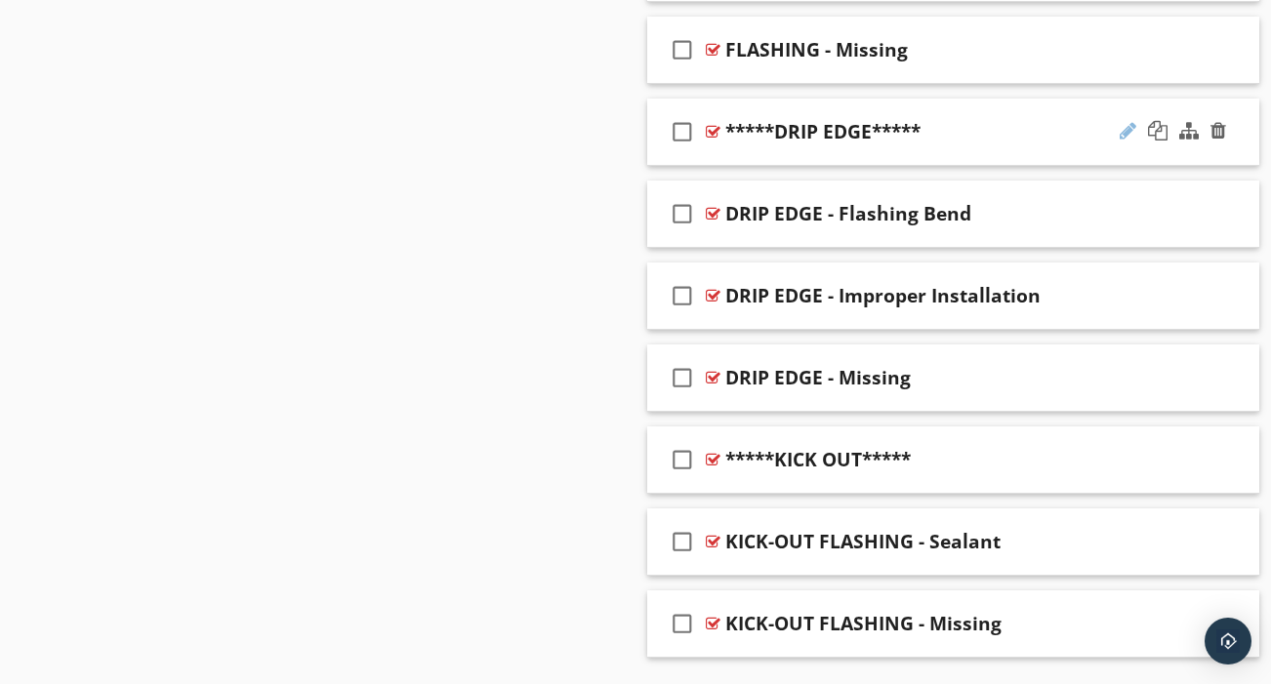
click at [1127, 121] on div at bounding box center [1128, 131] width 17 height 20
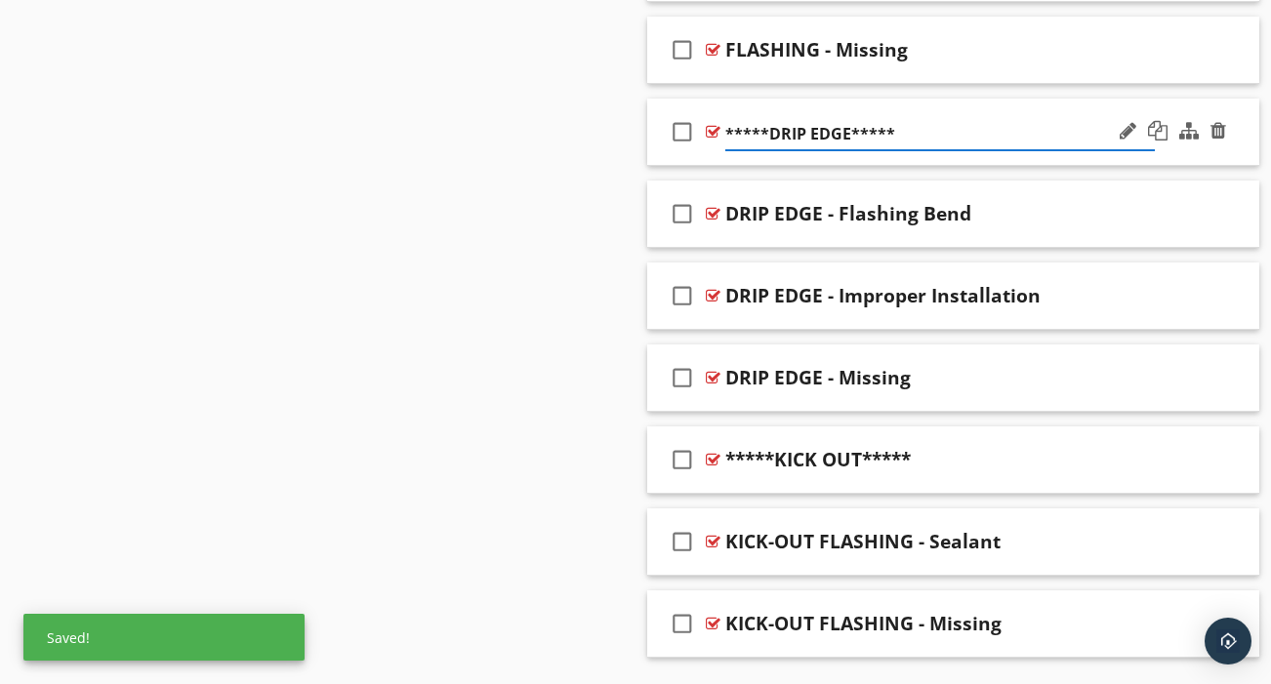
click at [770, 118] on input "*****DRIP EDGE*****" at bounding box center [940, 134] width 430 height 32
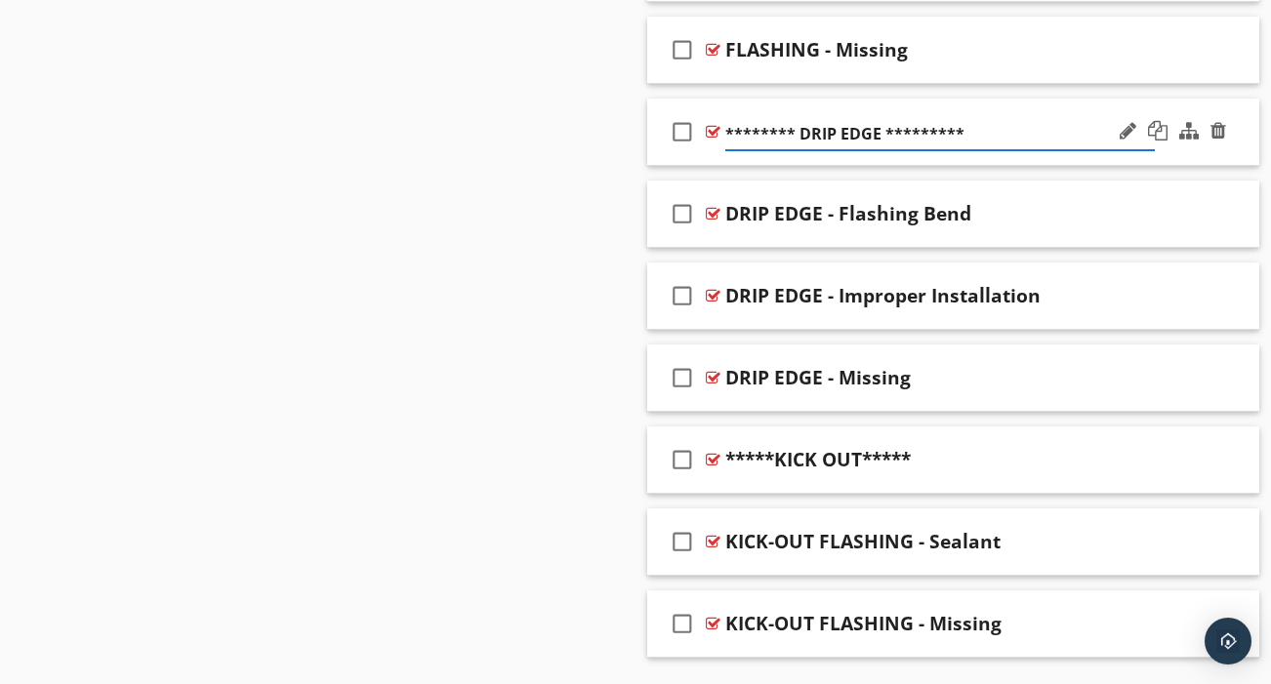
type input "******** DRIP EDGE ********"
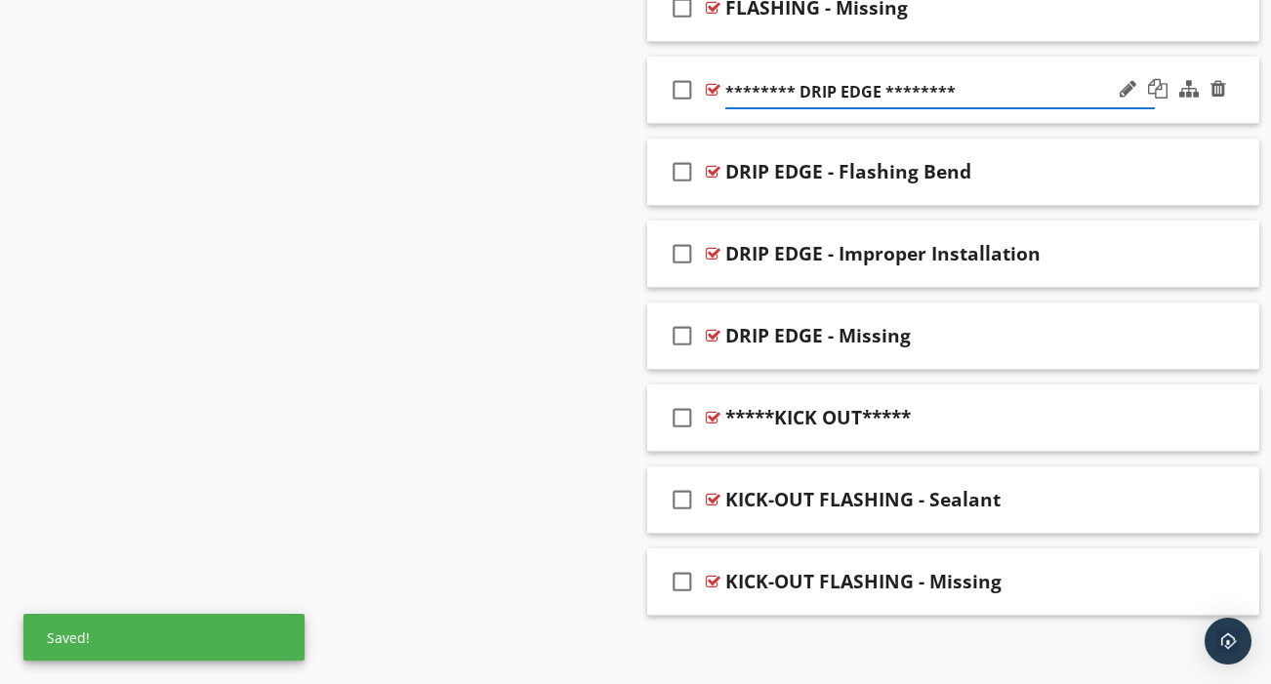
scroll to position [3249, 0]
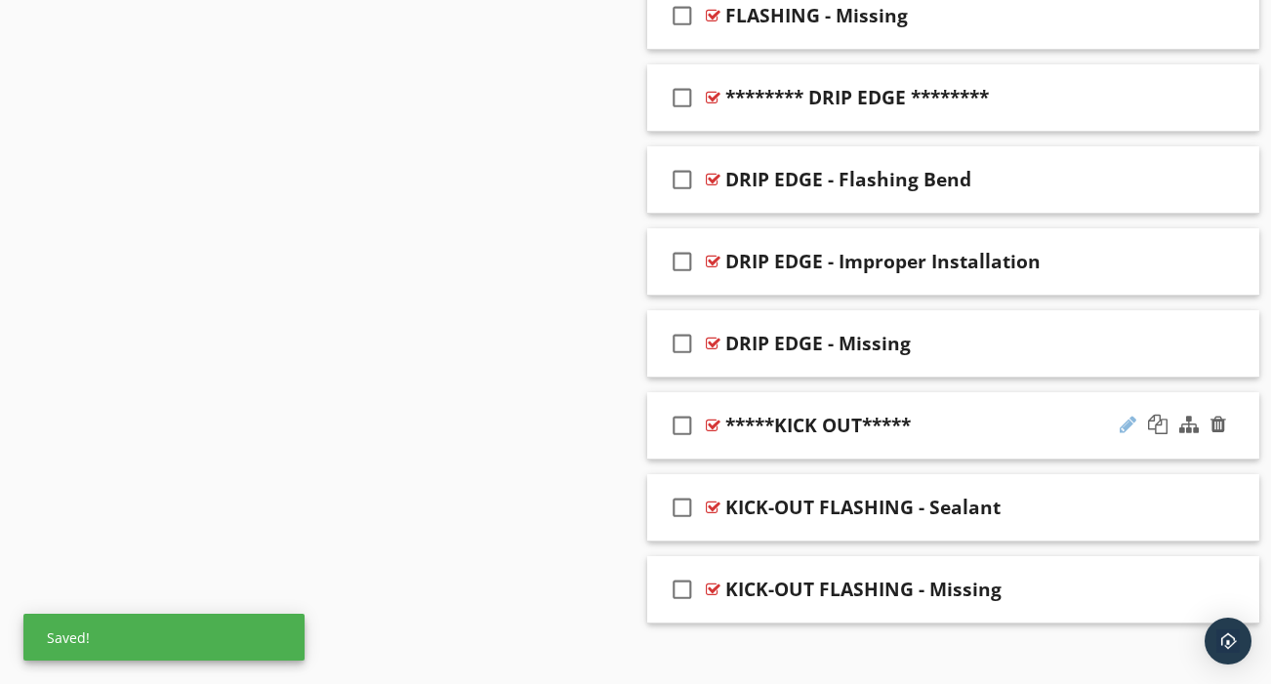
click at [1128, 415] on div at bounding box center [1128, 425] width 17 height 20
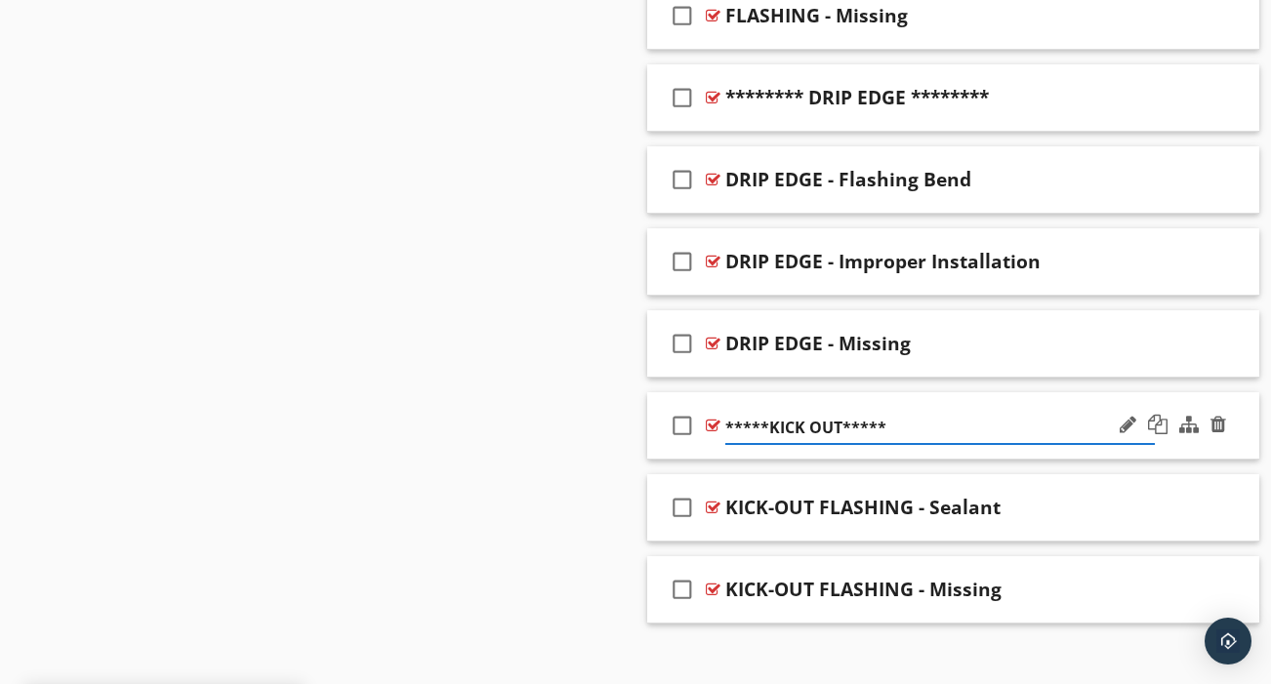
click at [767, 412] on input "*****KICK OUT*****" at bounding box center [940, 428] width 430 height 32
type input "******** KICK OUT ********"
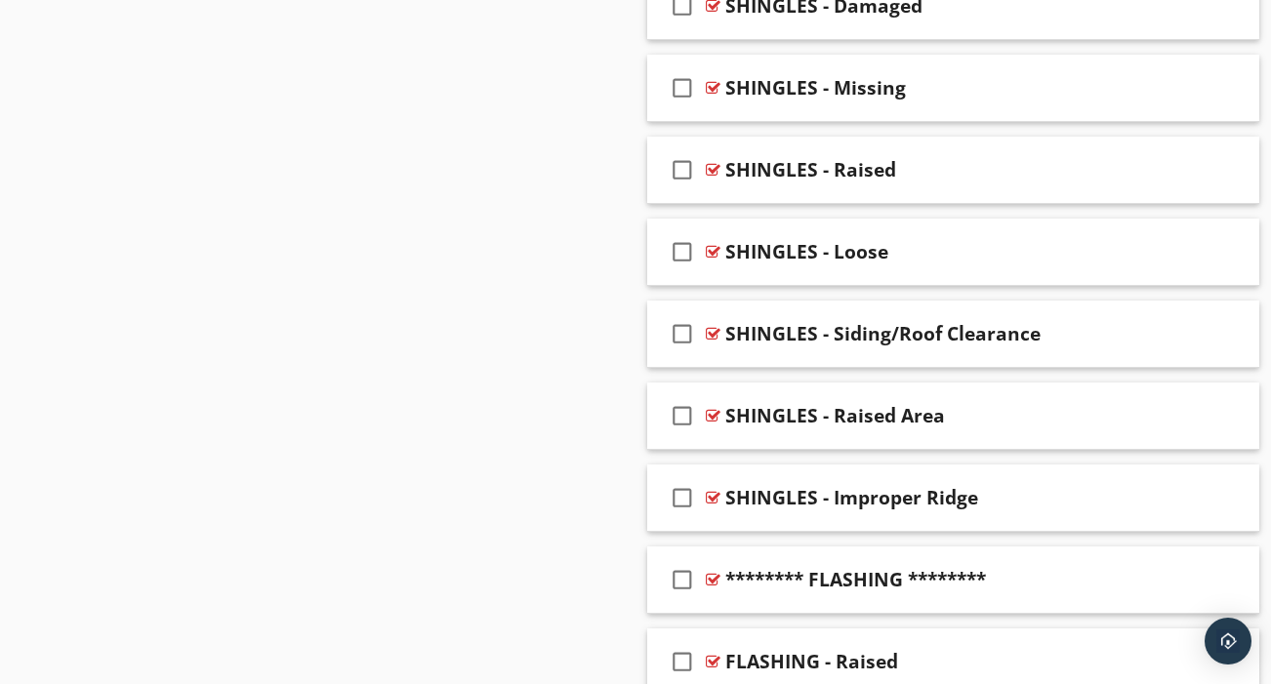
scroll to position [2261, 0]
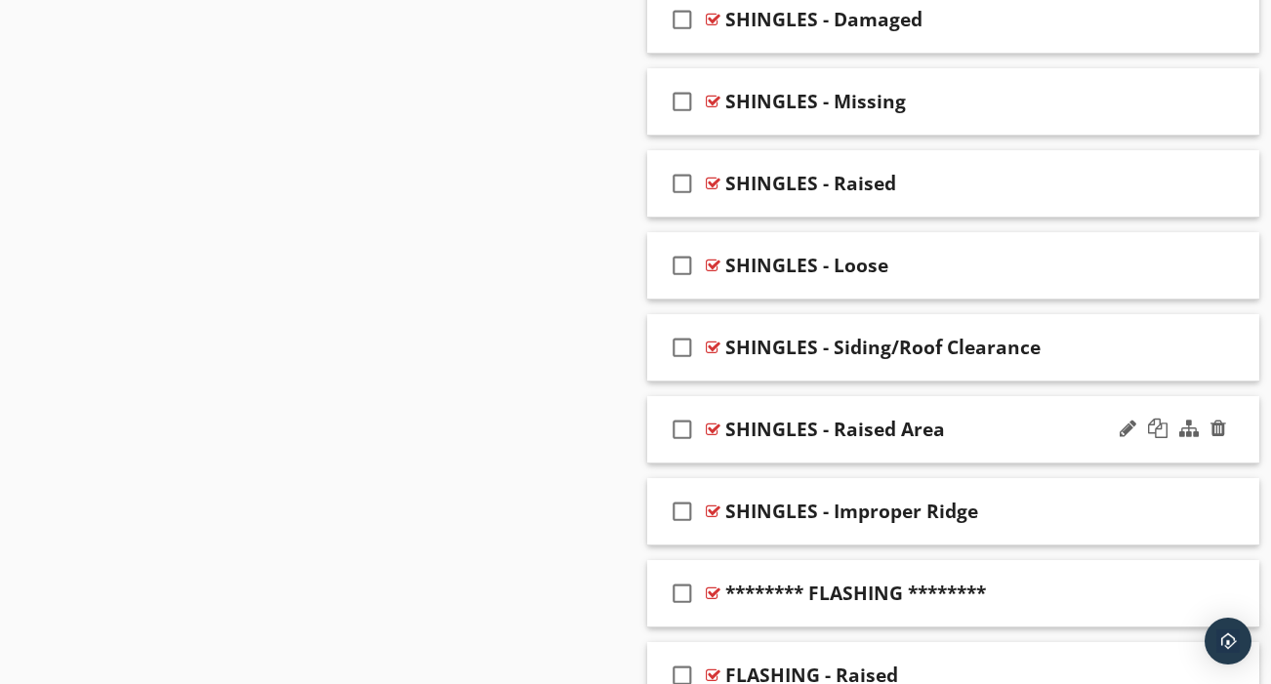
click at [979, 432] on div "check_box_outline_blank SHINGLES - Raised Area" at bounding box center [953, 429] width 612 height 67
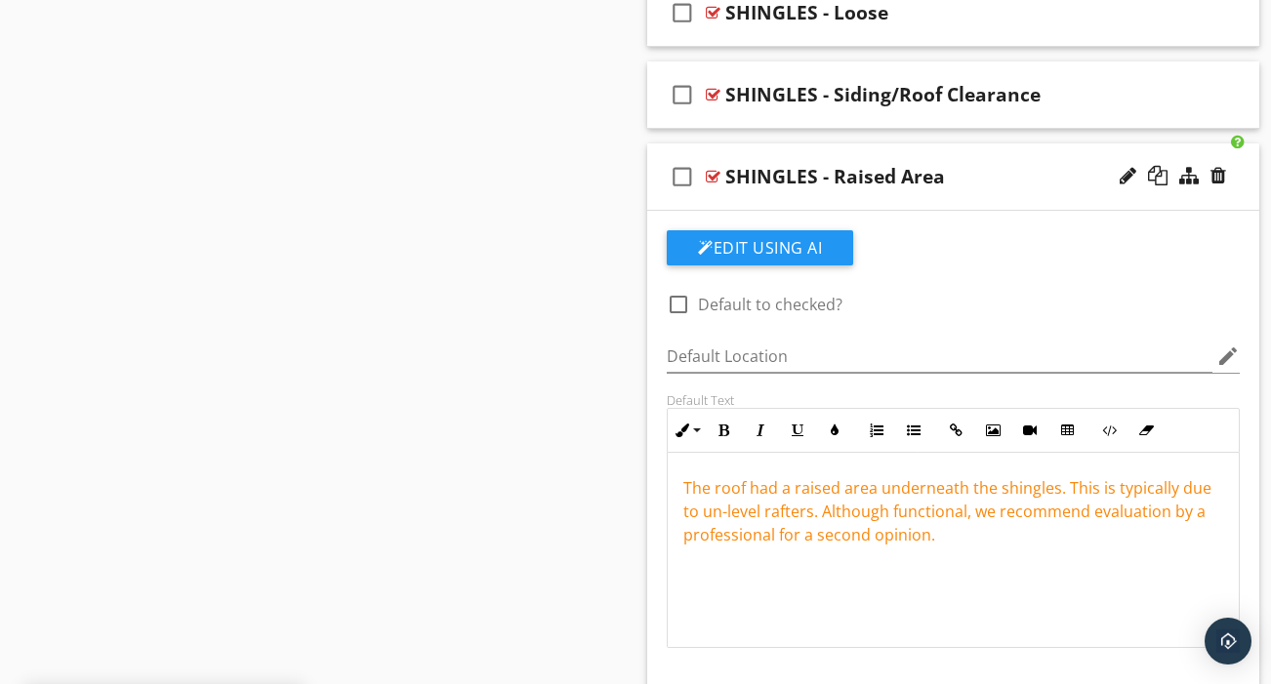
scroll to position [2516, 0]
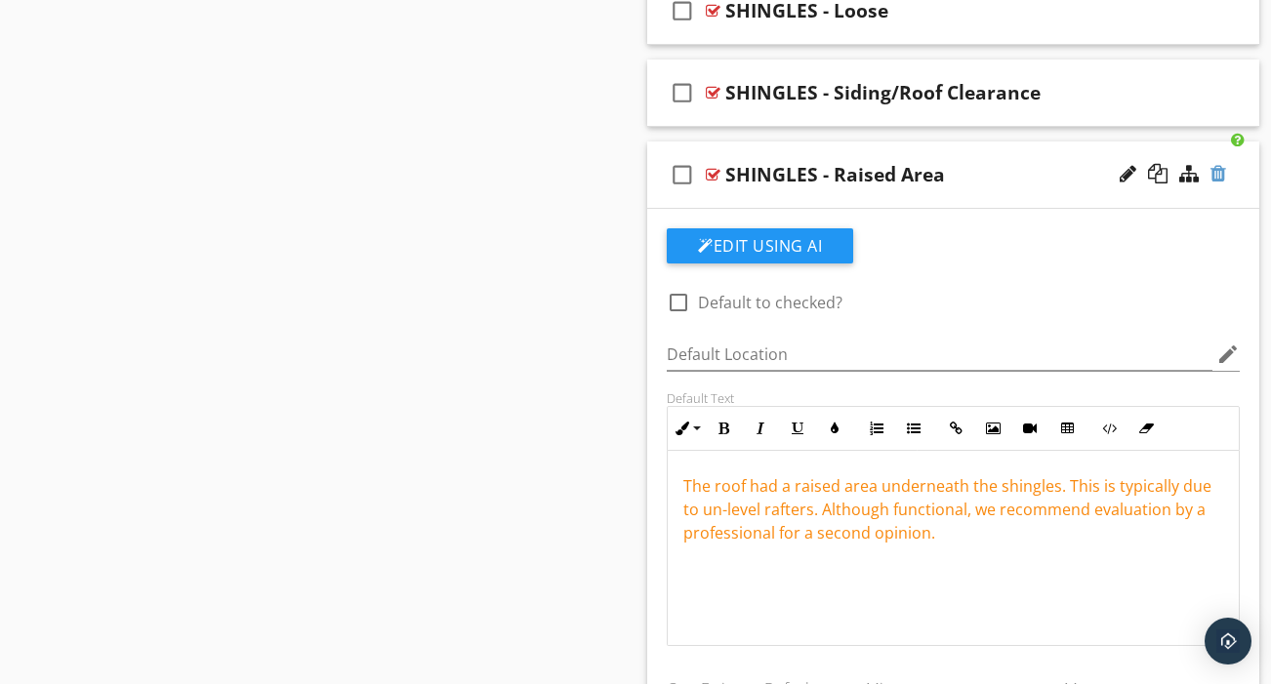
click at [1219, 164] on div at bounding box center [1219, 174] width 16 height 20
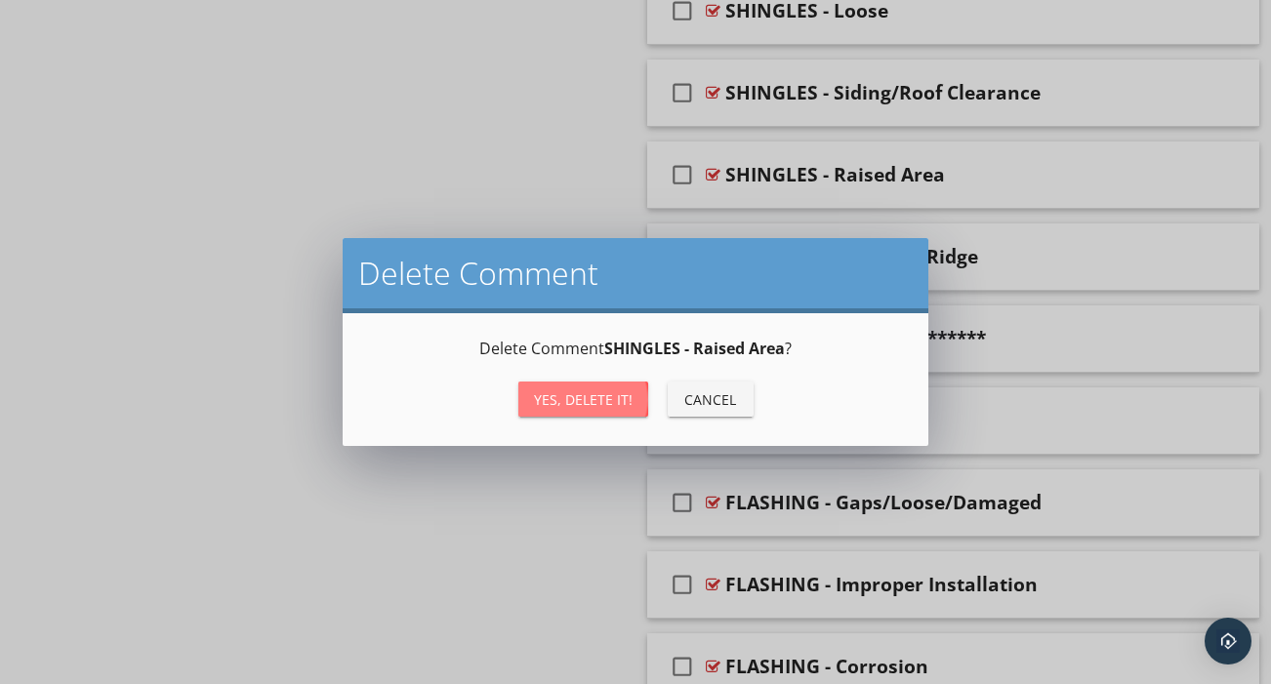
click at [591, 395] on div "Yes, Delete it!" at bounding box center [583, 400] width 99 height 21
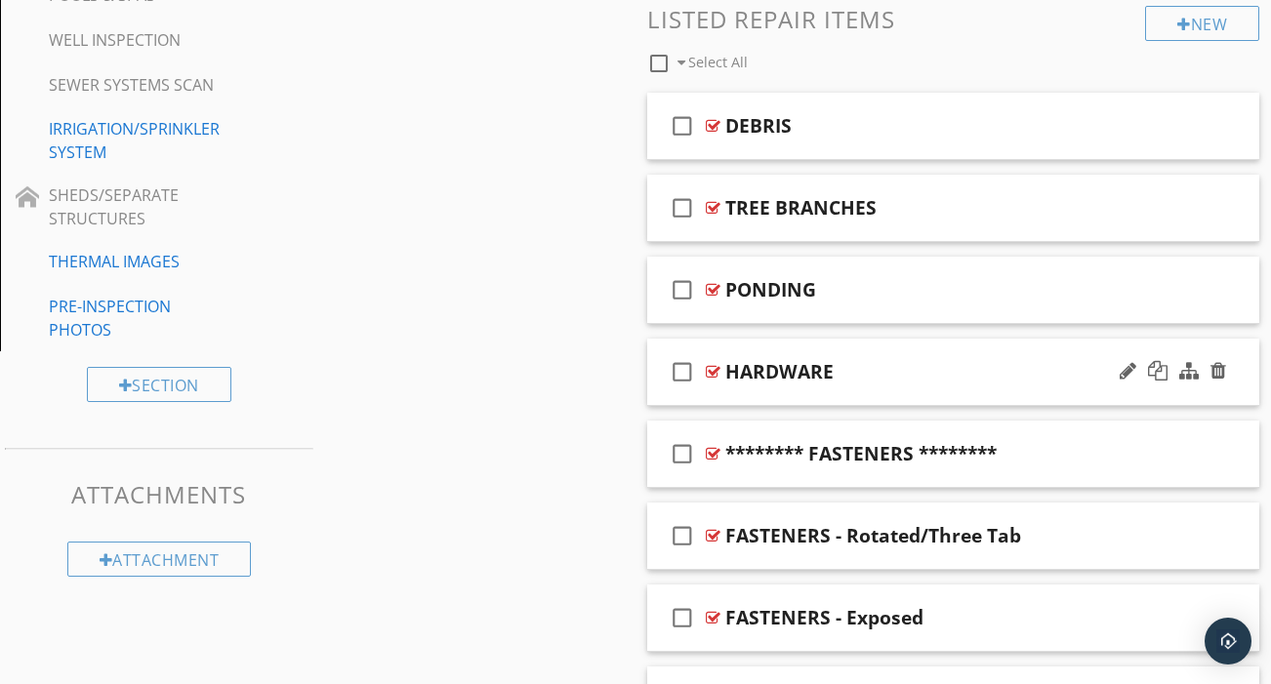
scroll to position [1047, 0]
